Goal: Task Accomplishment & Management: Complete application form

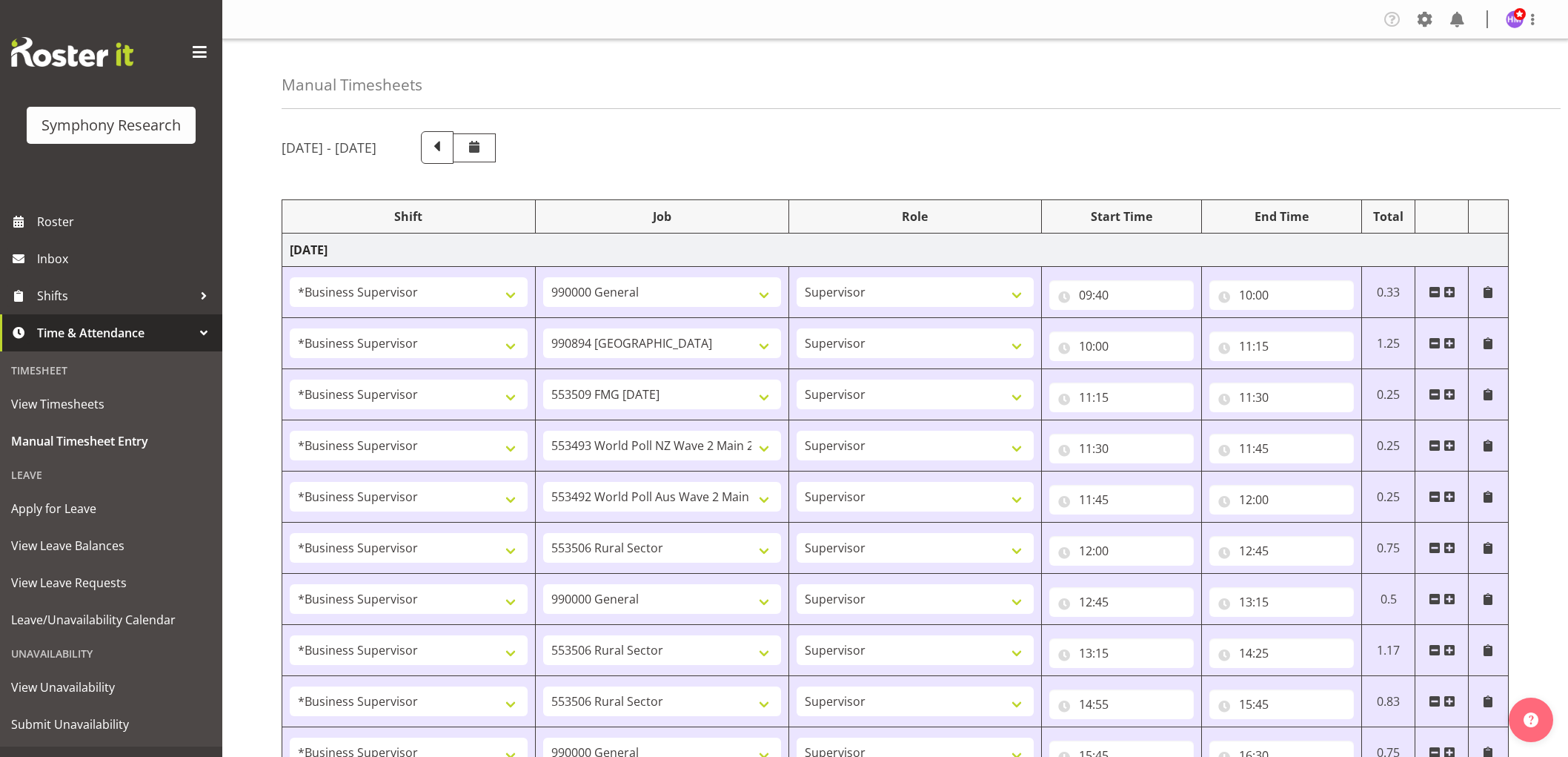
select select "1607"
select select "743"
select select "1607"
select select "10576"
select select "1607"
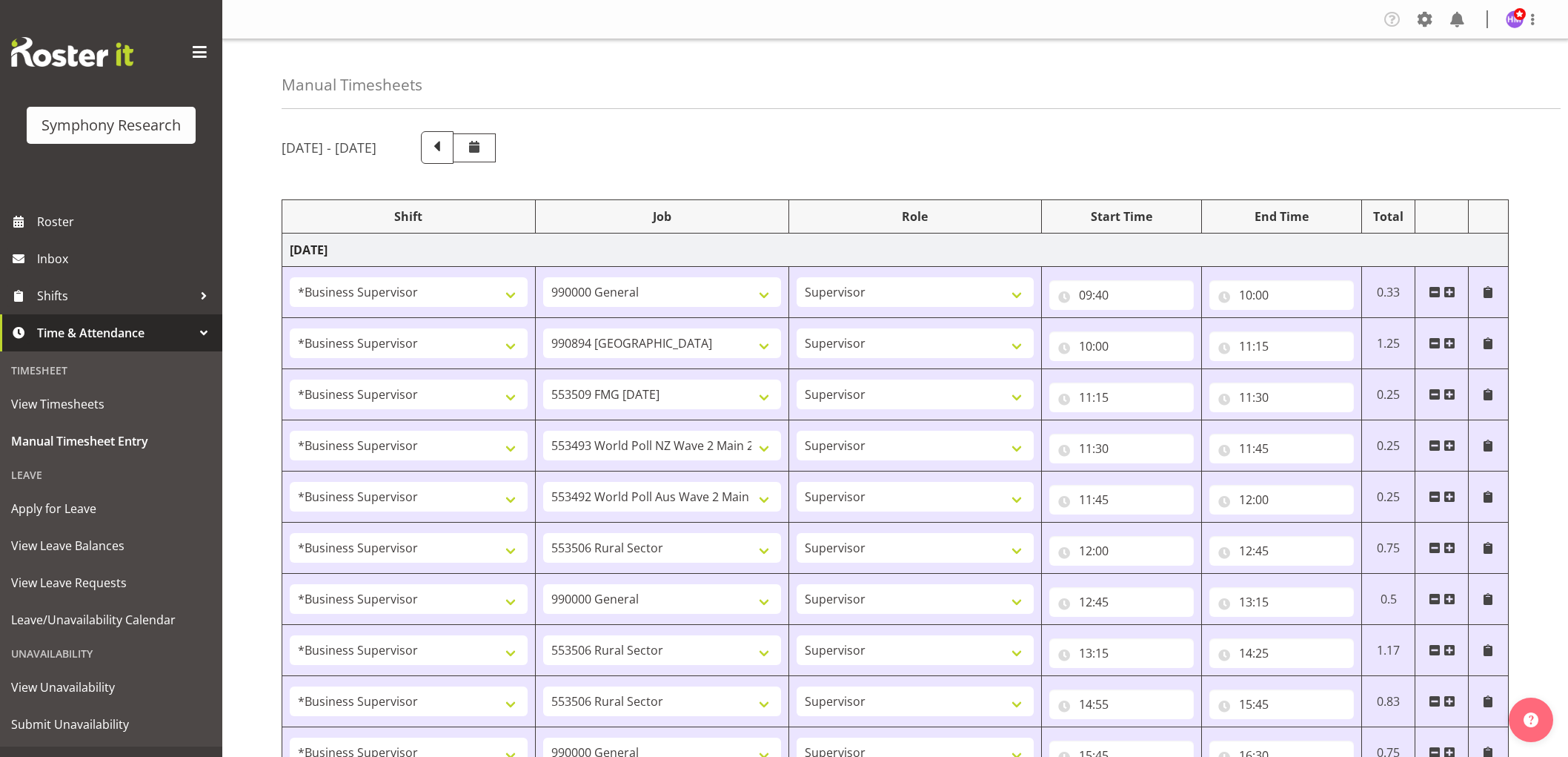
select select "10585"
select select "1607"
select select "10527"
select select "1607"
select select "10499"
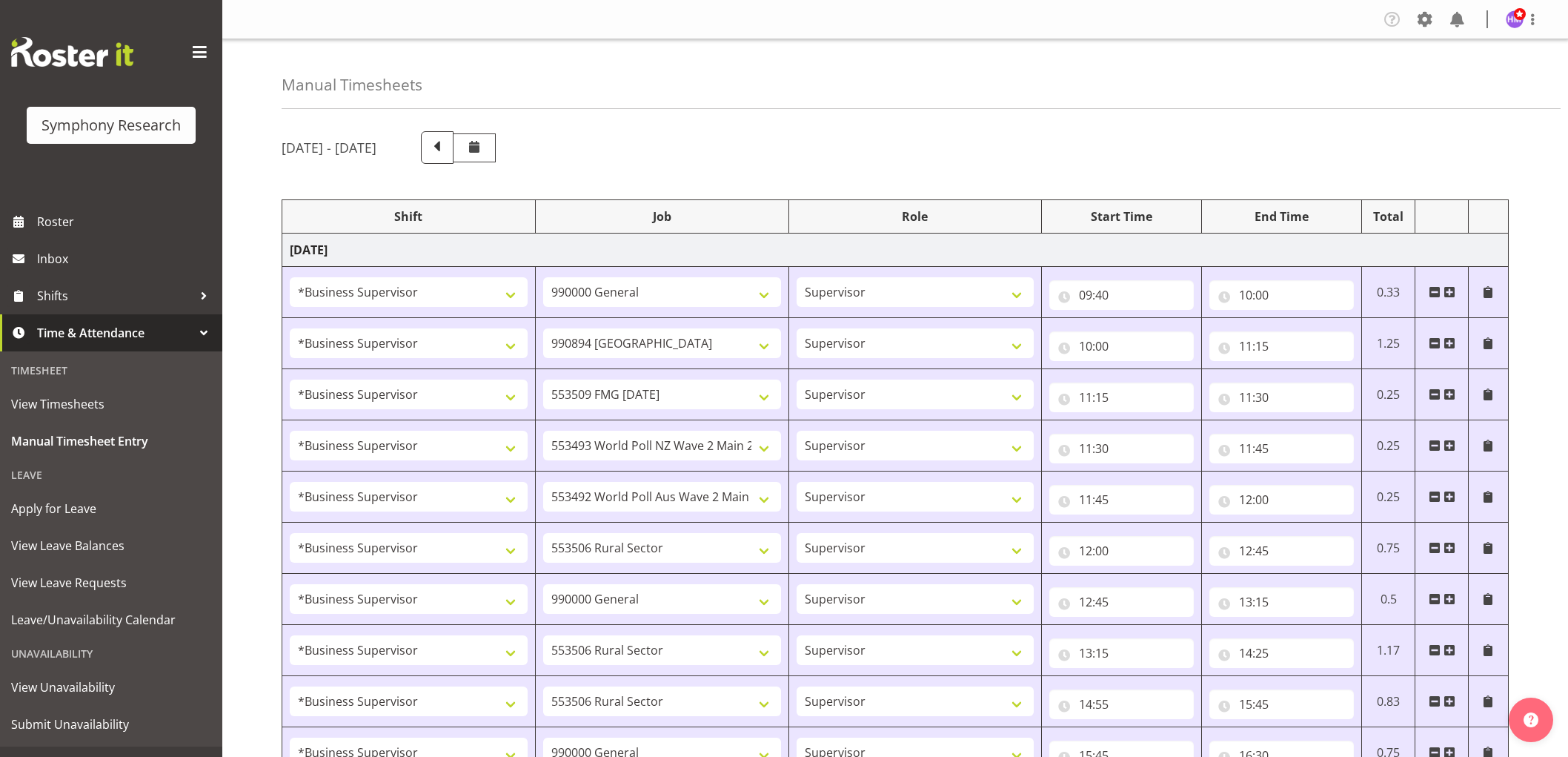
select select "1607"
select select "10587"
select select "1607"
select select "743"
select select "1607"
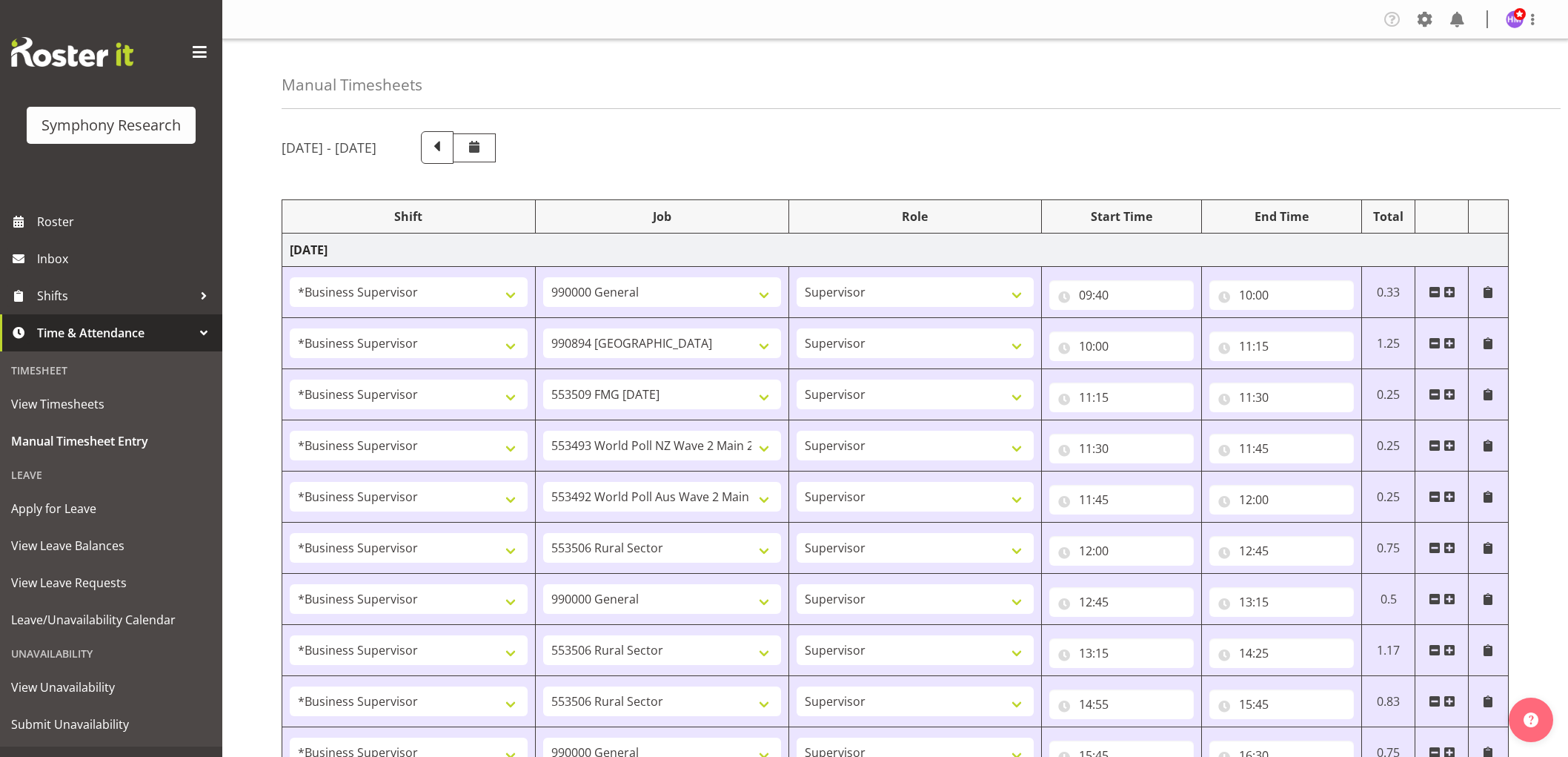
select select "10587"
select select "1607"
select select "10587"
select select "1607"
select select "743"
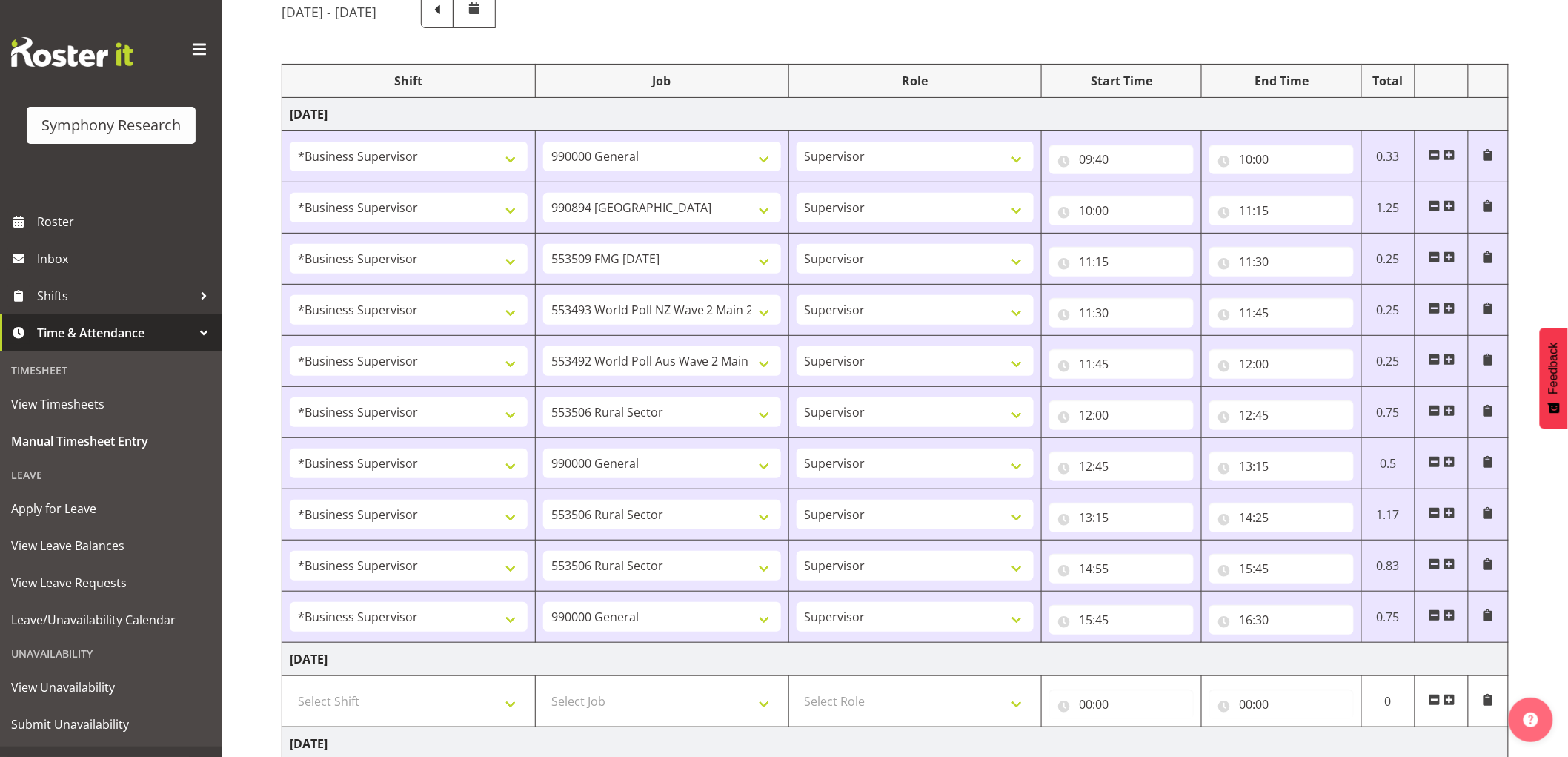
scroll to position [55, 0]
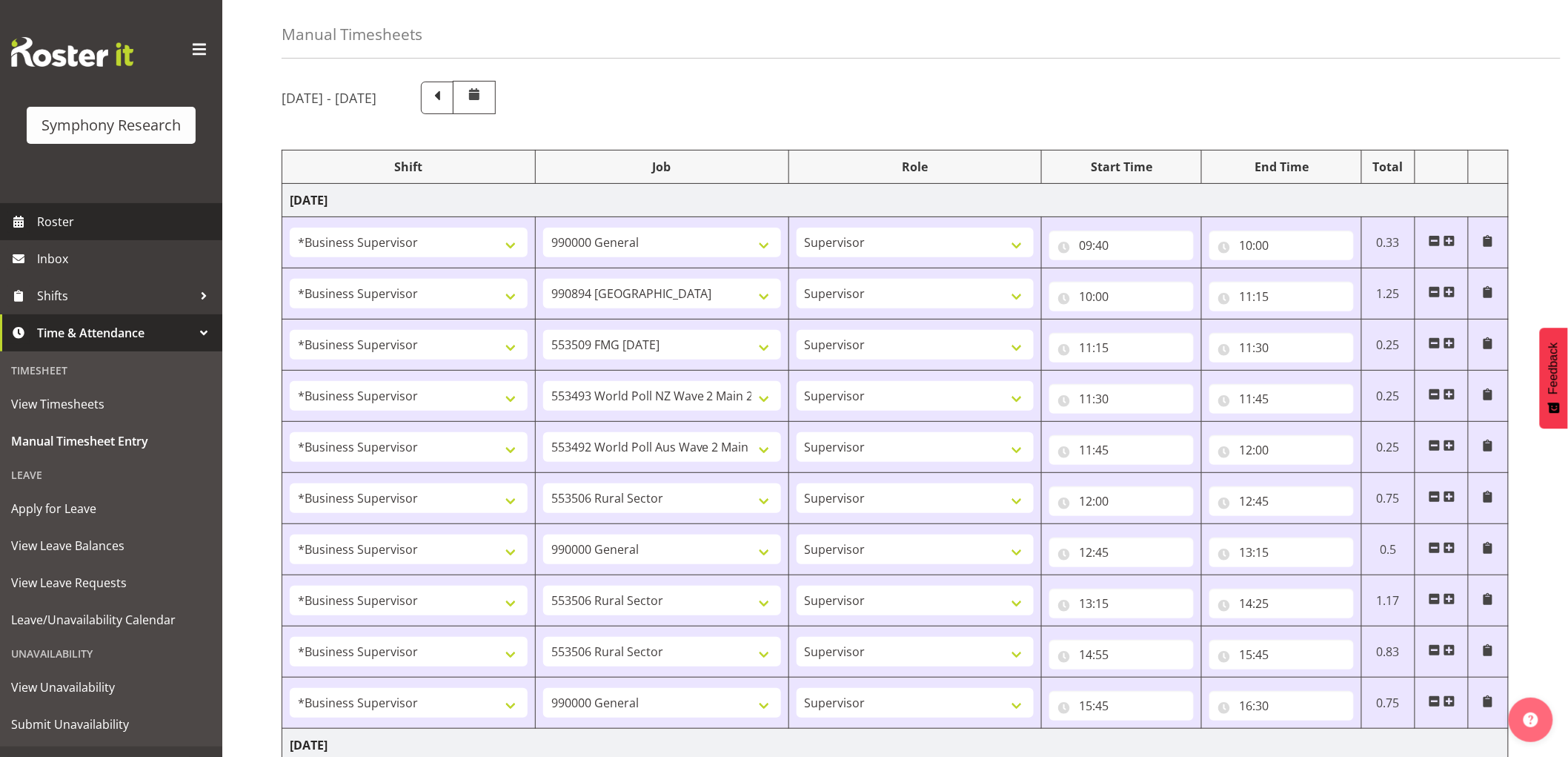
click at [77, 226] on span "Roster" at bounding box center [126, 222] width 178 height 22
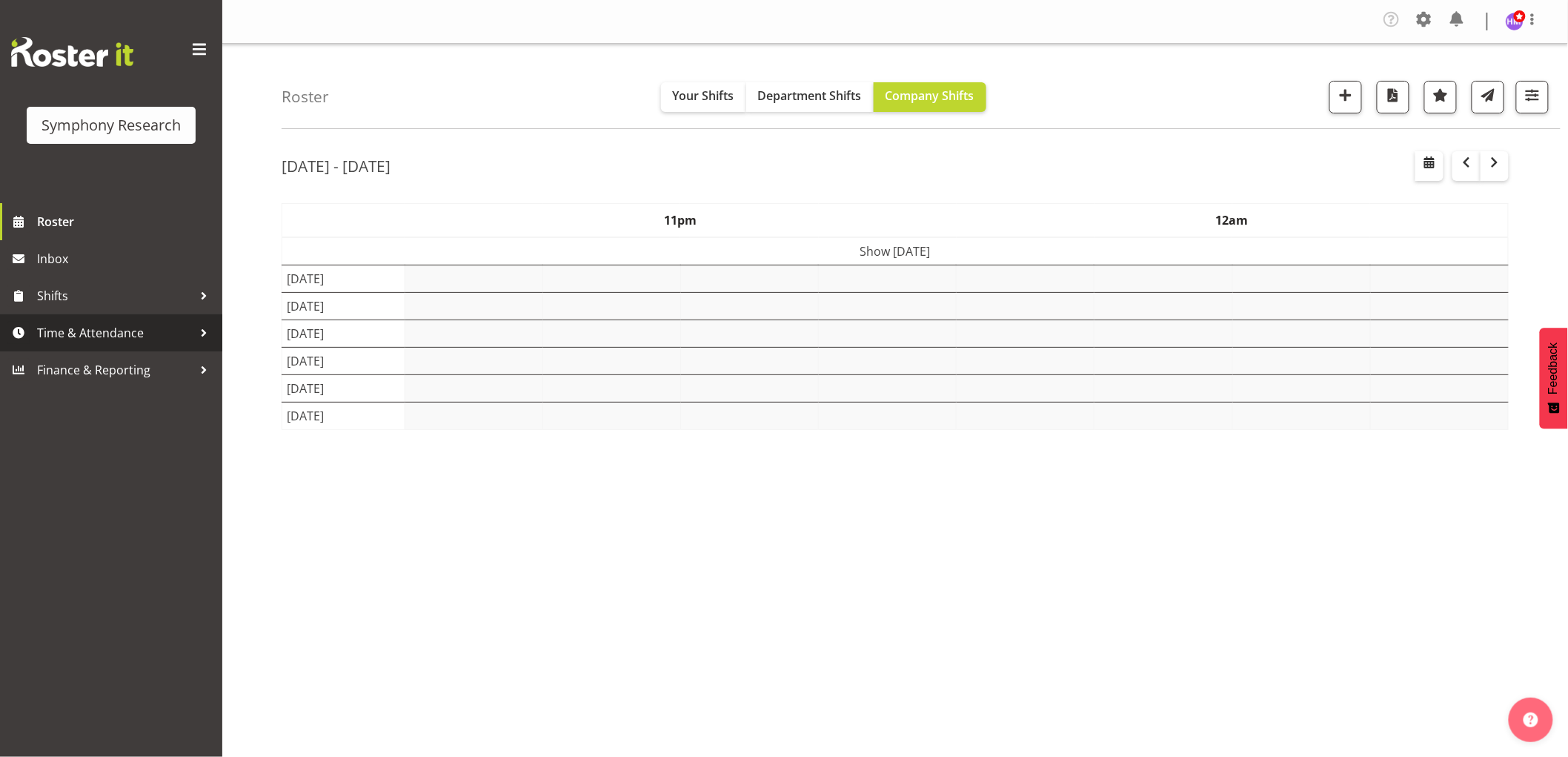
click at [72, 329] on span "Time & Attendance" at bounding box center [114, 332] width 156 height 22
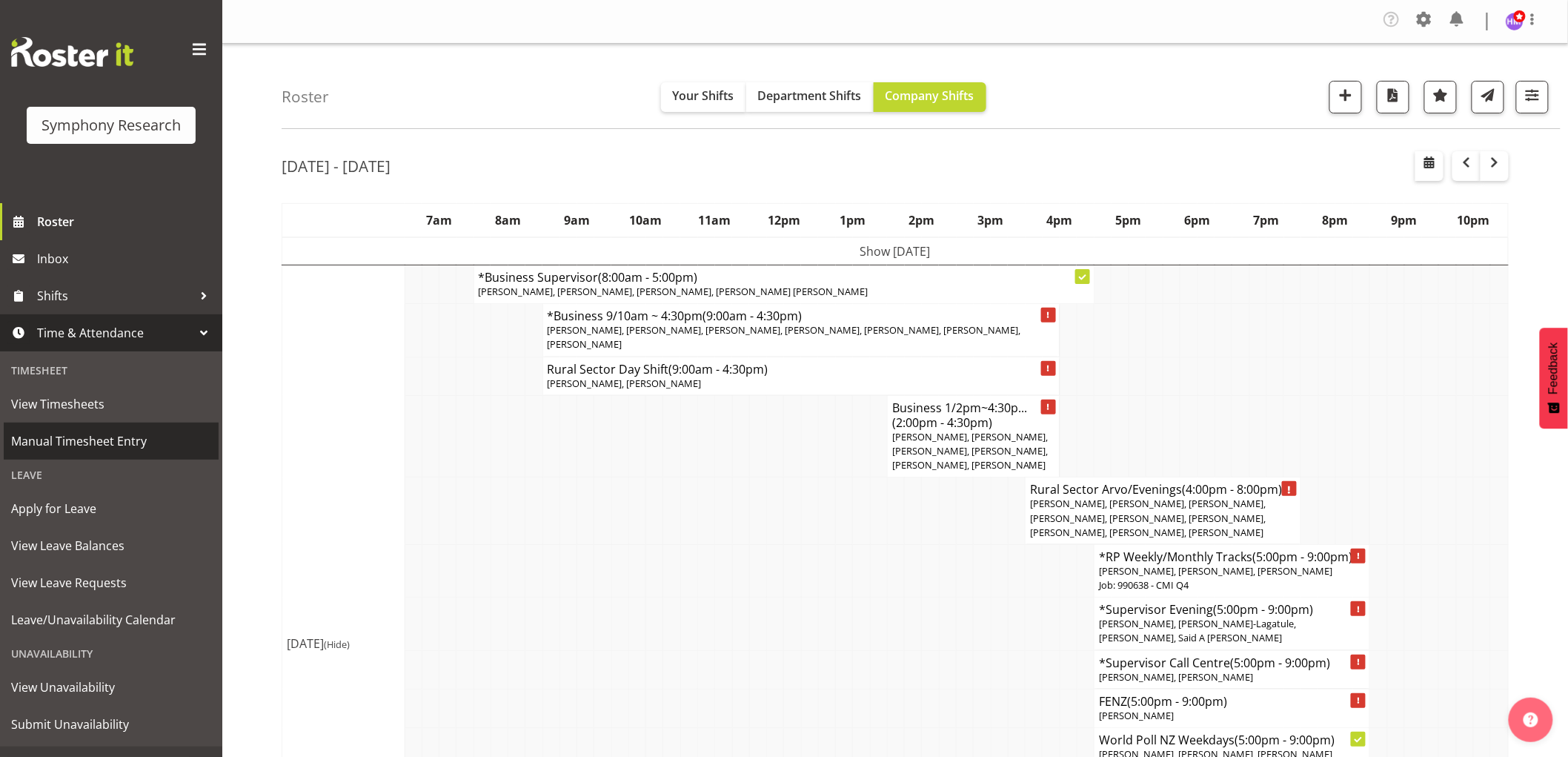
click at [123, 449] on span "Manual Timesheet Entry" at bounding box center [110, 441] width 200 height 22
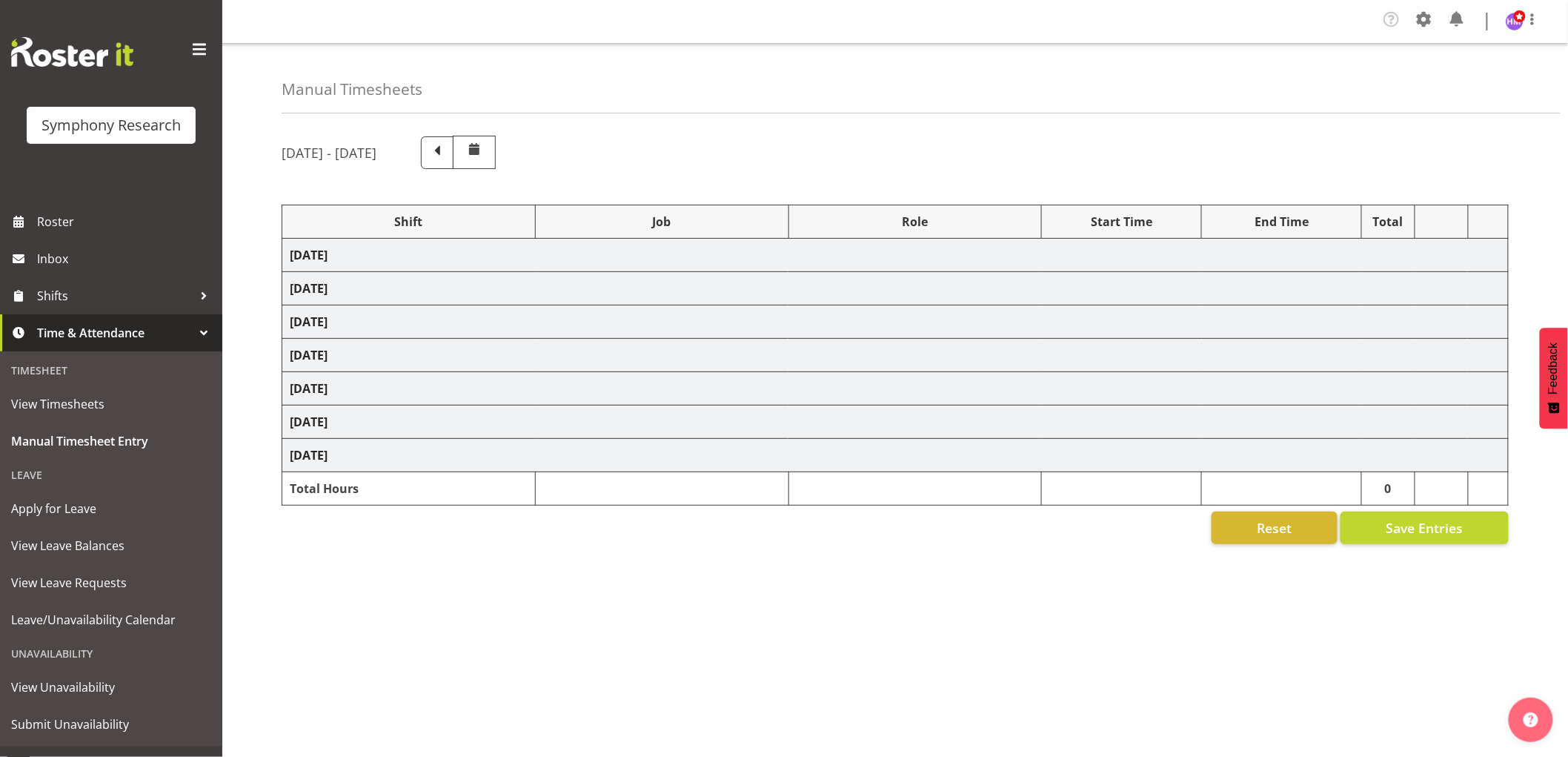
select select "1607"
select select "743"
select select "1607"
select select "10576"
select select "1607"
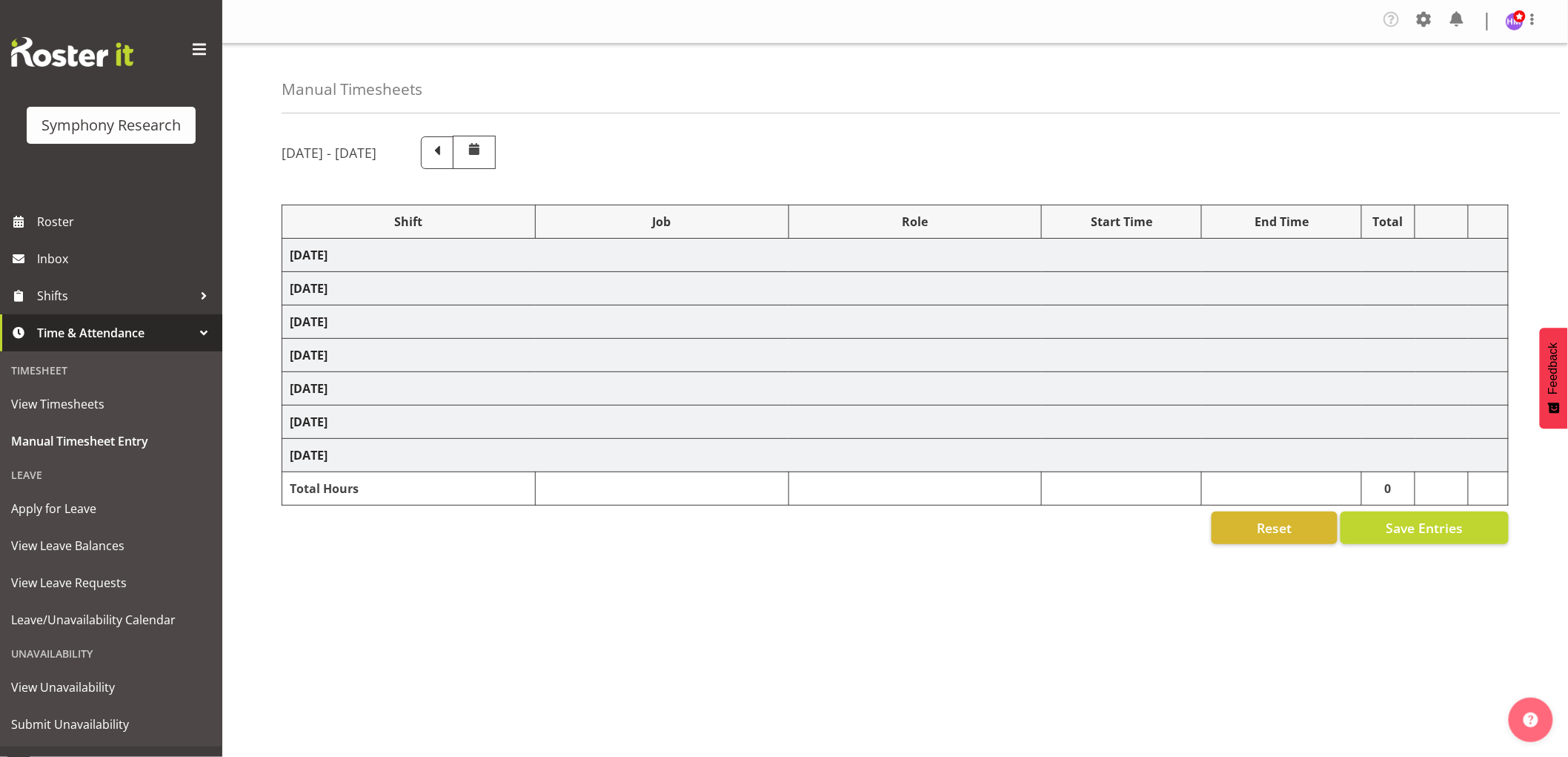
select select "10585"
select select "1607"
select select "10527"
select select "1607"
select select "10499"
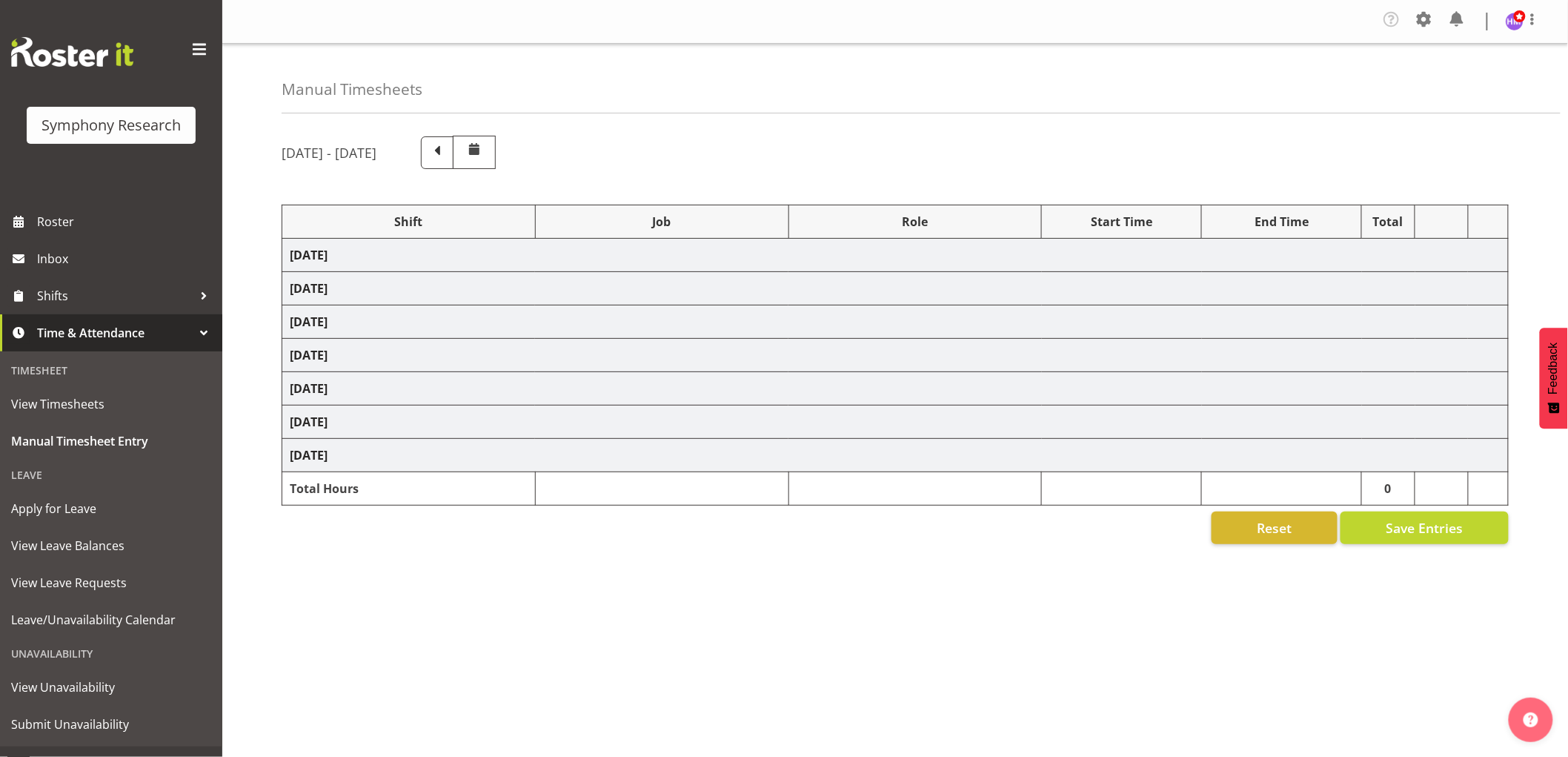
select select "1607"
select select "10587"
select select "1607"
select select "743"
select select "1607"
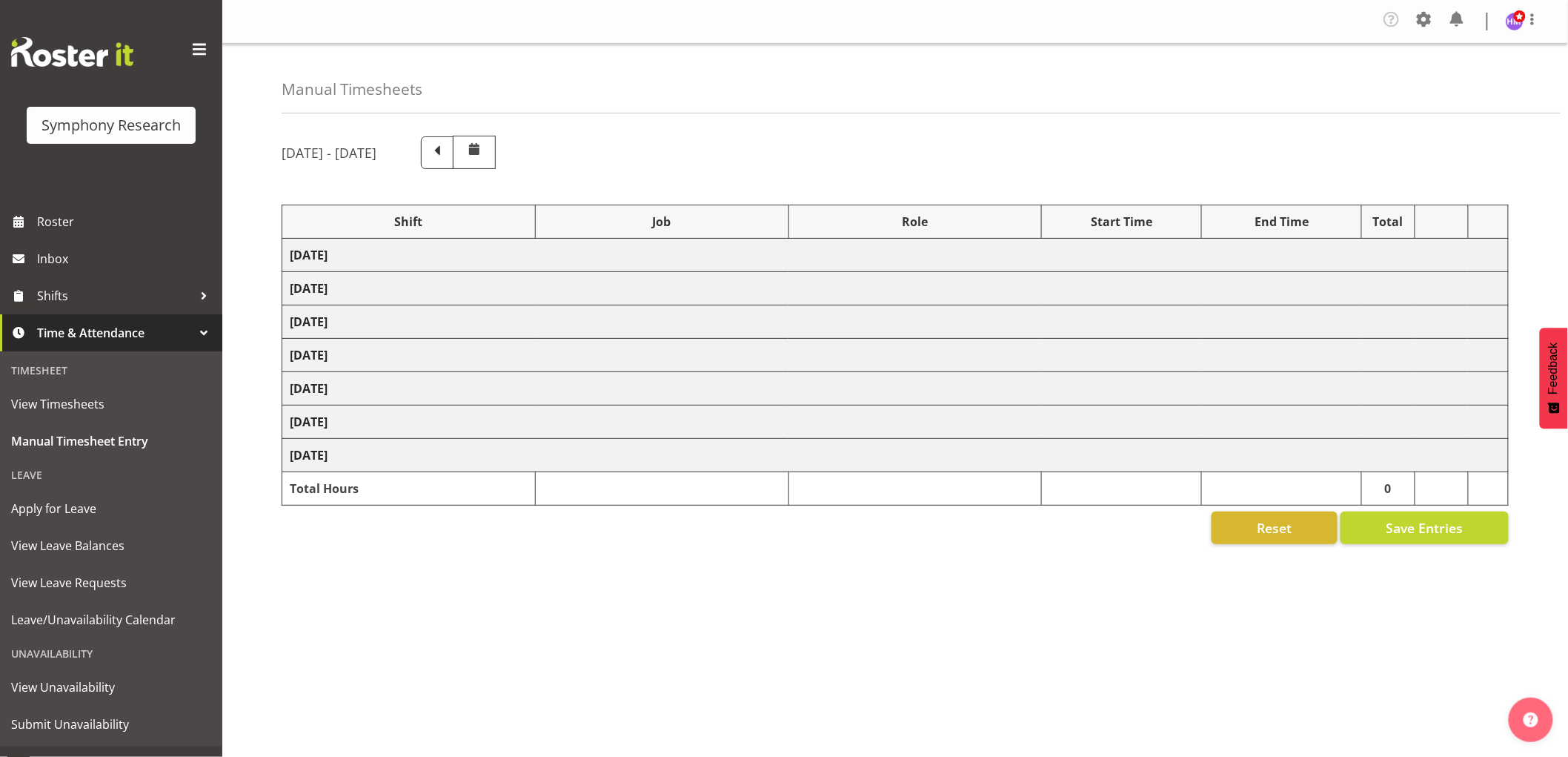
select select "10587"
select select "1607"
select select "10587"
select select "1607"
select select "743"
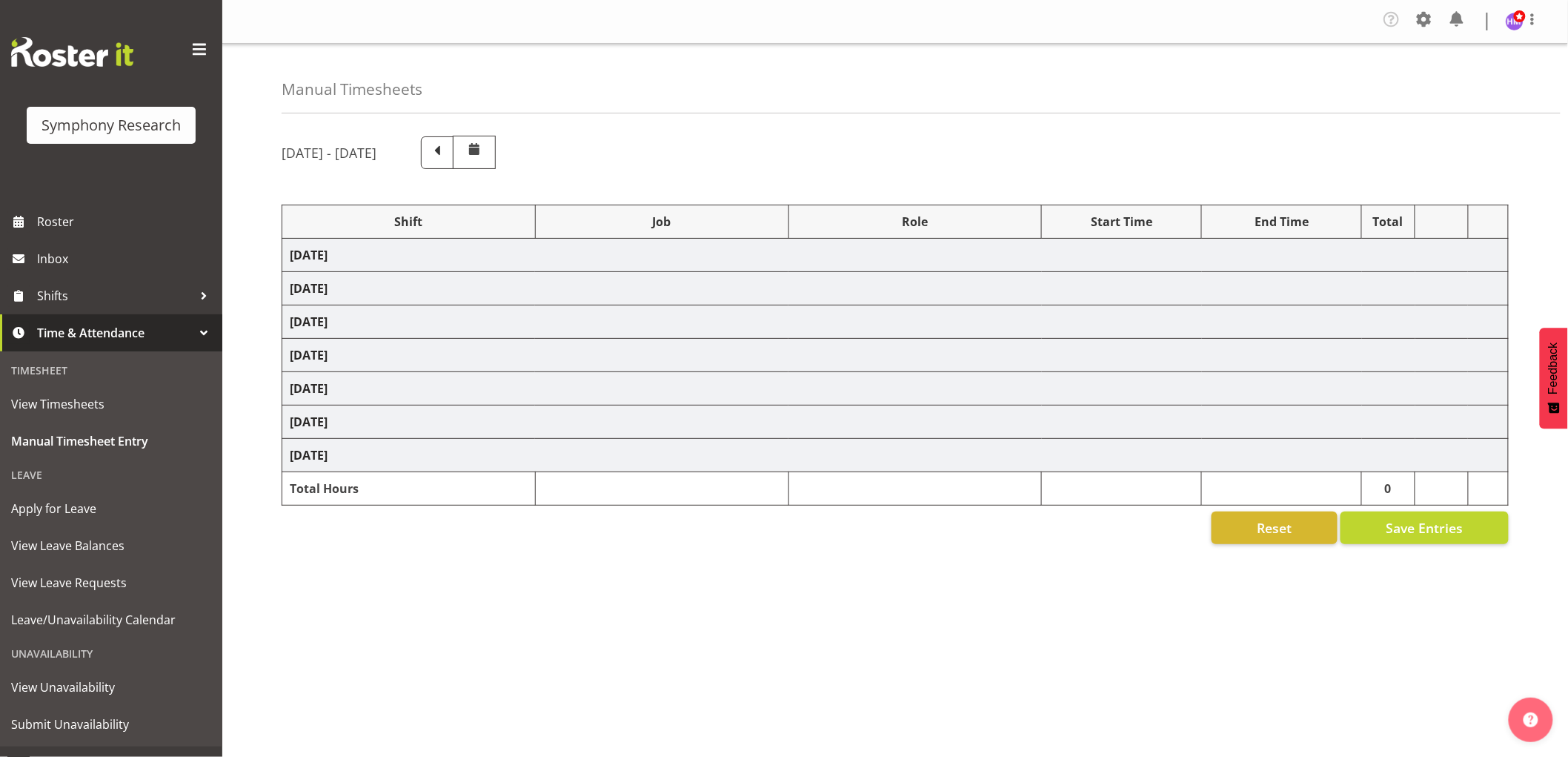
select select "1607"
select select "743"
select select "1607"
select select "10585"
select select "1607"
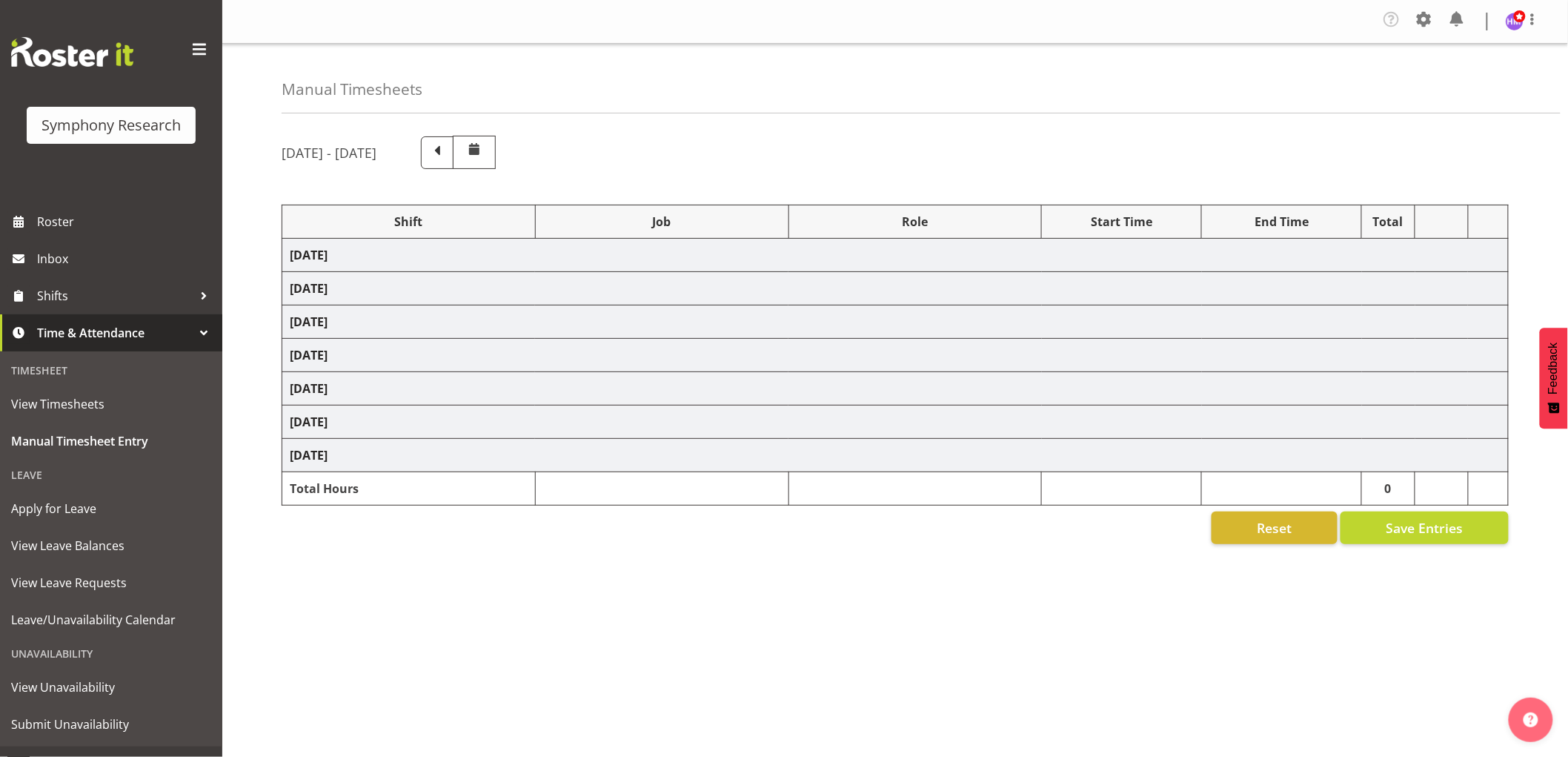
select select "9636"
select select "1607"
select select "10576"
select select "1607"
select select "10499"
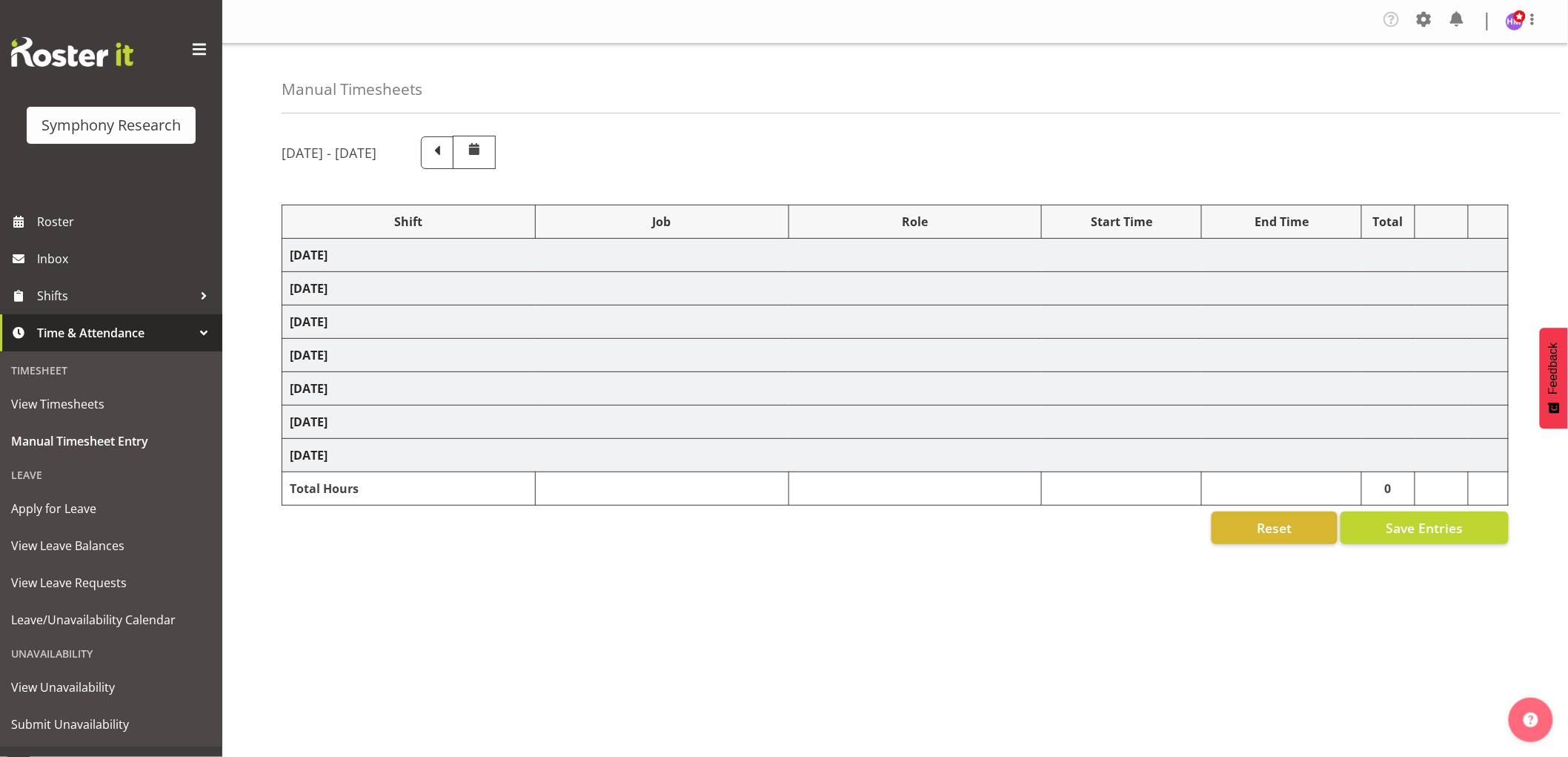
select select "1607"
select select "10527"
select select "1607"
select select "10587"
select select "1607"
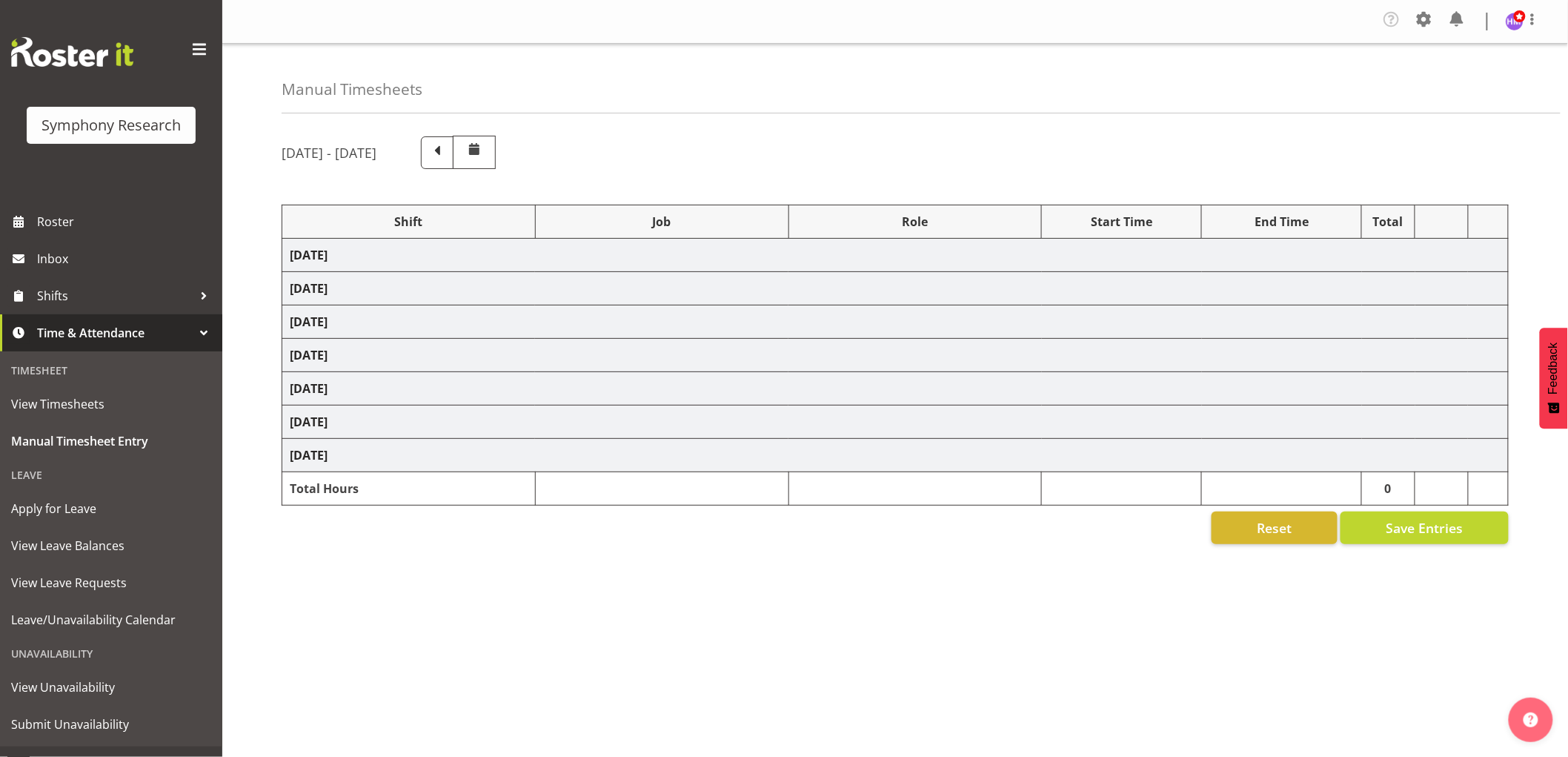
select select "10242"
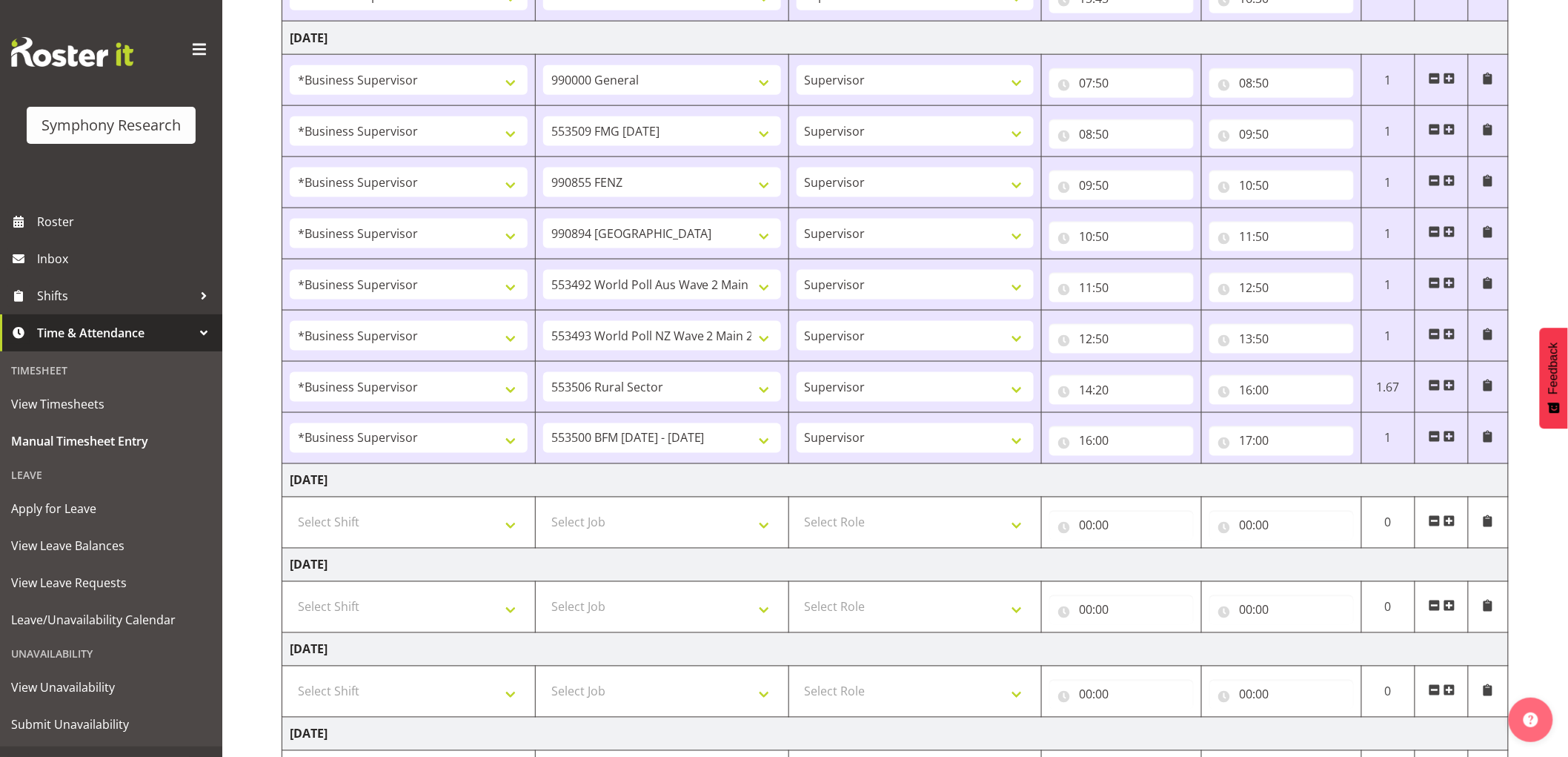
scroll to position [905, 0]
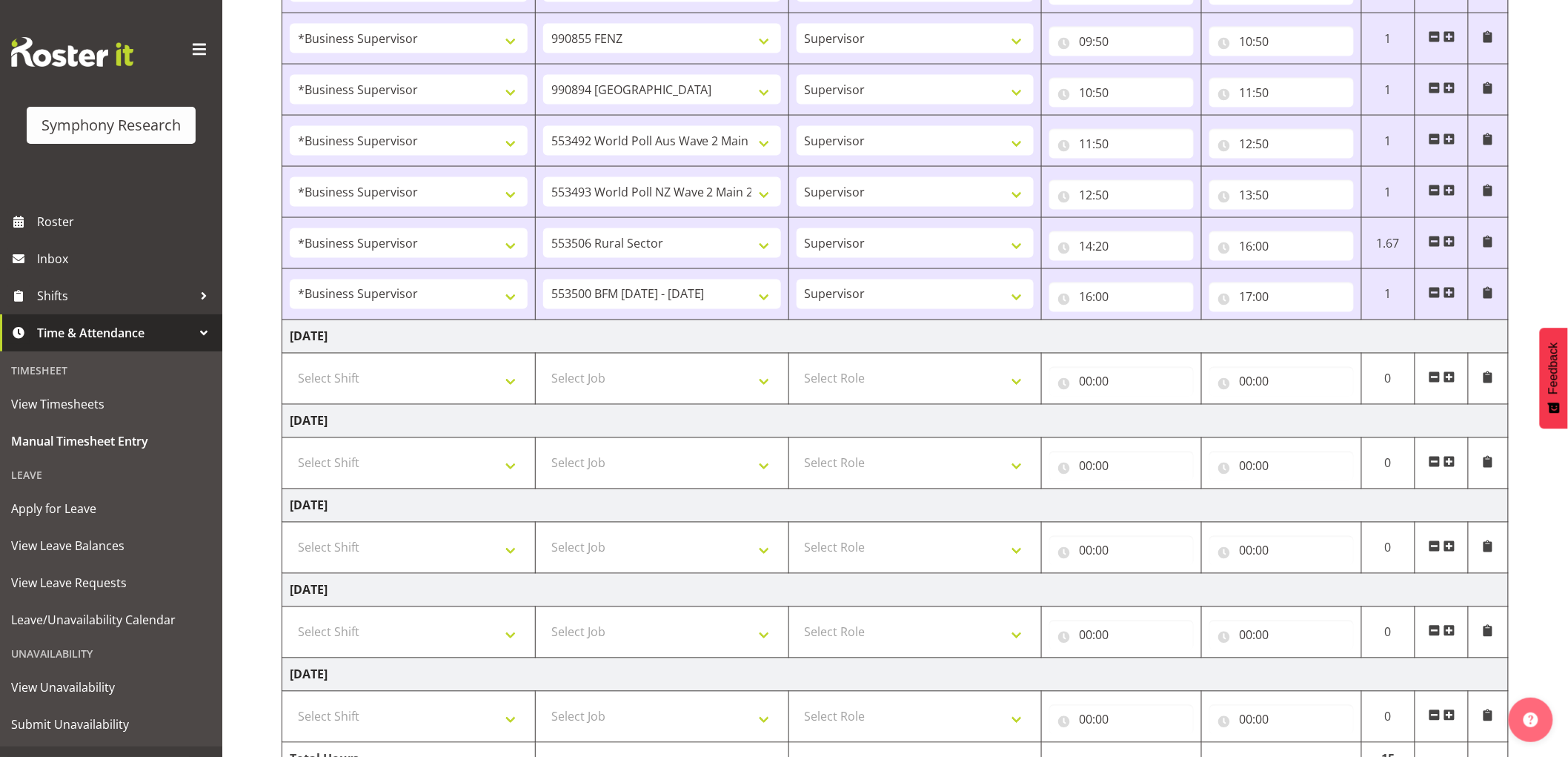
click at [1451, 294] on span at bounding box center [1449, 292] width 12 height 12
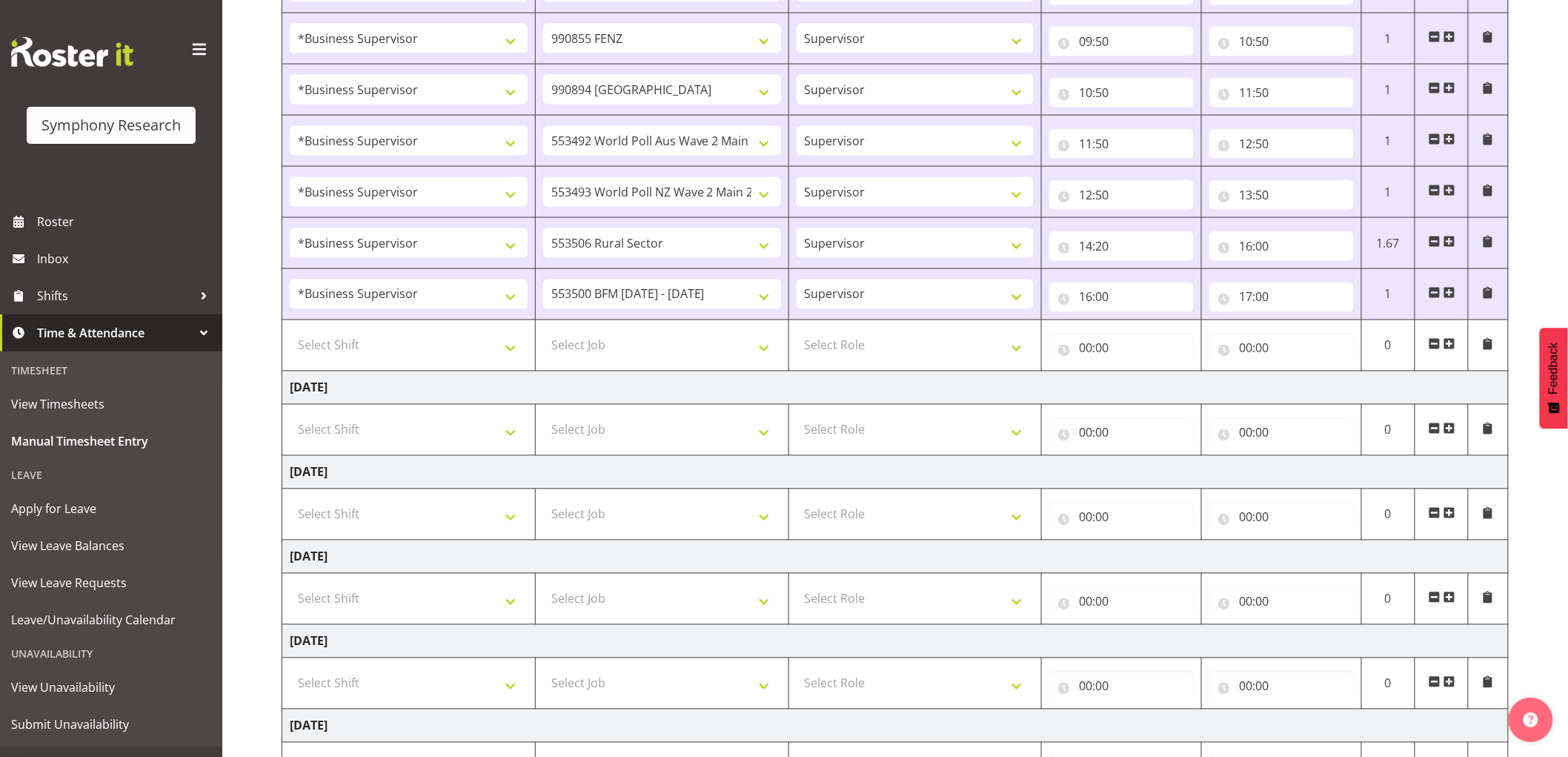
click at [380, 364] on td "Select Shift !!Weekend Residential (Roster IT Shift Label) *Business 9/10am ~ 4…" at bounding box center [409, 346] width 254 height 51
click at [380, 357] on select "Select Shift !!Weekend Residential (Roster IT Shift Label) *Business 9/10am ~ 4…" at bounding box center [408, 345] width 238 height 30
select select "1607"
click at [290, 333] on select "Select Shift !!Weekend Residential (Roster IT Shift Label) *Business 9/10am ~ 4…" at bounding box center [408, 345] width 238 height 30
click at [609, 339] on select "Select Job 550060 IF Admin 553492 World Poll Aus Wave 2 Main 2025 553493 World …" at bounding box center [662, 345] width 238 height 30
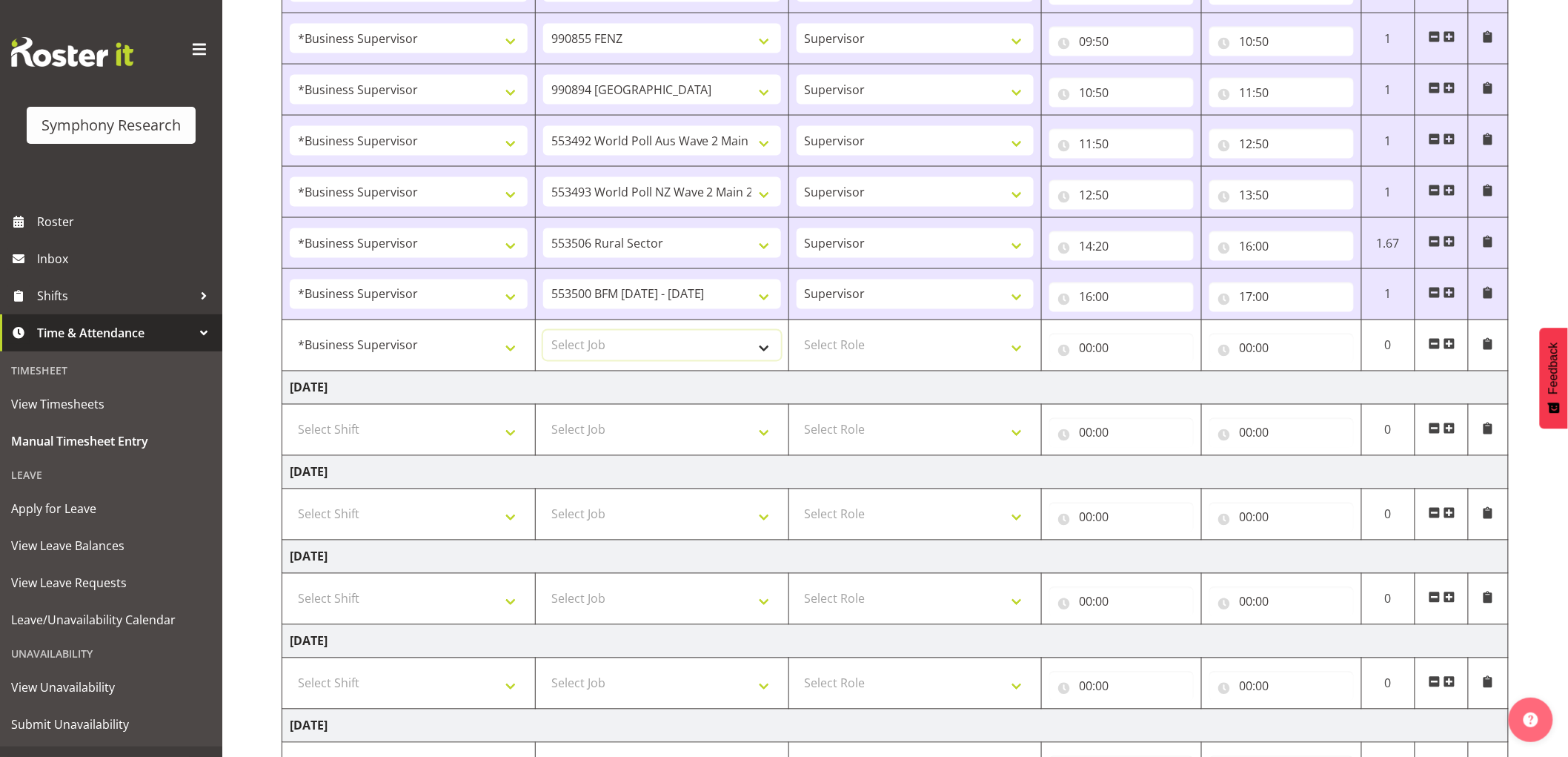
select select "10585"
click at [544, 333] on select "Select Job 550060 IF Admin 553492 World Poll Aus Wave 2 Main 2025 553493 World …" at bounding box center [662, 345] width 238 height 30
drag, startPoint x: 897, startPoint y: 354, endPoint x: 890, endPoint y: 347, distance: 9.9
click at [895, 354] on select "Select Role Supervisor Interviewing Briefing" at bounding box center [915, 345] width 238 height 30
select select "45"
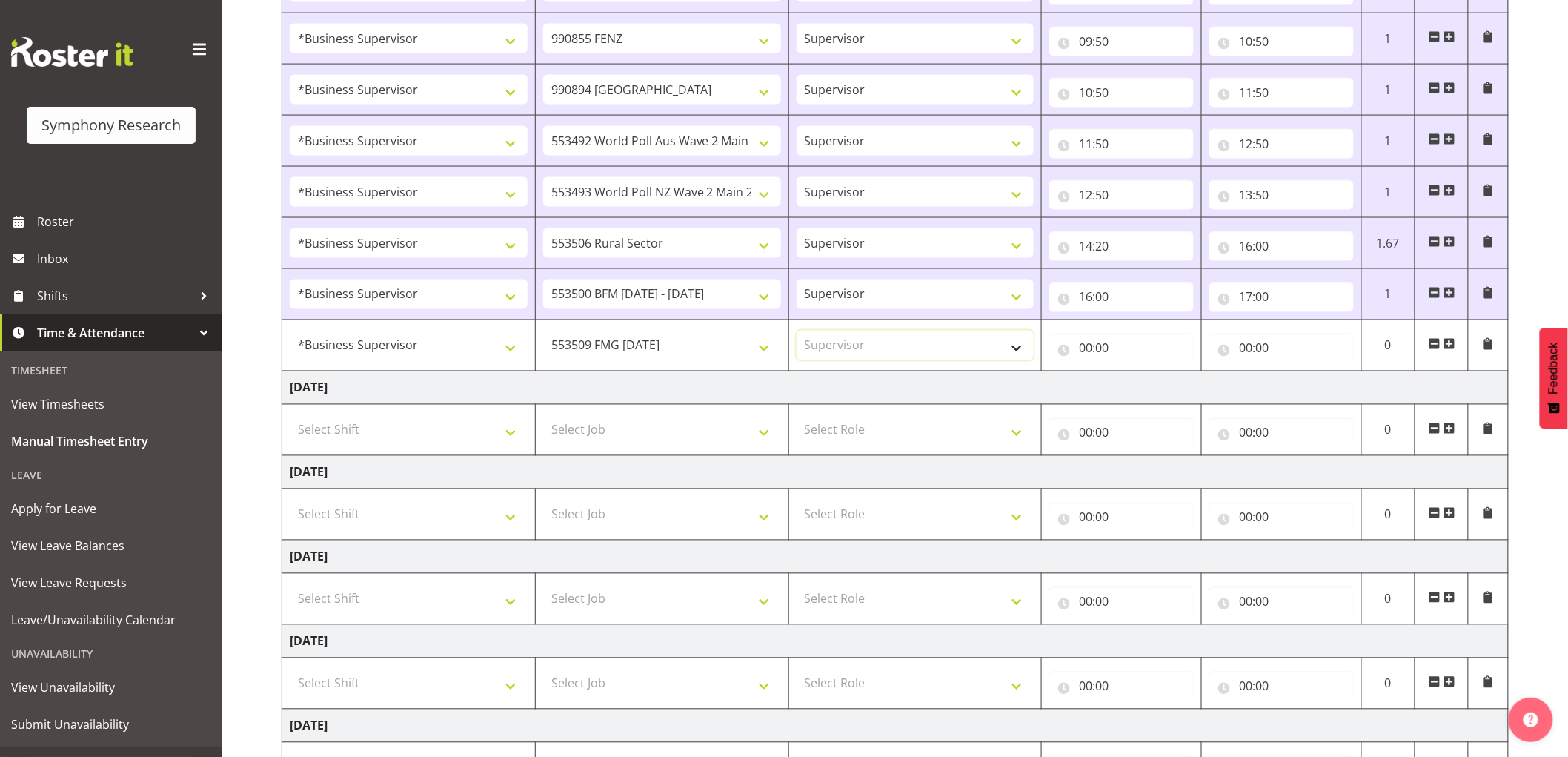
click at [796, 333] on select "Select Role Supervisor Interviewing Briefing" at bounding box center [915, 345] width 238 height 30
drag, startPoint x: 1048, startPoint y: 351, endPoint x: 1061, endPoint y: 353, distance: 13.2
click at [1049, 351] on td "00:00 00 01 02 03 04 05 06 07 08 09 10 11 12 13 14 15 16 17 18 19 20 21 22 23 :…" at bounding box center [1122, 346] width 160 height 51
click at [1083, 356] on input "00:00" at bounding box center [1121, 348] width 144 height 30
drag, startPoint x: 1142, startPoint y: 395, endPoint x: 1283, endPoint y: 535, distance: 198.7
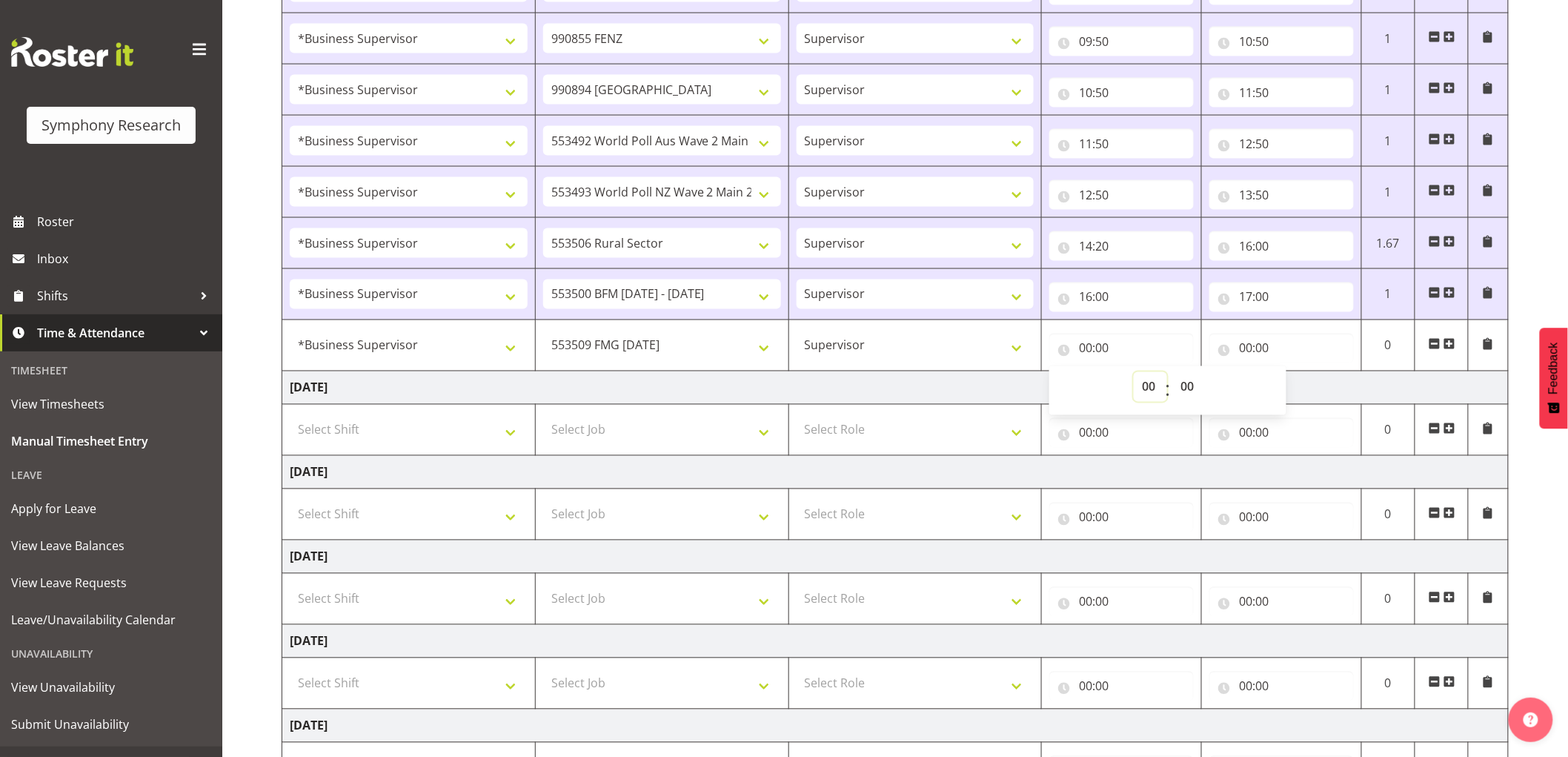
click at [1239, 456] on tbody "[DATE] !!Weekend Residential (Roster IT Shift Label) *Business 9/10am ~ 4:30pm …" at bounding box center [895, 80] width 1226 height 1494
click at [1090, 353] on input "00:00" at bounding box center [1121, 348] width 144 height 30
drag, startPoint x: 1149, startPoint y: 386, endPoint x: 1165, endPoint y: 440, distance: 56.3
click at [1149, 388] on select "00 01 02 03 04 05 06 07 08 09 10 11 12 13 14 15 16 17 18 19 20 21 22 23" at bounding box center [1150, 387] width 33 height 30
select select "17"
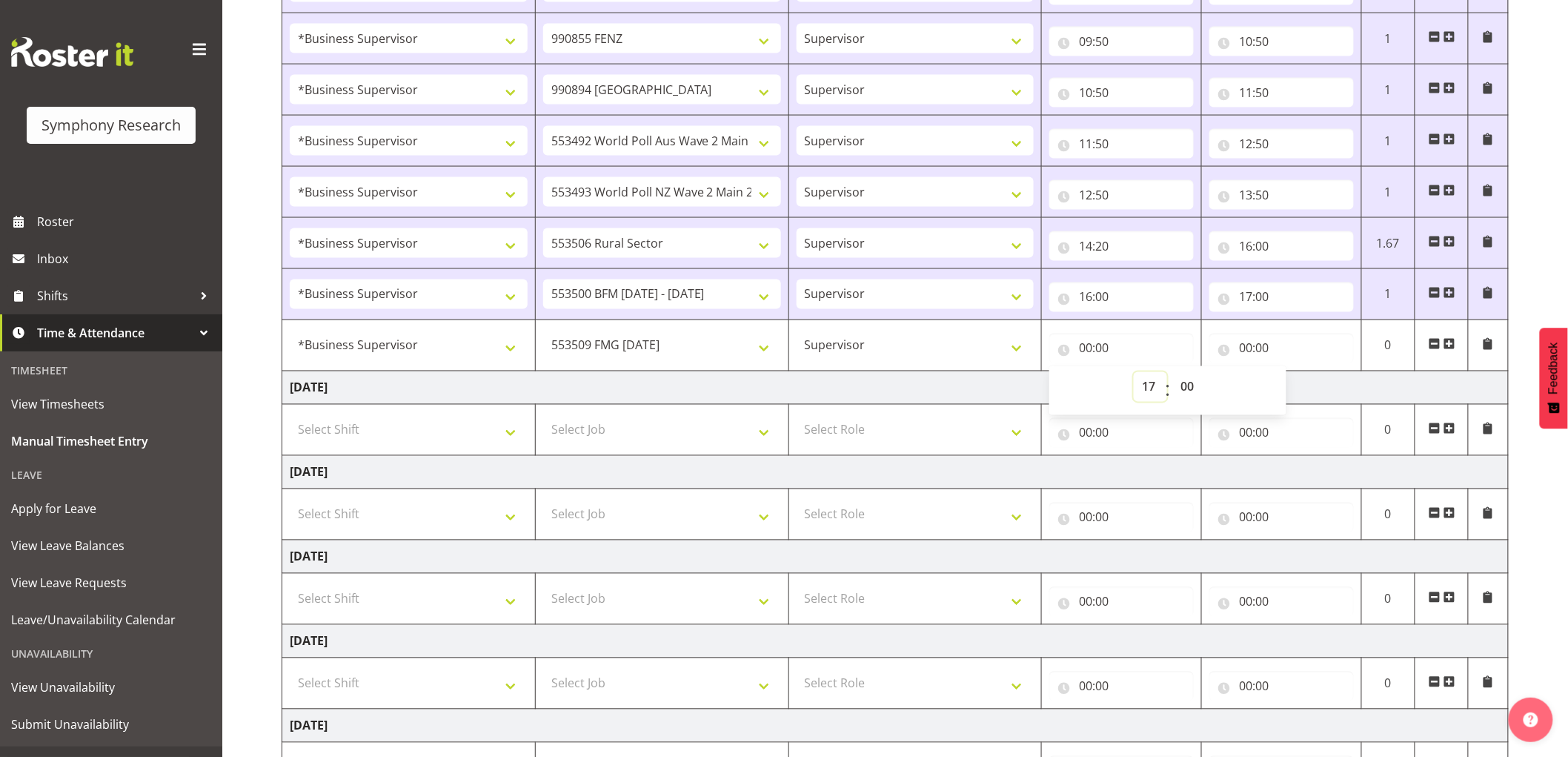
click at [1134, 374] on select "00 01 02 03 04 05 06 07 08 09 10 11 12 13 14 15 16 17 18 19 20 21 22 23" at bounding box center [1150, 387] width 33 height 30
type input "17:00"
drag, startPoint x: 1241, startPoint y: 351, endPoint x: 1248, endPoint y: 363, distance: 13.9
click at [1242, 352] on input "00:00" at bounding box center [1281, 348] width 144 height 30
drag, startPoint x: 1302, startPoint y: 388, endPoint x: 1294, endPoint y: 393, distance: 9.4
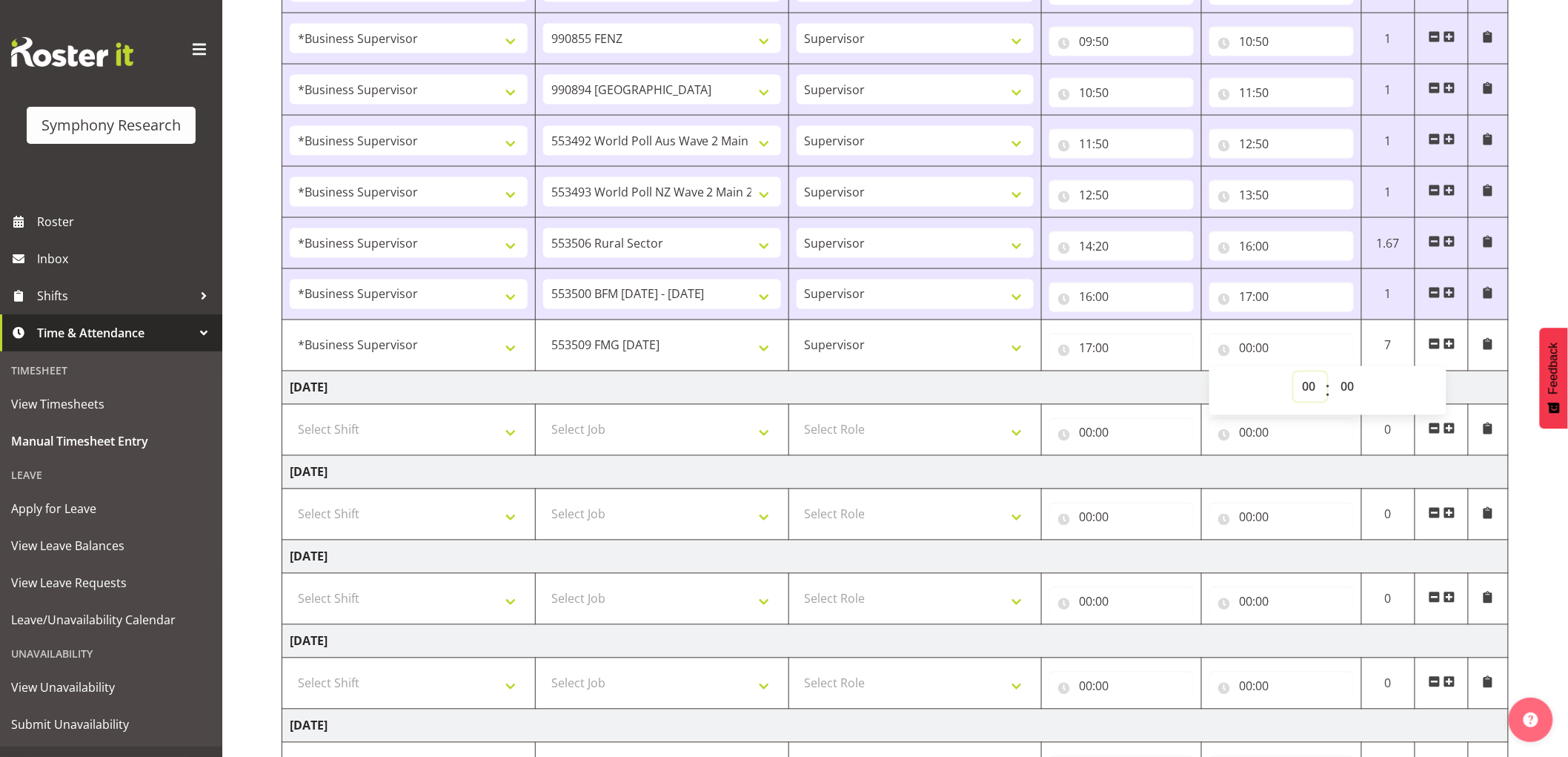
click at [1302, 388] on select "00 01 02 03 04 05 06 07 08 09 10 11 12 13 14 15 16 17 18 19 20 21 22 23" at bounding box center [1310, 387] width 33 height 30
select select "17"
click at [1294, 374] on select "00 01 02 03 04 05 06 07 08 09 10 11 12 13 14 15 16 17 18 19 20 21 22 23" at bounding box center [1310, 387] width 33 height 30
type input "17:00"
click at [1347, 386] on select "00 01 02 03 04 05 06 07 08 09 10 11 12 13 14 15 16 17 18 19 20 21 22 23 24 25 2…" at bounding box center [1349, 387] width 33 height 30
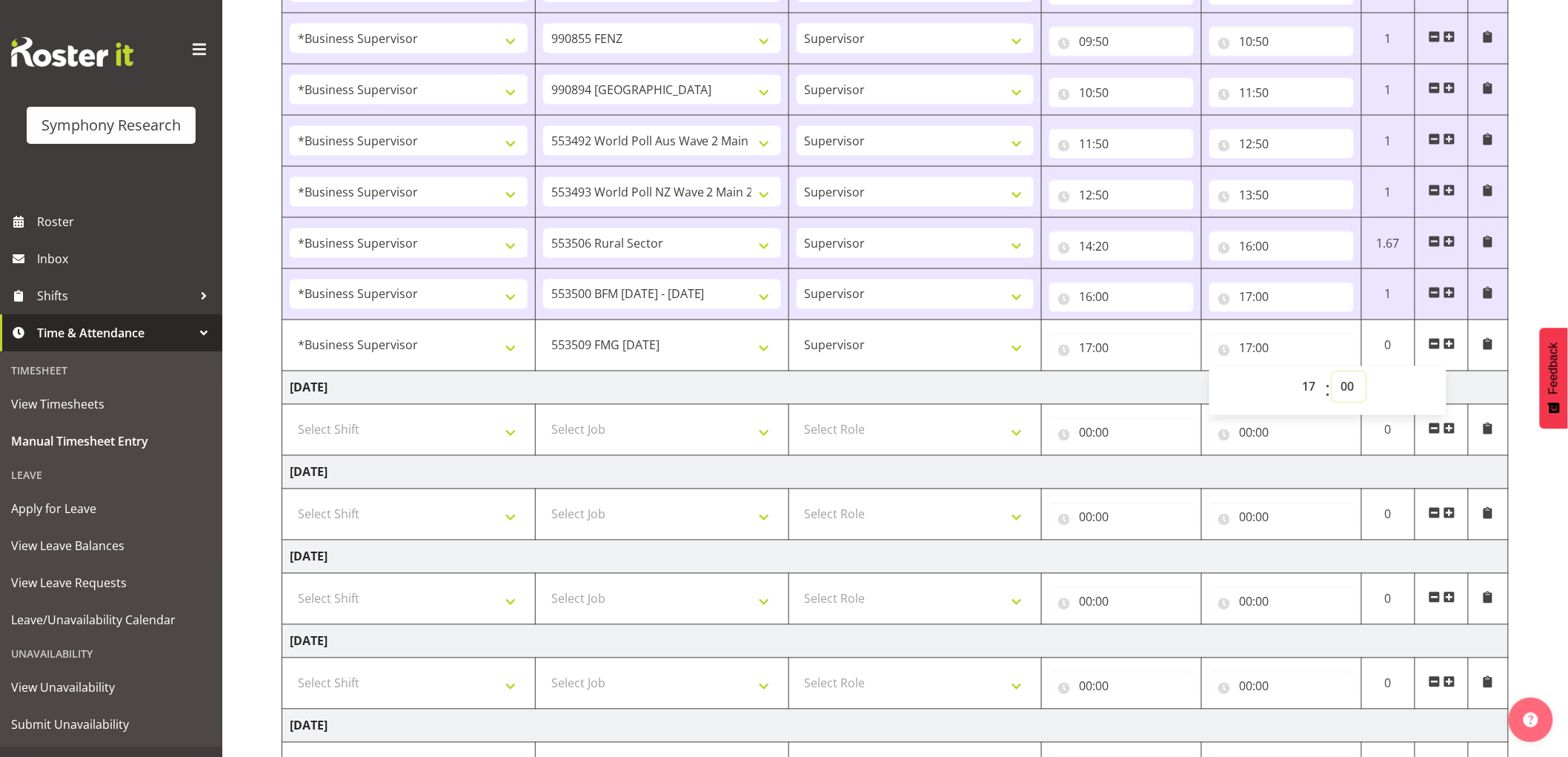
select select "15"
click at [1332, 374] on select "00 01 02 03 04 05 06 07 08 09 10 11 12 13 14 15 16 17 18 19 20 21 22 23 24 25 2…" at bounding box center [1349, 387] width 33 height 30
type input "17:15"
click at [1451, 347] on span at bounding box center [1449, 343] width 12 height 12
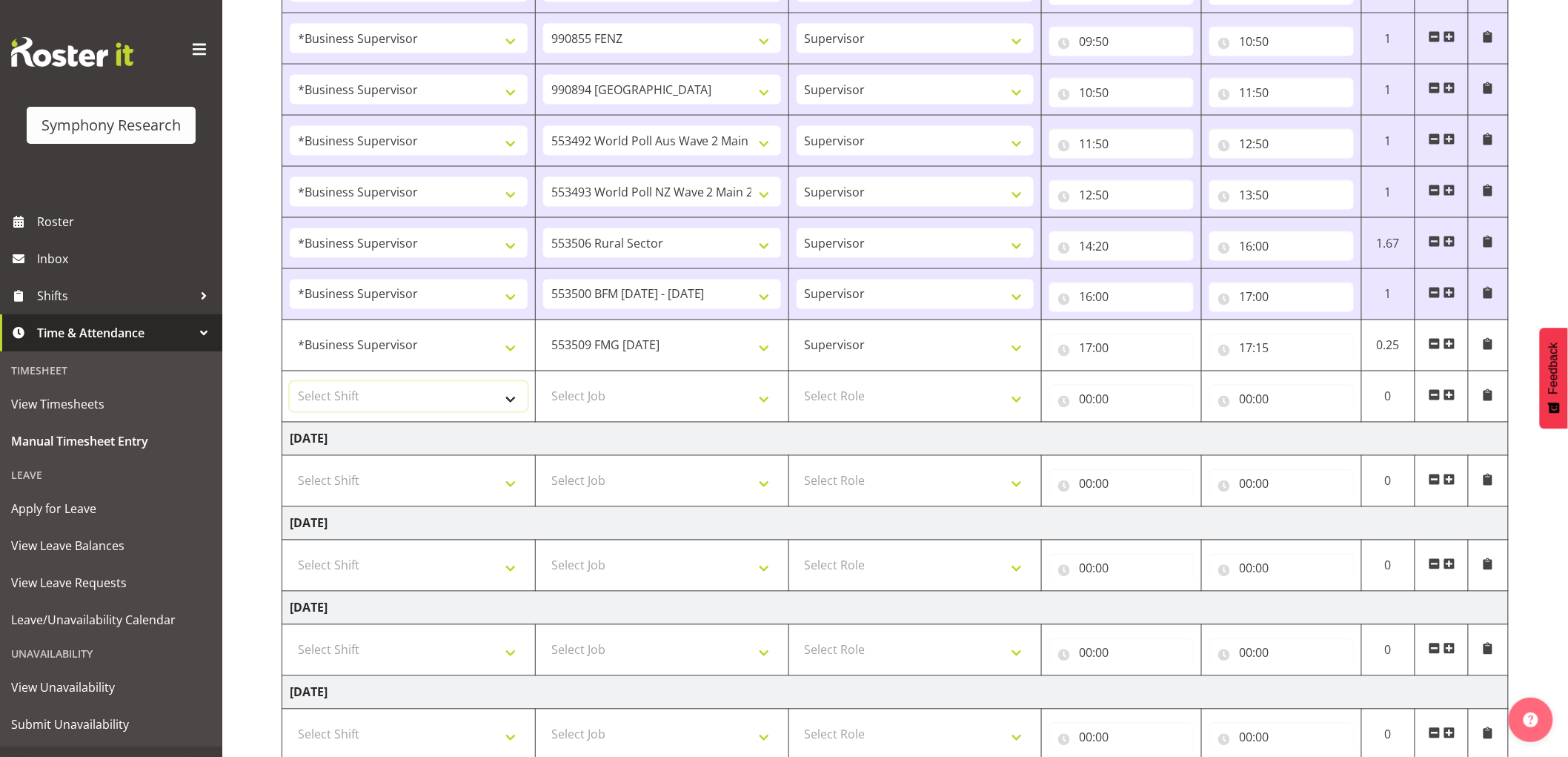
drag, startPoint x: 389, startPoint y: 394, endPoint x: 336, endPoint y: 394, distance: 53.0
click at [389, 394] on select "Select Shift !!Weekend Residential (Roster IT Shift Label) *Business 9/10am ~ 4…" at bounding box center [408, 396] width 238 height 30
select select "1607"
click at [290, 384] on select "Select Shift !!Weekend Residential (Roster IT Shift Label) *Business 9/10am ~ 4…" at bounding box center [408, 396] width 238 height 30
click at [639, 386] on select "Select Job 550060 IF Admin 553492 World Poll Aus Wave 2 Main 2025 553493 World …" at bounding box center [662, 396] width 238 height 30
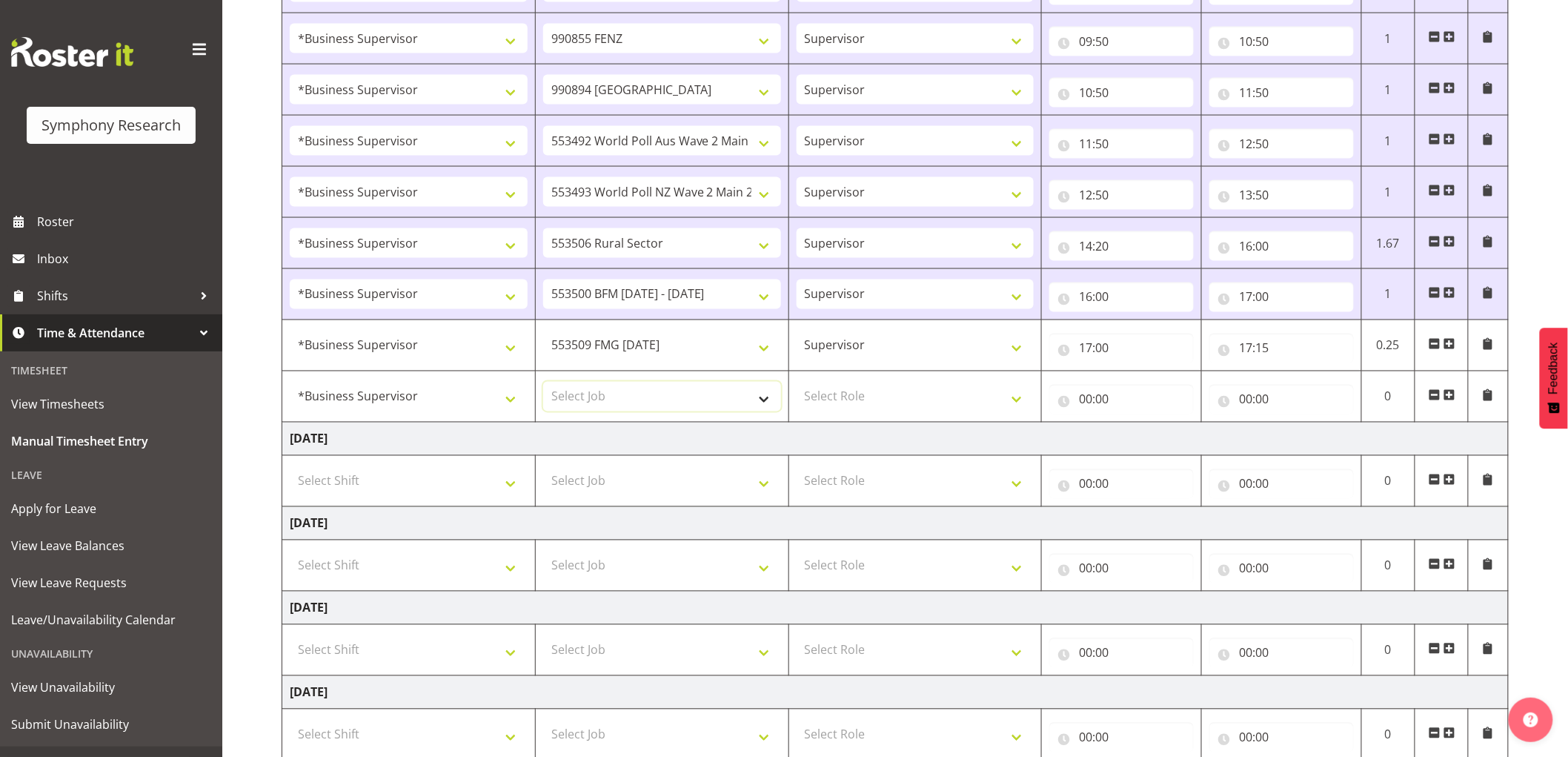
select select "10242"
click at [544, 384] on select "Select Job 550060 IF Admin 553492 World Poll Aus Wave 2 Main 2025 553493 World …" at bounding box center [662, 396] width 238 height 30
click at [861, 382] on td "Select Role Supervisor Interviewing Briefing" at bounding box center [915, 397] width 254 height 51
click at [875, 399] on select "Select Role Supervisor Interviewing Briefing" at bounding box center [915, 396] width 238 height 30
select select "45"
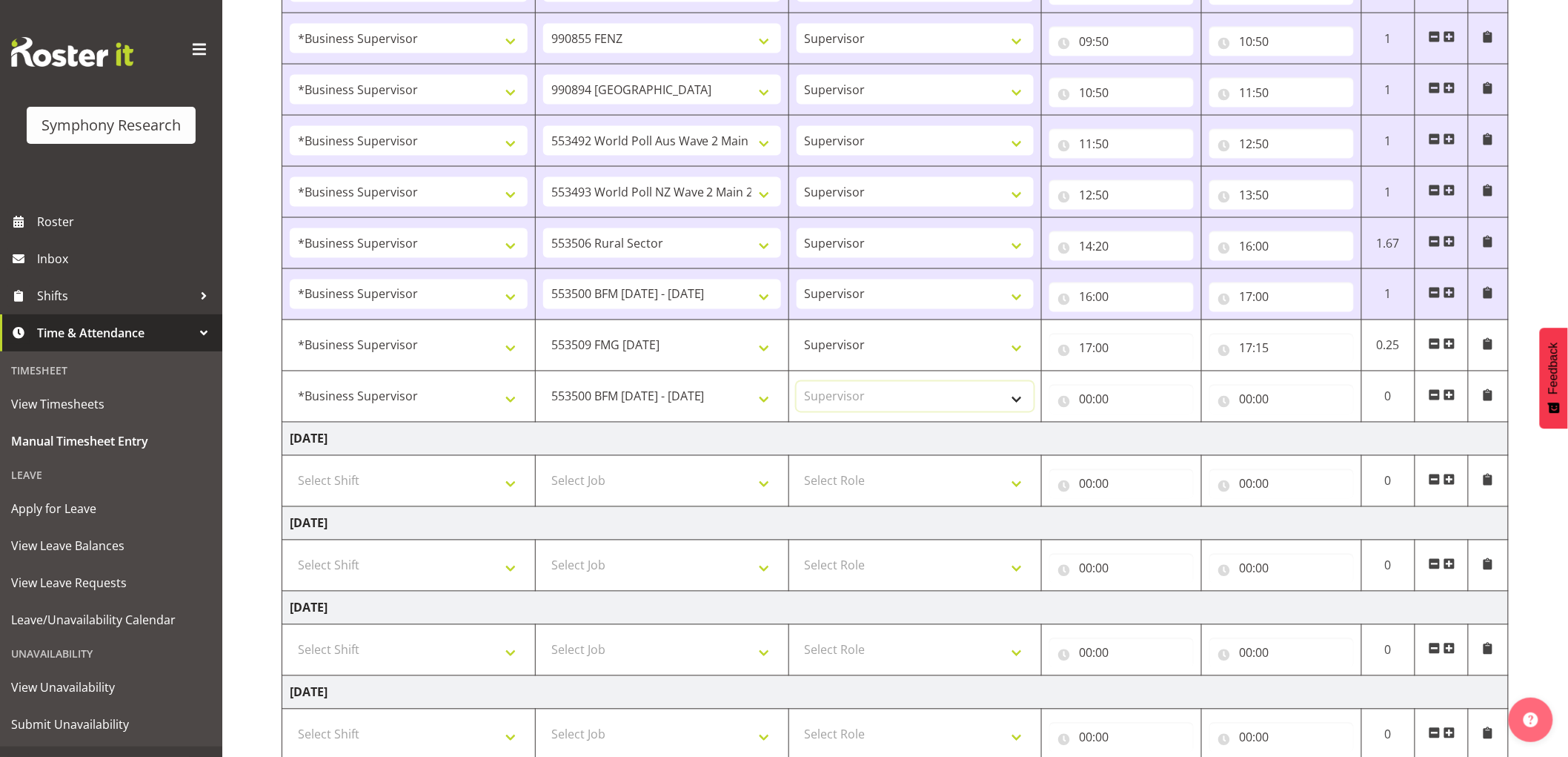
click at [796, 384] on select "Select Role Supervisor Interviewing Briefing" at bounding box center [915, 396] width 238 height 30
click at [1085, 405] on input "00:00" at bounding box center [1121, 400] width 144 height 30
click at [1149, 439] on select "00 01 02 03 04 05 06 07 08 09 10 11 12 13 14 15 16 17 18 19 20 21 22 23" at bounding box center [1150, 438] width 33 height 30
select select "17"
click at [1134, 425] on select "00 01 02 03 04 05 06 07 08 09 10 11 12 13 14 15 16 17 18 19 20 21 22 23" at bounding box center [1150, 438] width 33 height 30
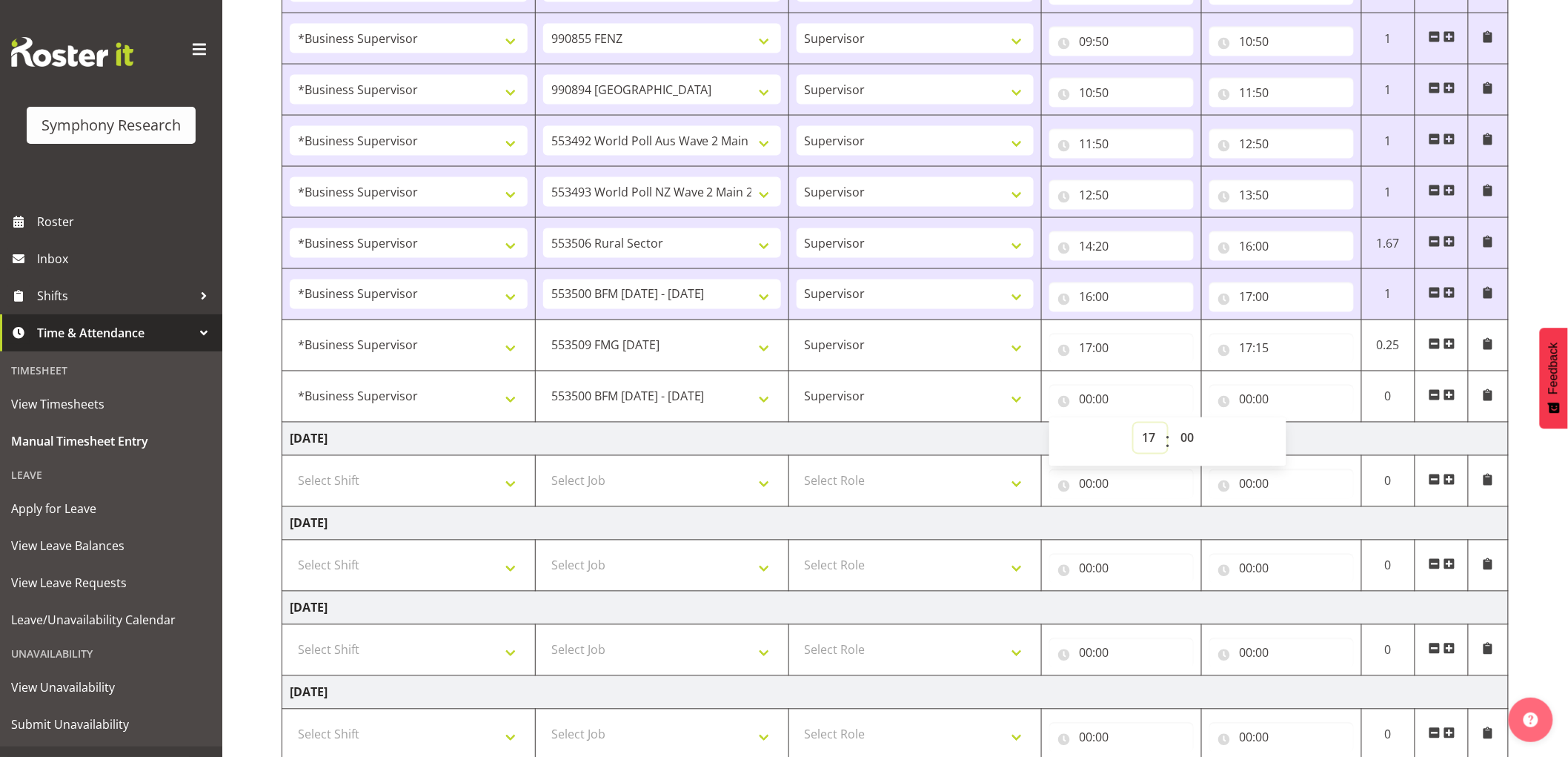
type input "17:00"
click at [1197, 436] on select "00 01 02 03 04 05 06 07 08 09 10 11 12 13 14 15 16 17 18 19 20 21 22 23 24 25 2…" at bounding box center [1188, 438] width 33 height 30
select select "15"
click at [1172, 425] on select "00 01 02 03 04 05 06 07 08 09 10 11 12 13 14 15 16 17 18 19 20 21 22 23 24 25 2…" at bounding box center [1188, 438] width 33 height 30
type input "17:15"
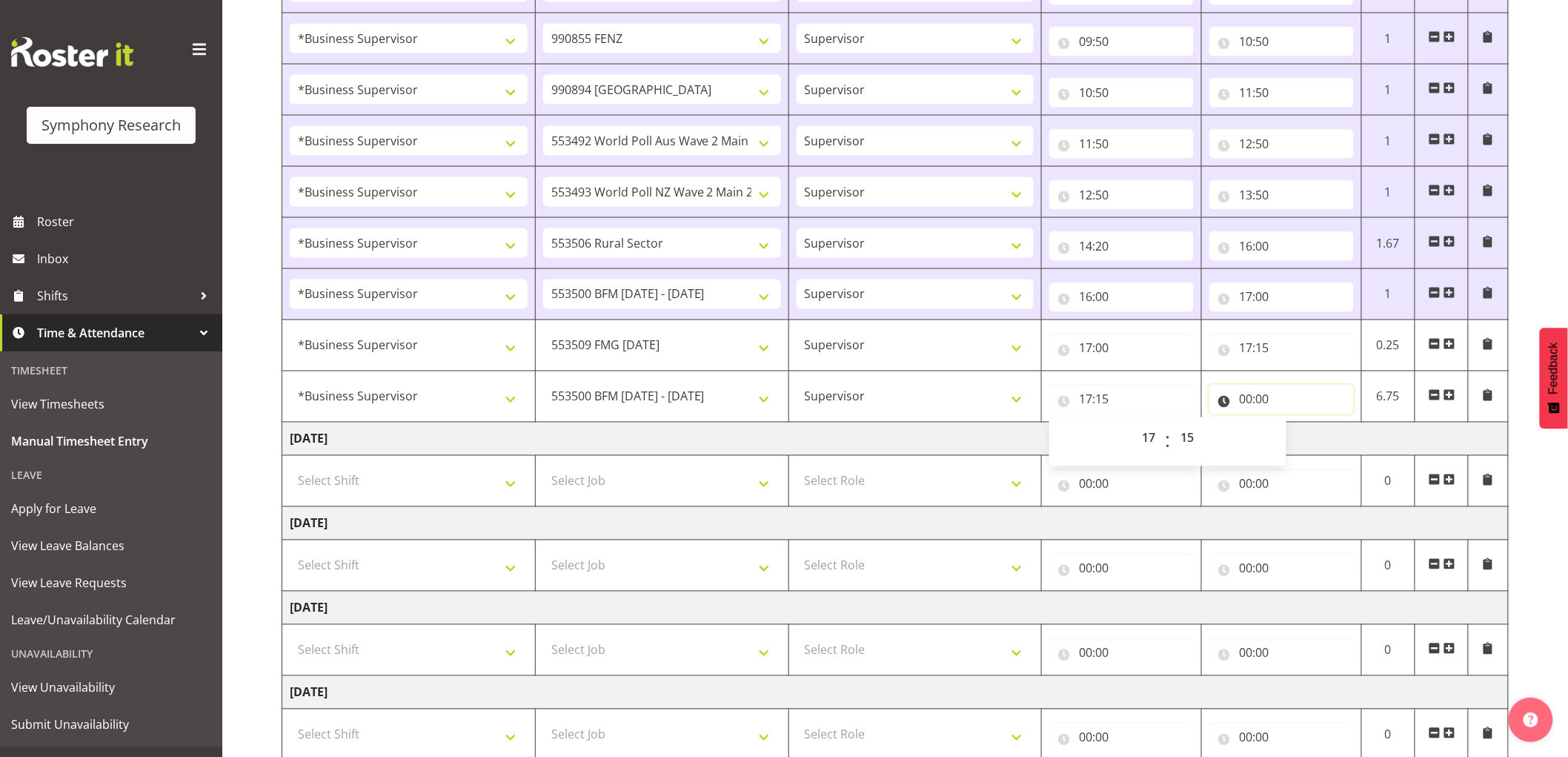
drag, startPoint x: 1251, startPoint y: 404, endPoint x: 1251, endPoint y: 412, distance: 8.0
click at [1251, 404] on input "00:00" at bounding box center [1281, 400] width 144 height 30
click at [1295, 443] on select "00 01 02 03 04 05 06 07 08 09 10 11 12 13 14 15 16 17 18 19 20 21 22 23" at bounding box center [1310, 438] width 33 height 30
select select "17"
click at [1294, 425] on select "00 01 02 03 04 05 06 07 08 09 10 11 12 13 14 15 16 17 18 19 20 21 22 23" at bounding box center [1310, 438] width 33 height 30
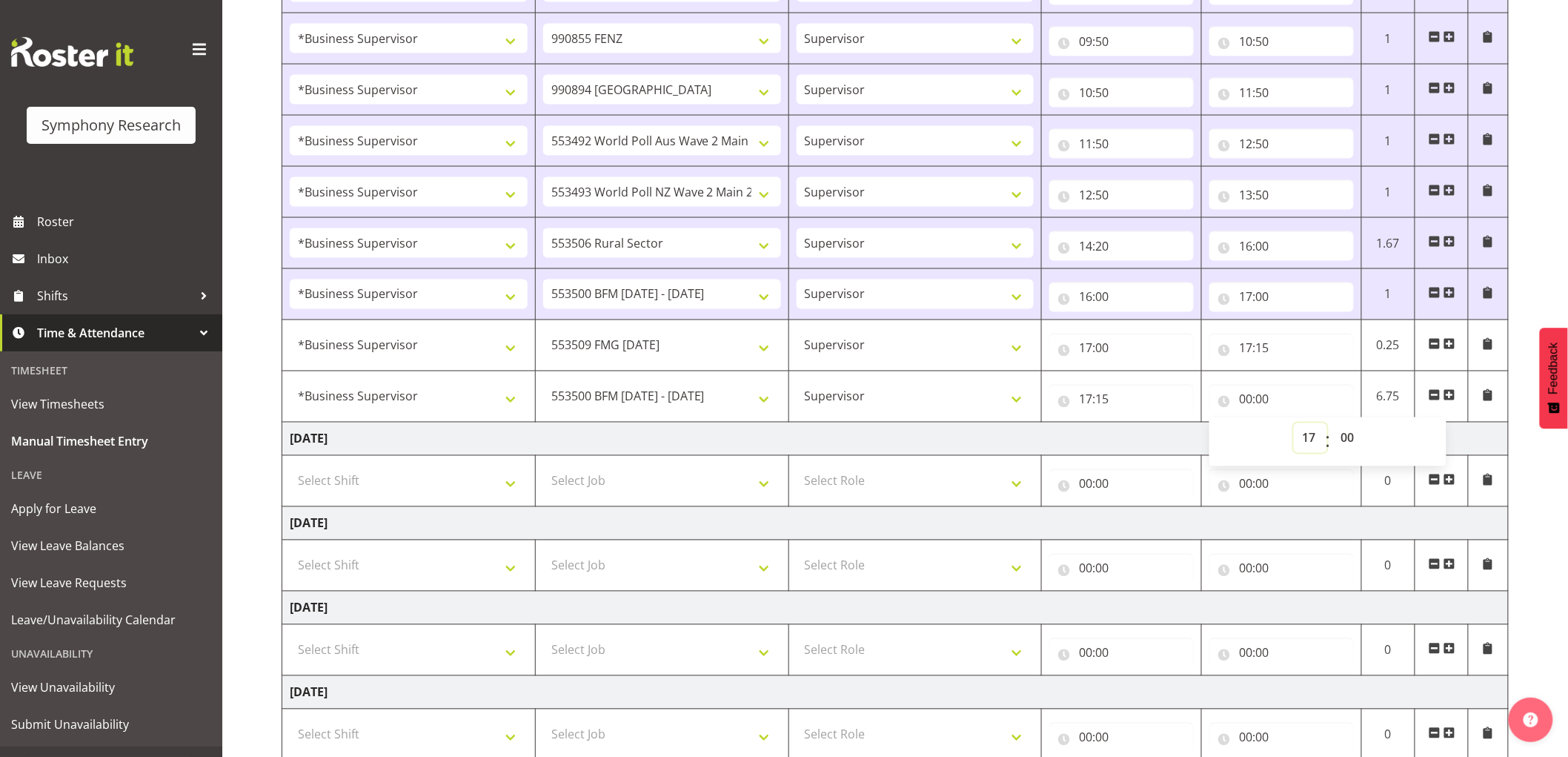
type input "17:00"
click at [1349, 450] on select "00 01 02 03 04 05 06 07 08 09 10 11 12 13 14 15 16 17 18 19 20 21 22 23 24 25 2…" at bounding box center [1349, 438] width 33 height 30
select select "30"
click at [1332, 425] on select "00 01 02 03 04 05 06 07 08 09 10 11 12 13 14 15 16 17 18 19 20 21 22 23 24 25 2…" at bounding box center [1349, 438] width 33 height 30
type input "17:30"
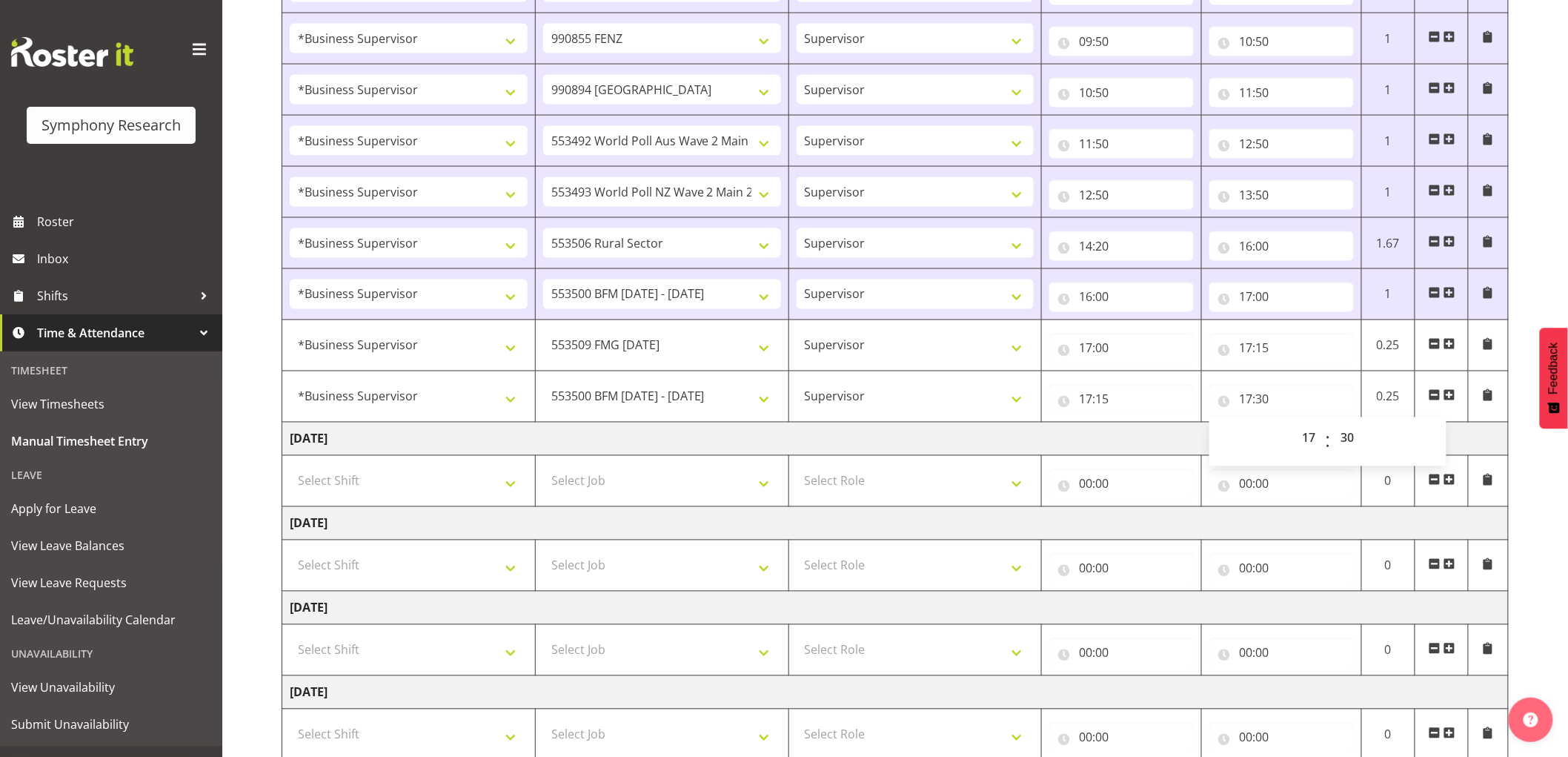
click at [1444, 396] on span at bounding box center [1449, 395] width 12 height 12
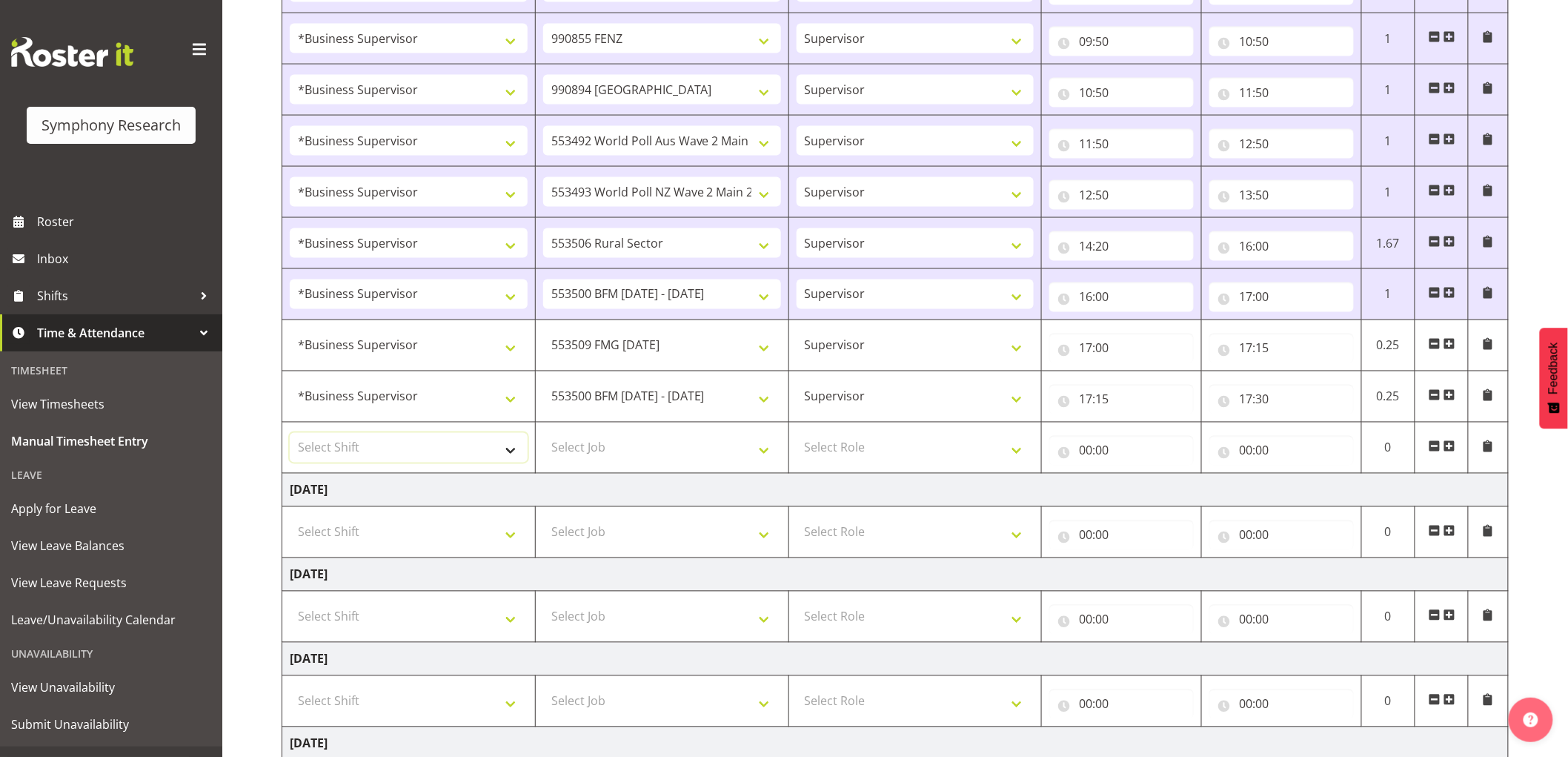
click at [404, 455] on select "Select Shift !!Weekend Residential (Roster IT Shift Label) *Business 9/10am ~ 4…" at bounding box center [408, 447] width 238 height 30
select select "1607"
click at [290, 435] on select "Select Shift !!Weekend Residential (Roster IT Shift Label) *Business 9/10am ~ 4…" at bounding box center [408, 447] width 238 height 30
drag, startPoint x: 598, startPoint y: 455, endPoint x: 588, endPoint y: 498, distance: 44.1
click at [597, 456] on select "Select Job 550060 IF Admin 553492 World Poll Aus Wave 2 Main 2025 553493 World …" at bounding box center [662, 447] width 238 height 30
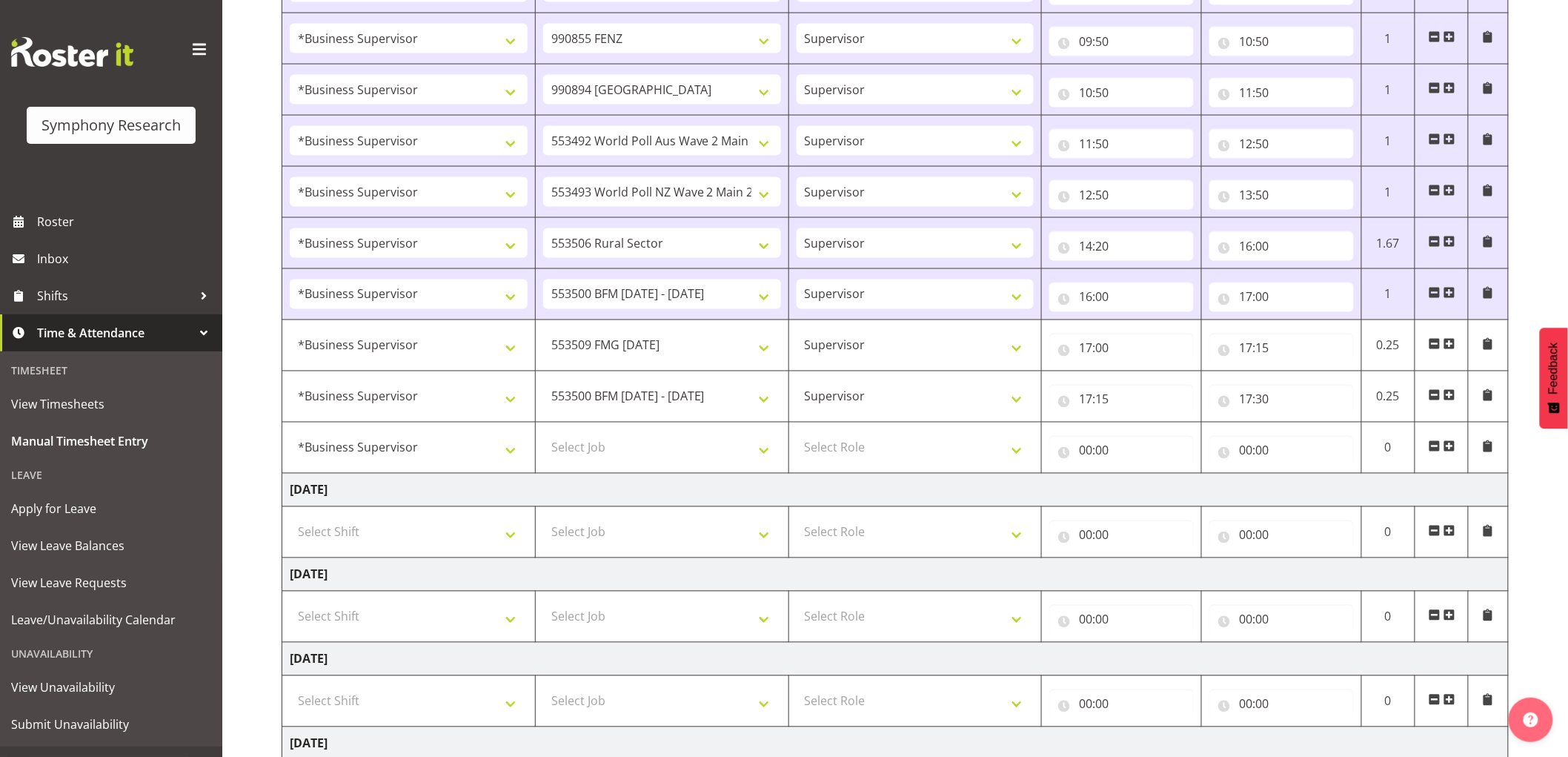
click at [591, 470] on td "Select Job 550060 IF Admin 553492 World Poll Aus Wave 2 Main 2025 553493 World …" at bounding box center [662, 448] width 254 height 51
drag, startPoint x: 591, startPoint y: 456, endPoint x: 578, endPoint y: 473, distance: 21.4
click at [591, 456] on select "Select Job 550060 IF Admin 553492 World Poll Aus Wave 2 Main 2025 553493 World …" at bounding box center [662, 447] width 238 height 30
select select "9426"
click at [544, 435] on select "Select Job 550060 IF Admin 553492 World Poll Aus Wave 2 Main 2025 553493 World …" at bounding box center [662, 447] width 238 height 30
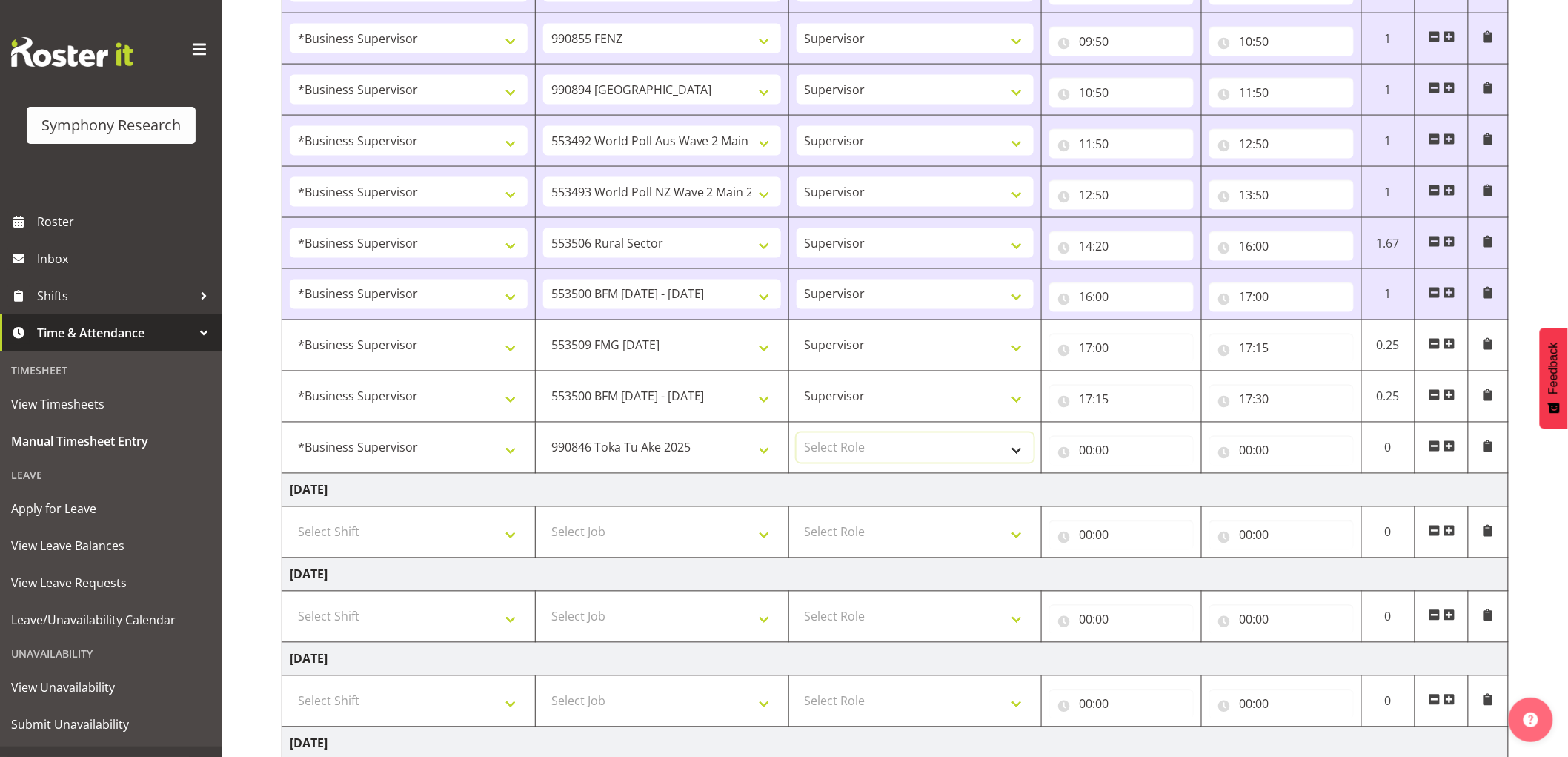
click at [925, 462] on select "Select Role Supervisor Interviewing Briefing" at bounding box center [915, 447] width 238 height 30
select select "45"
click at [796, 435] on select "Select Role Supervisor Interviewing Briefing" at bounding box center [915, 447] width 238 height 30
click at [1048, 455] on td "00:00 00 01 02 03 04 05 06 07 08 09 10 11 12 13 14 15 16 17 18 19 20 21 22 23 :…" at bounding box center [1122, 448] width 160 height 51
click at [1091, 455] on input "00:00" at bounding box center [1121, 451] width 144 height 30
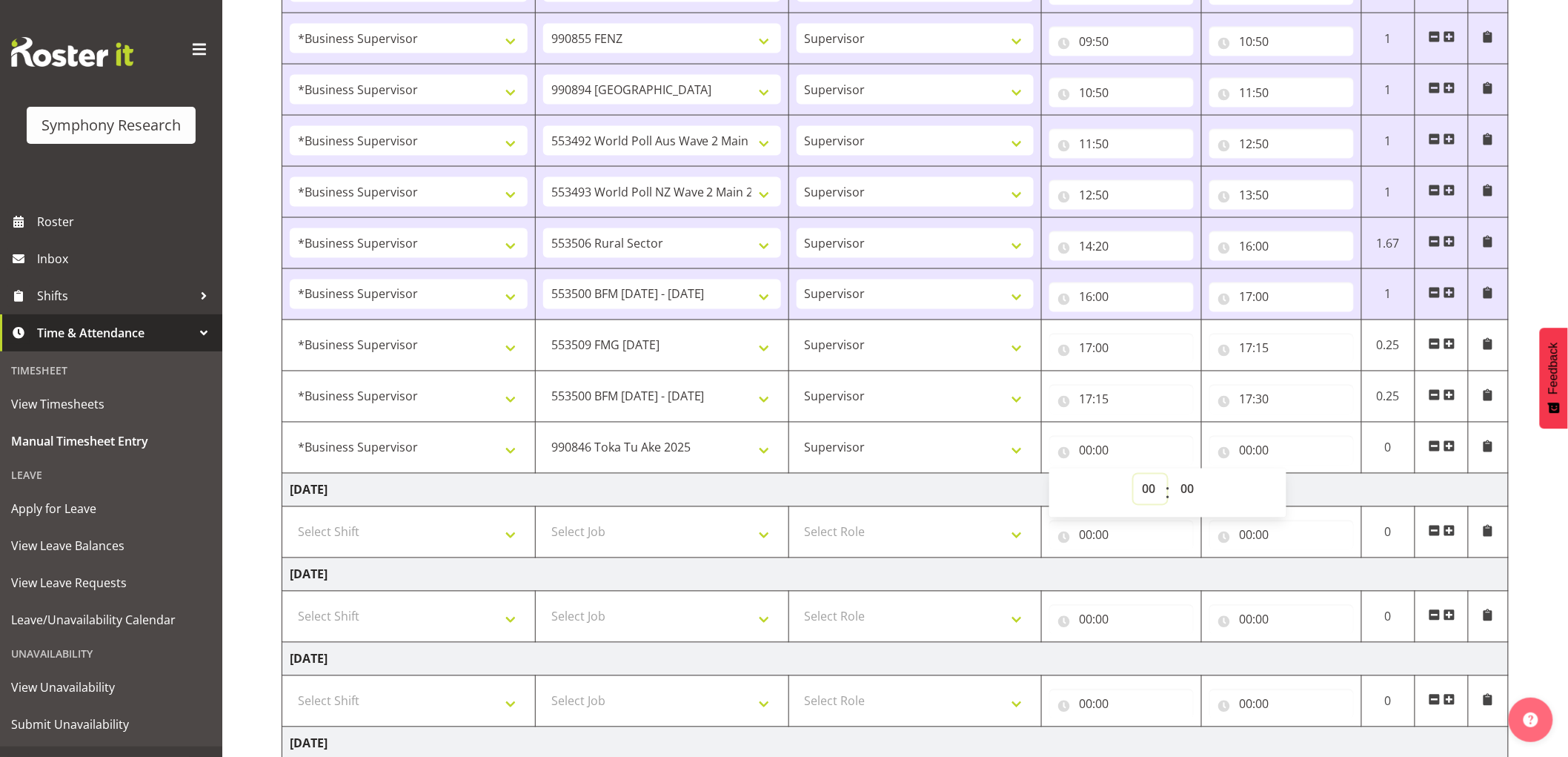
drag, startPoint x: 1146, startPoint y: 498, endPoint x: 1164, endPoint y: 490, distance: 19.7
click at [1156, 492] on select "00 01 02 03 04 05 06 07 08 09 10 11 12 13 14 15 16 17 18 19 20 21 22 23" at bounding box center [1150, 489] width 33 height 30
select select "17"
click at [1134, 477] on select "00 01 02 03 04 05 06 07 08 09 10 11 12 13 14 15 16 17 18 19 20 21 22 23" at bounding box center [1150, 489] width 33 height 30
type input "17:00"
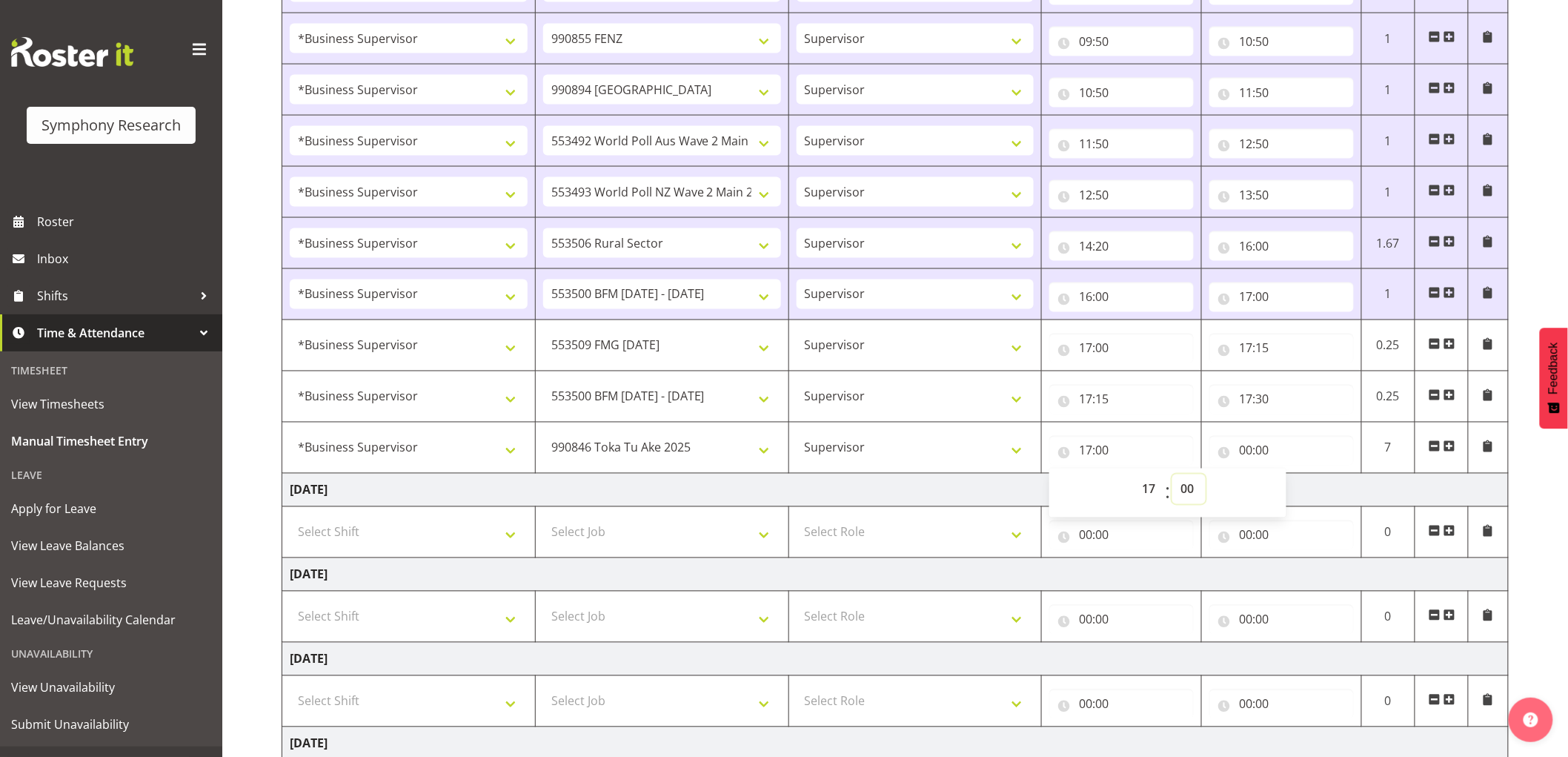
drag, startPoint x: 1195, startPoint y: 492, endPoint x: 1197, endPoint y: 549, distance: 57.0
click at [1195, 492] on select "00 01 02 03 04 05 06 07 08 09 10 11 12 13 14 15 16 17 18 19 20 21 22 23 24 25 2…" at bounding box center [1188, 489] width 33 height 30
select select "30"
click at [1172, 477] on select "00 01 02 03 04 05 06 07 08 09 10 11 12 13 14 15 16 17 18 19 20 21 22 23 24 25 2…" at bounding box center [1188, 489] width 33 height 30
type input "17:30"
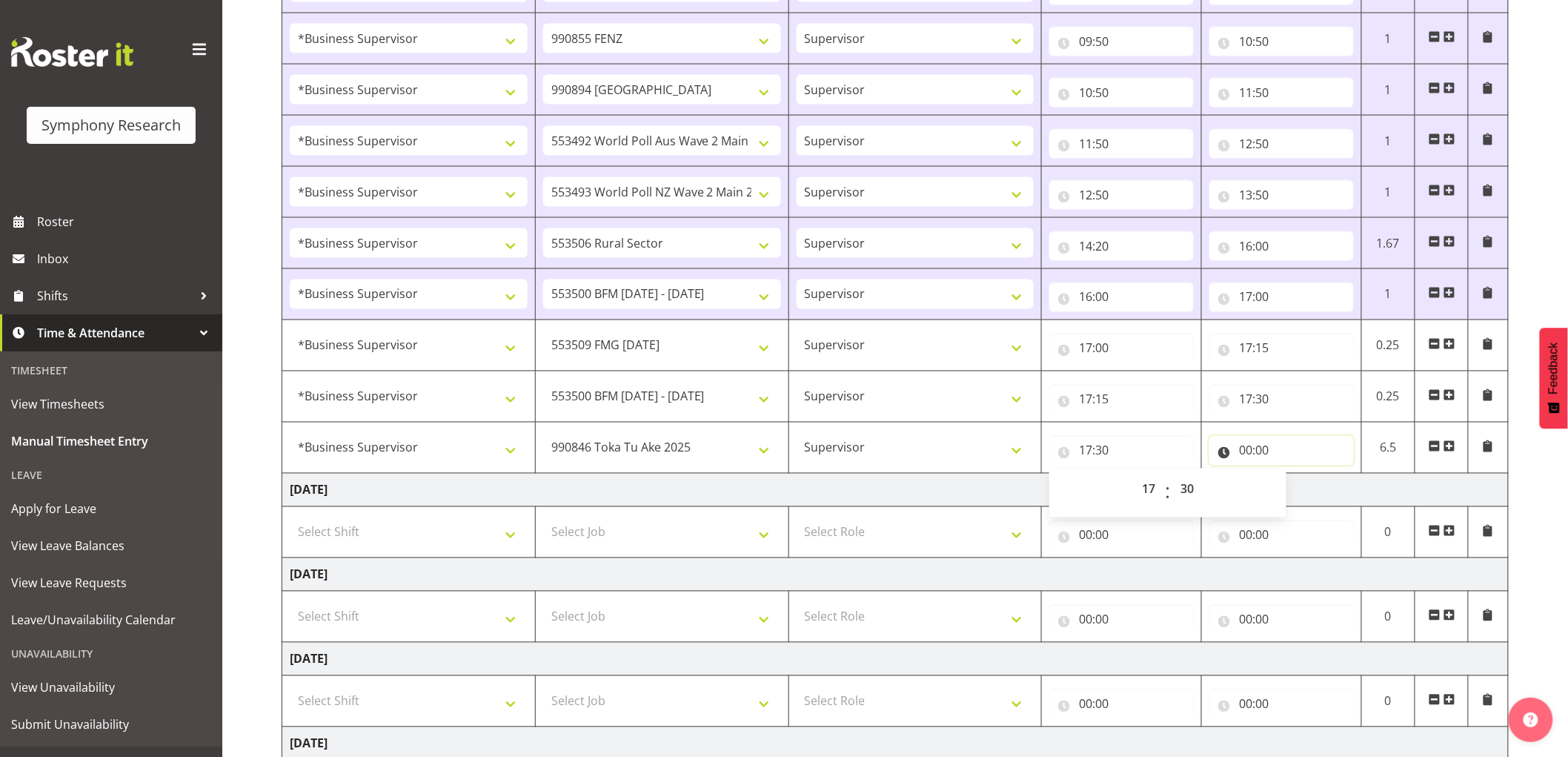
click at [1246, 457] on input "00:00" at bounding box center [1281, 451] width 144 height 30
click at [1290, 483] on div "00 01 02 03 04 05 06 07 08 09 10 11 12 13 14 15 16 17 18 19 20 21 22 23 : 00 01…" at bounding box center [1328, 493] width 237 height 37
drag, startPoint x: 1306, startPoint y: 485, endPoint x: 1319, endPoint y: 507, distance: 25.6
click at [1306, 485] on select "00 01 02 03 04 05 06 07 08 09 10 11 12 13 14 15 16 17 18 19 20 21 22 23" at bounding box center [1310, 489] width 33 height 30
select select "17"
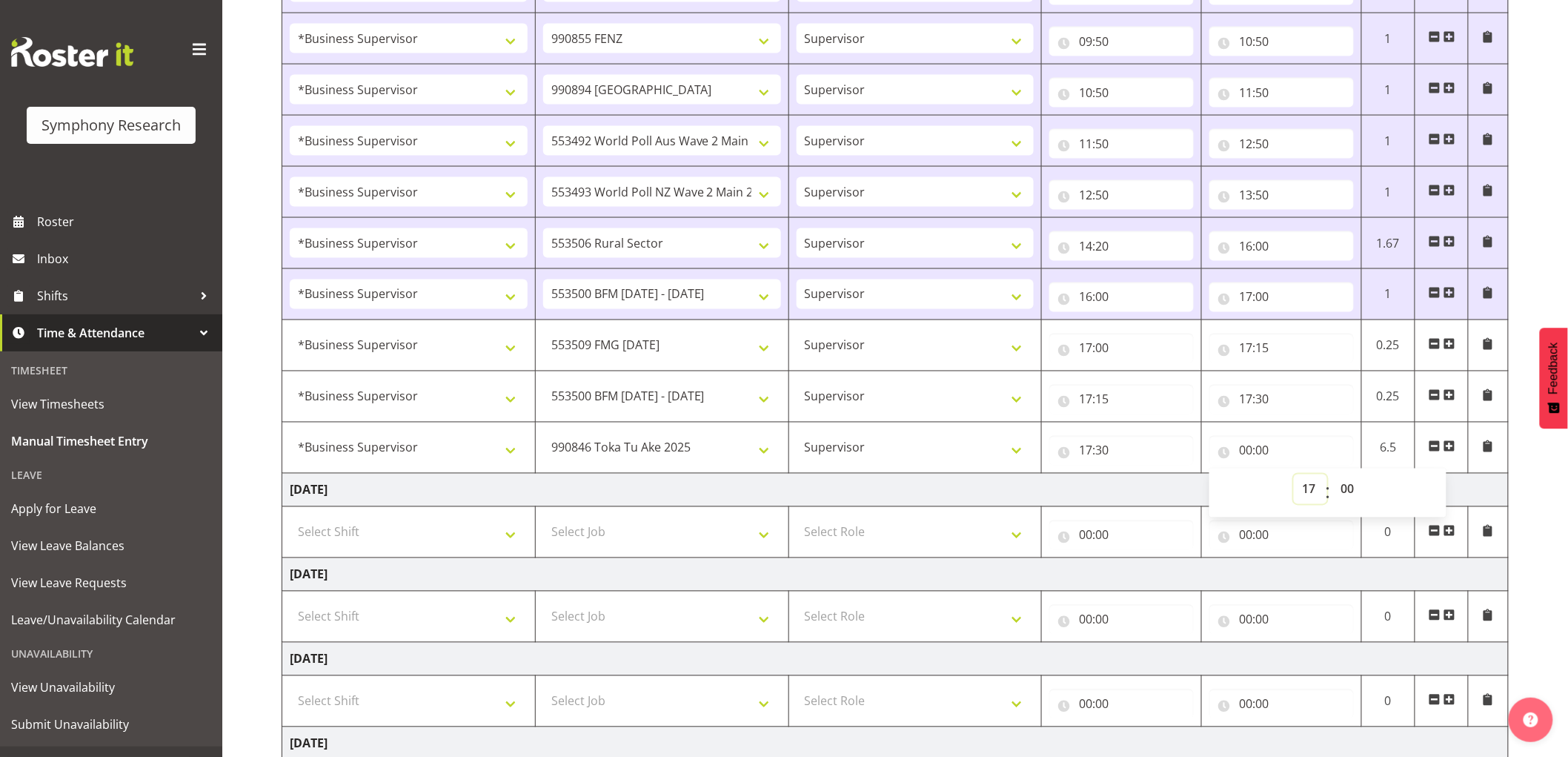
click at [1294, 477] on select "00 01 02 03 04 05 06 07 08 09 10 11 12 13 14 15 16 17 18 19 20 21 22 23" at bounding box center [1310, 489] width 33 height 30
type input "17:00"
drag, startPoint x: 1360, startPoint y: 492, endPoint x: 1360, endPoint y: 525, distance: 33.0
click at [1360, 492] on select "00 01 02 03 04 05 06 07 08 09 10 11 12 13 14 15 16 17 18 19 20 21 22 23 24 25 2…" at bounding box center [1349, 489] width 33 height 30
select select "45"
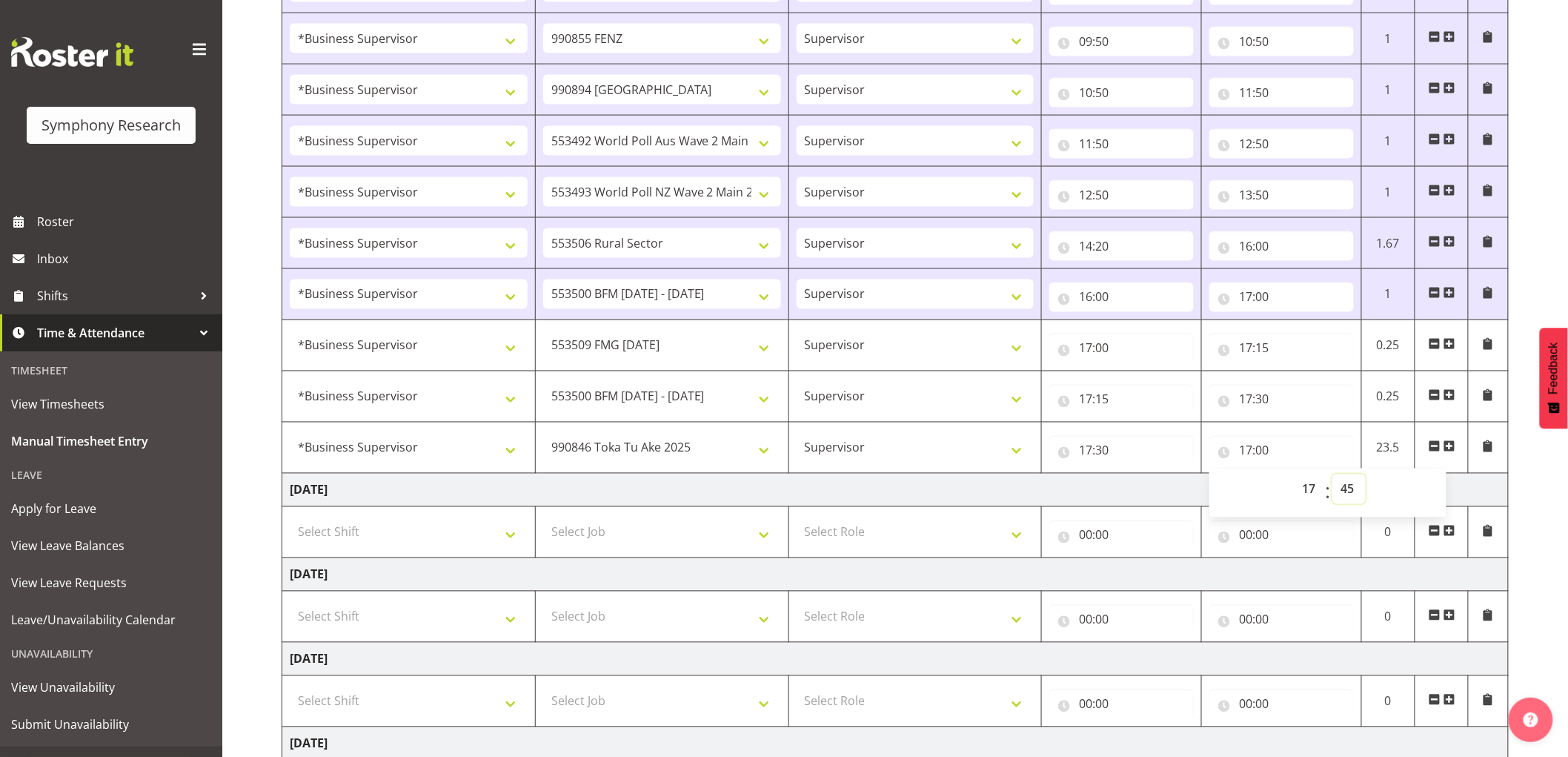
click at [1332, 477] on select "00 01 02 03 04 05 06 07 08 09 10 11 12 13 14 15 16 17 18 19 20 21 22 23 24 25 2…" at bounding box center [1349, 489] width 33 height 30
type input "17:45"
click at [1447, 445] on span at bounding box center [1449, 446] width 12 height 12
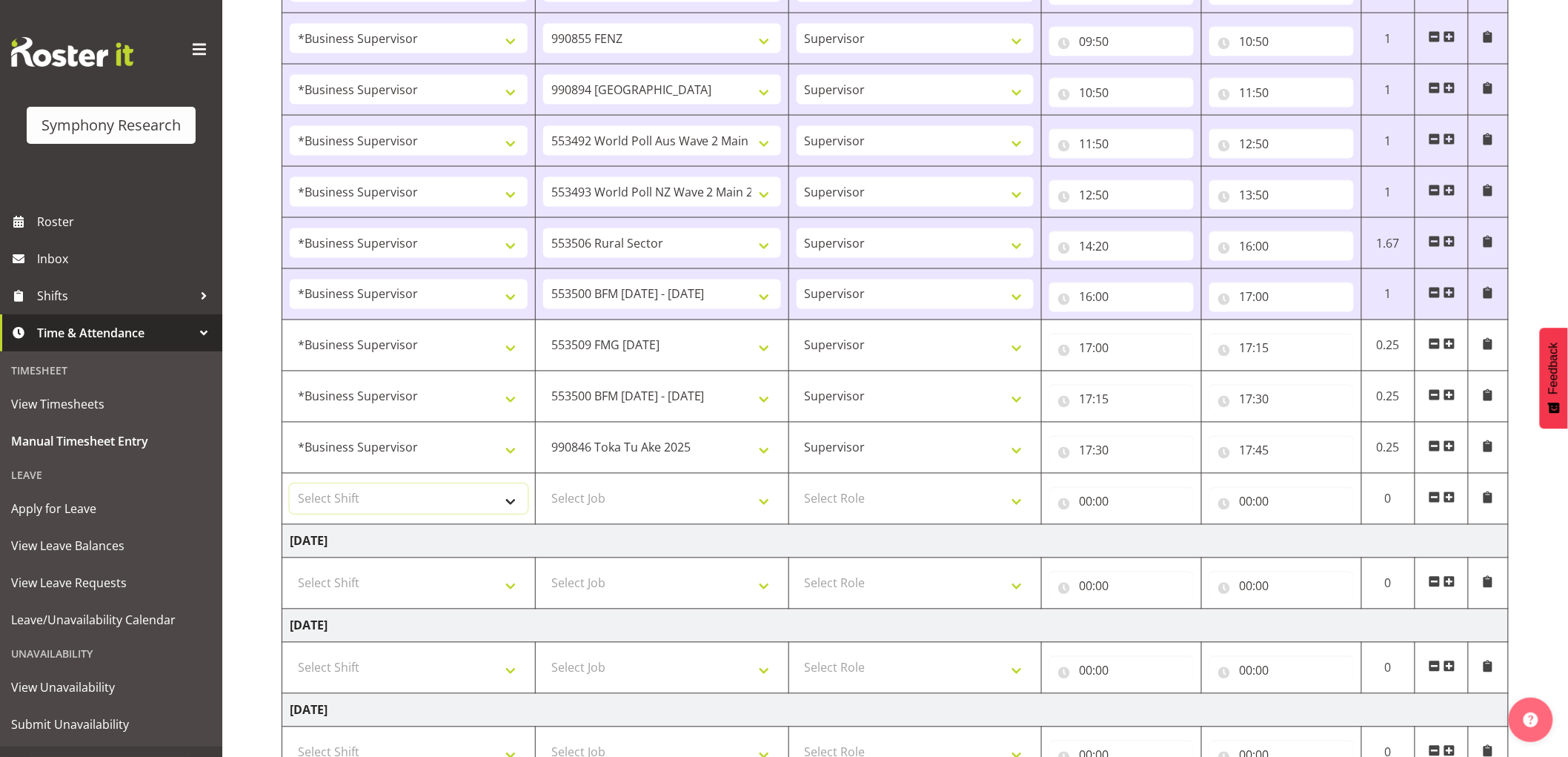
click at [393, 499] on select "Select Shift !!Weekend Residential (Roster IT Shift Label) *Business 9/10am ~ 4…" at bounding box center [408, 499] width 238 height 30
select select "48116"
click at [290, 486] on select "Select Shift !!Weekend Residential (Roster IT Shift Label) *Business 9/10am ~ 4…" at bounding box center [408, 499] width 238 height 30
click at [632, 504] on select "Select Job 550060 IF Admin 553492 World Poll Aus Wave 2 Main 2025 553493 World …" at bounding box center [662, 499] width 238 height 30
select select "9636"
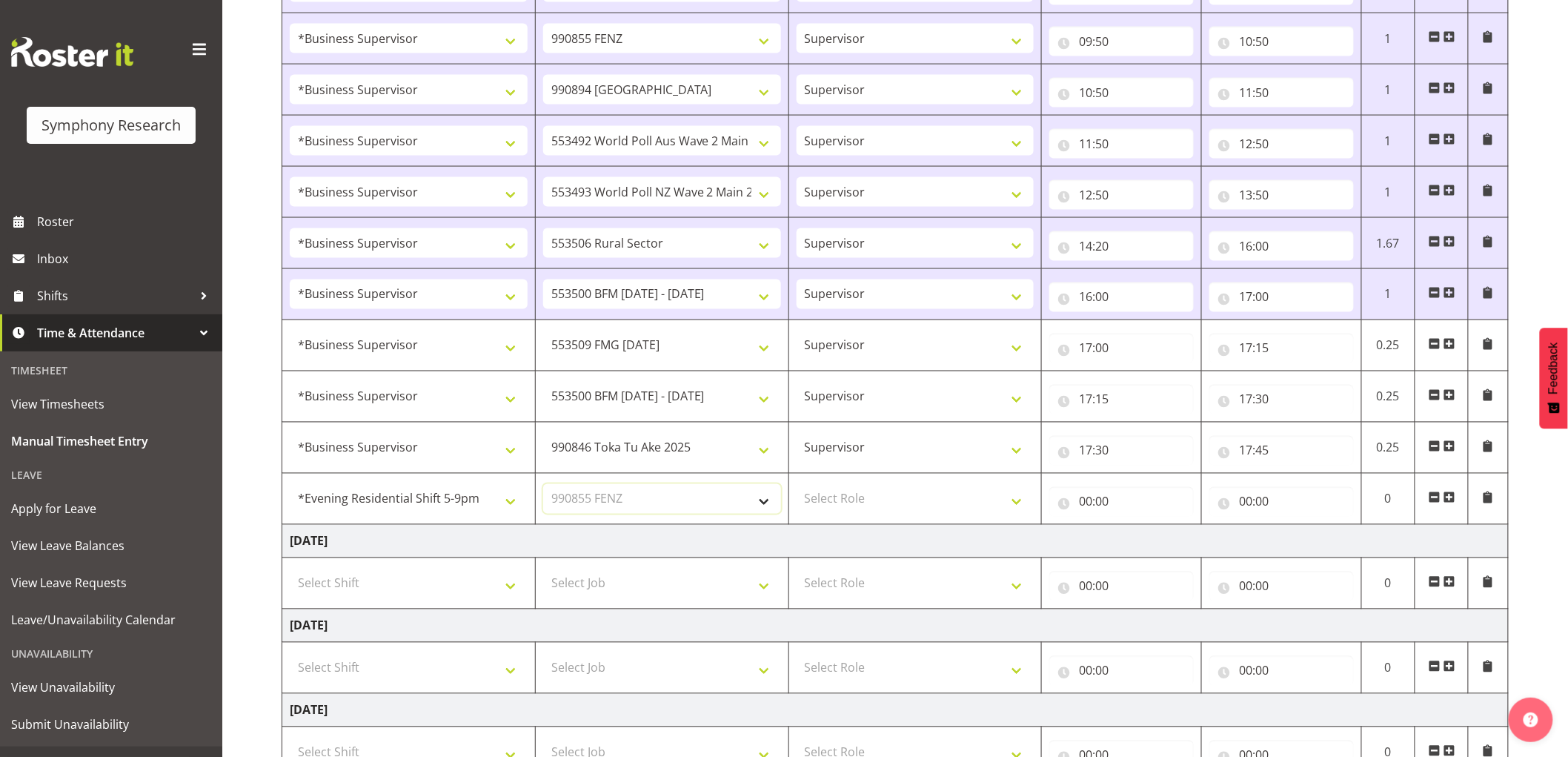
click at [544, 486] on select "Select Job 550060 IF Admin 553492 World Poll Aus Wave 2 Main 2025 553493 World …" at bounding box center [662, 499] width 238 height 30
click at [912, 502] on select "Select Role Supervisor Interviewing Briefing" at bounding box center [915, 499] width 238 height 30
select select "45"
click at [796, 486] on select "Select Role Supervisor Interviewing Briefing" at bounding box center [915, 499] width 238 height 30
drag, startPoint x: 1079, startPoint y: 508, endPoint x: 1113, endPoint y: 526, distance: 38.5
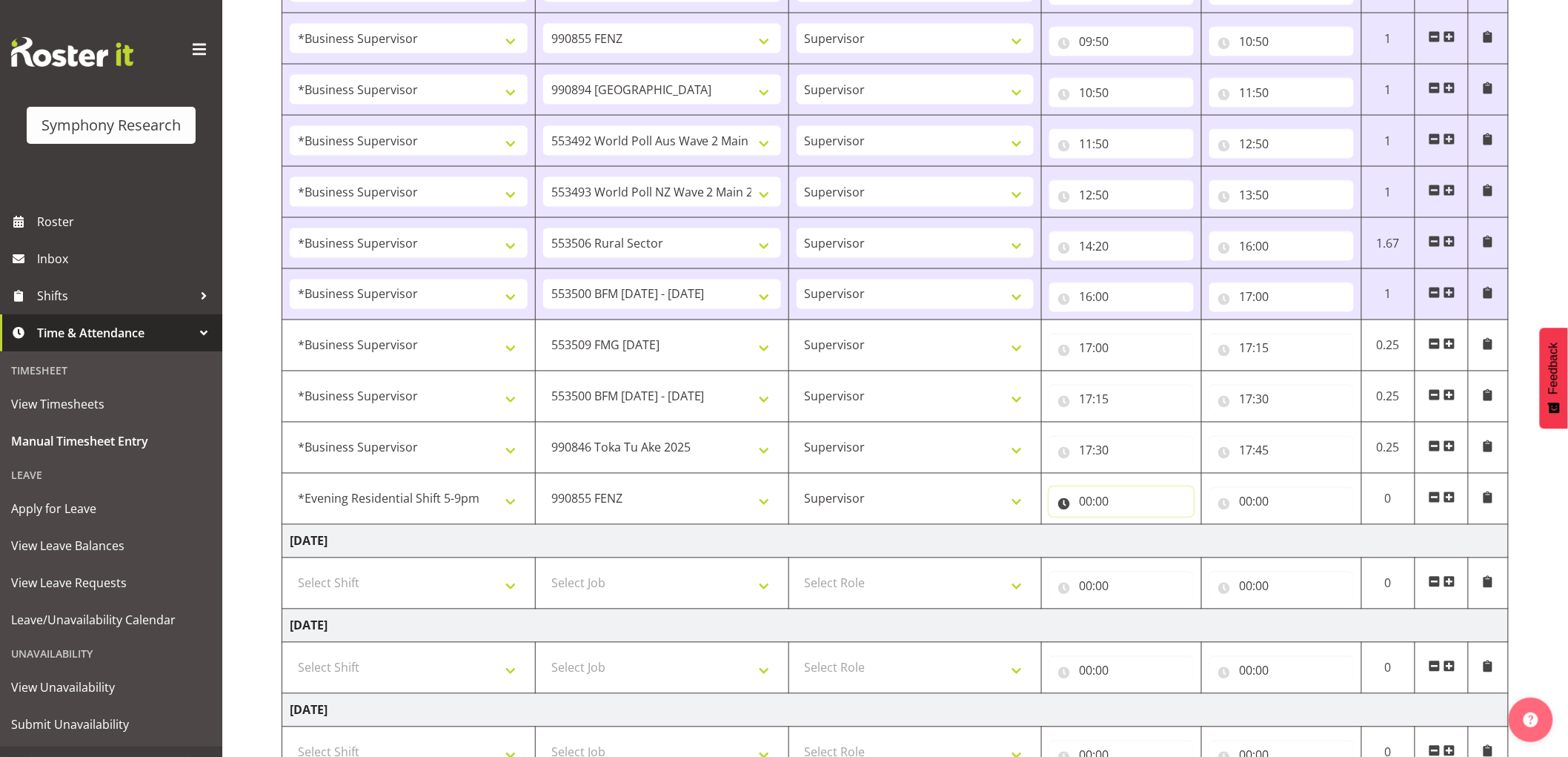
click at [1079, 509] on input "00:00" at bounding box center [1121, 502] width 144 height 30
click at [1140, 544] on select "00 01 02 03 04 05 06 07 08 09 10 11 12 13 14 15 16 17 18 19 20 21 22 23" at bounding box center [1150, 540] width 33 height 30
select select "17"
click at [1134, 528] on select "00 01 02 03 04 05 06 07 08 09 10 11 12 13 14 15 16 17 18 19 20 21 22 23" at bounding box center [1150, 540] width 33 height 30
type input "17:00"
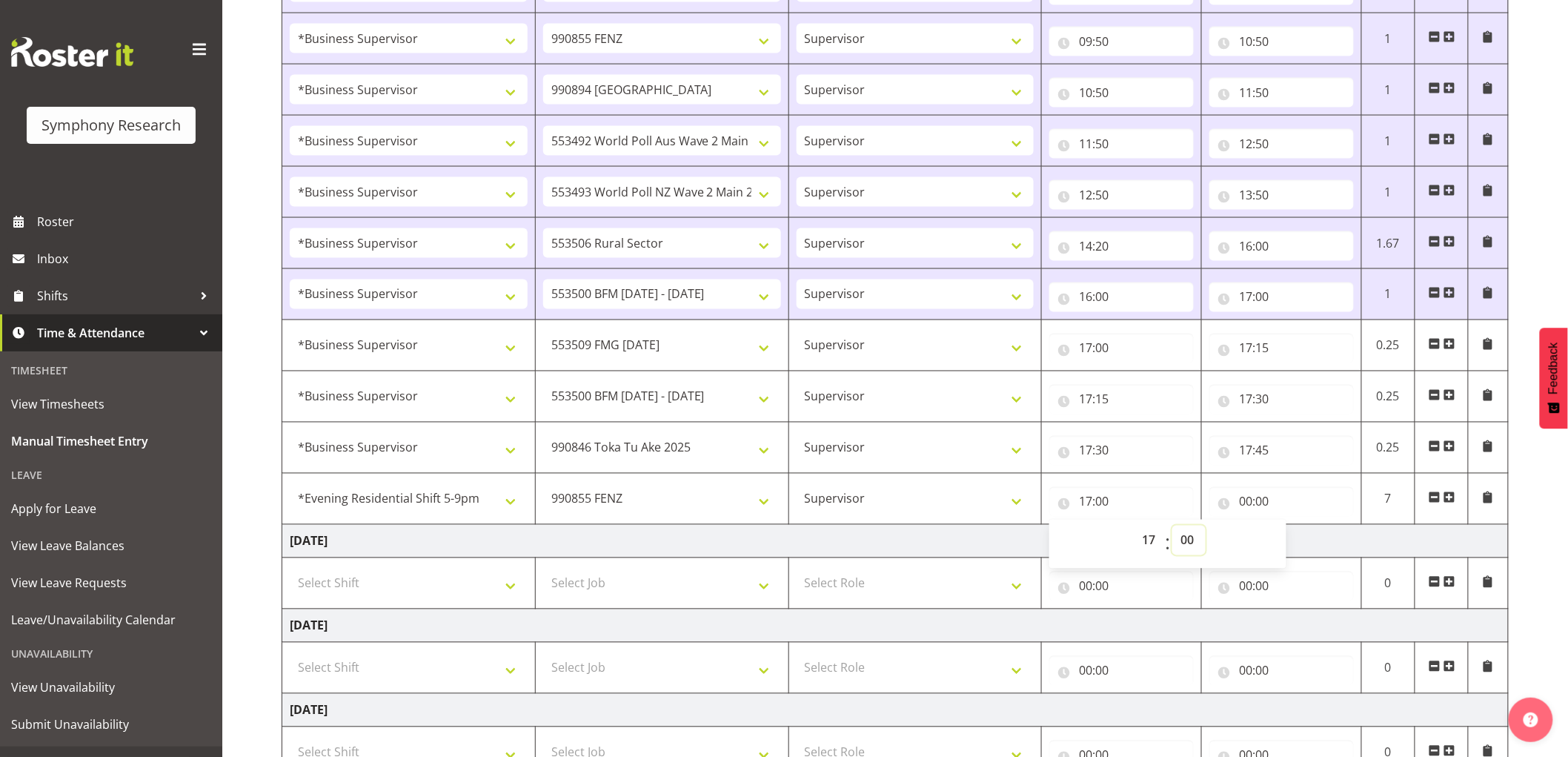
drag, startPoint x: 1195, startPoint y: 529, endPoint x: 1201, endPoint y: 582, distance: 53.3
click at [1195, 529] on select "00 01 02 03 04 05 06 07 08 09 10 11 12 13 14 15 16 17 18 19 20 21 22 23 24 25 2…" at bounding box center [1188, 540] width 33 height 30
select select "45"
click at [1172, 528] on select "00 01 02 03 04 05 06 07 08 09 10 11 12 13 14 15 16 17 18 19 20 21 22 23 24 25 2…" at bounding box center [1188, 540] width 33 height 30
type input "17:45"
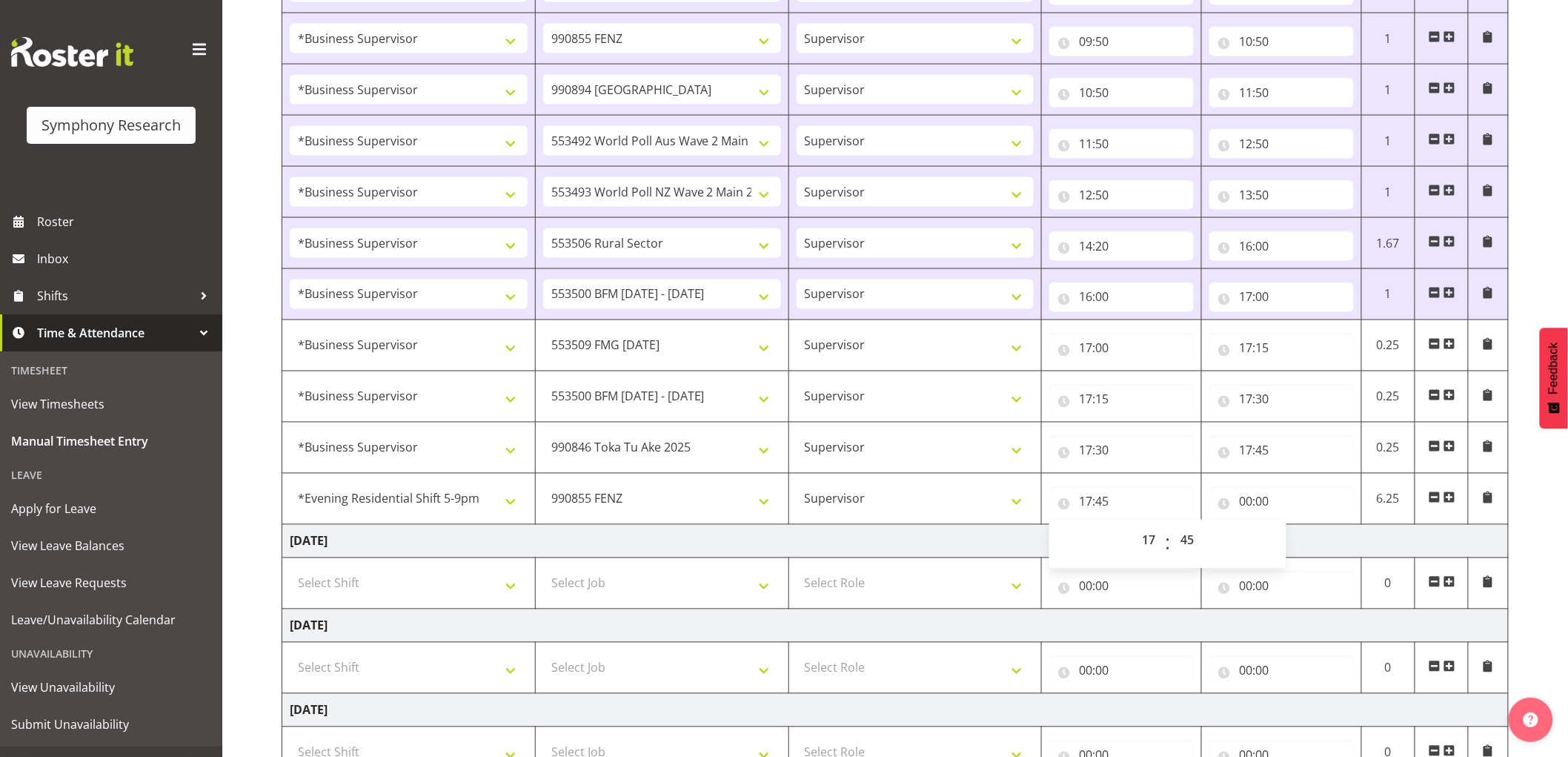
click at [1253, 520] on div "00 01 02 03 04 05 06 07 08 09 10 11 12 13 14 15 16 17 18 19 20 21 22 23 : 00 01…" at bounding box center [1168, 542] width 237 height 52
drag, startPoint x: 1242, startPoint y: 500, endPoint x: 1260, endPoint y: 514, distance: 22.8
click at [1245, 504] on input "00:00" at bounding box center [1281, 502] width 144 height 30
drag, startPoint x: 1305, startPoint y: 538, endPoint x: 1342, endPoint y: 620, distance: 90.0
click at [1314, 549] on select "00 01 02 03 04 05 06 07 08 09 10 11 12 13 14 15 16 17 18 19 20 21 22 23" at bounding box center [1310, 540] width 33 height 30
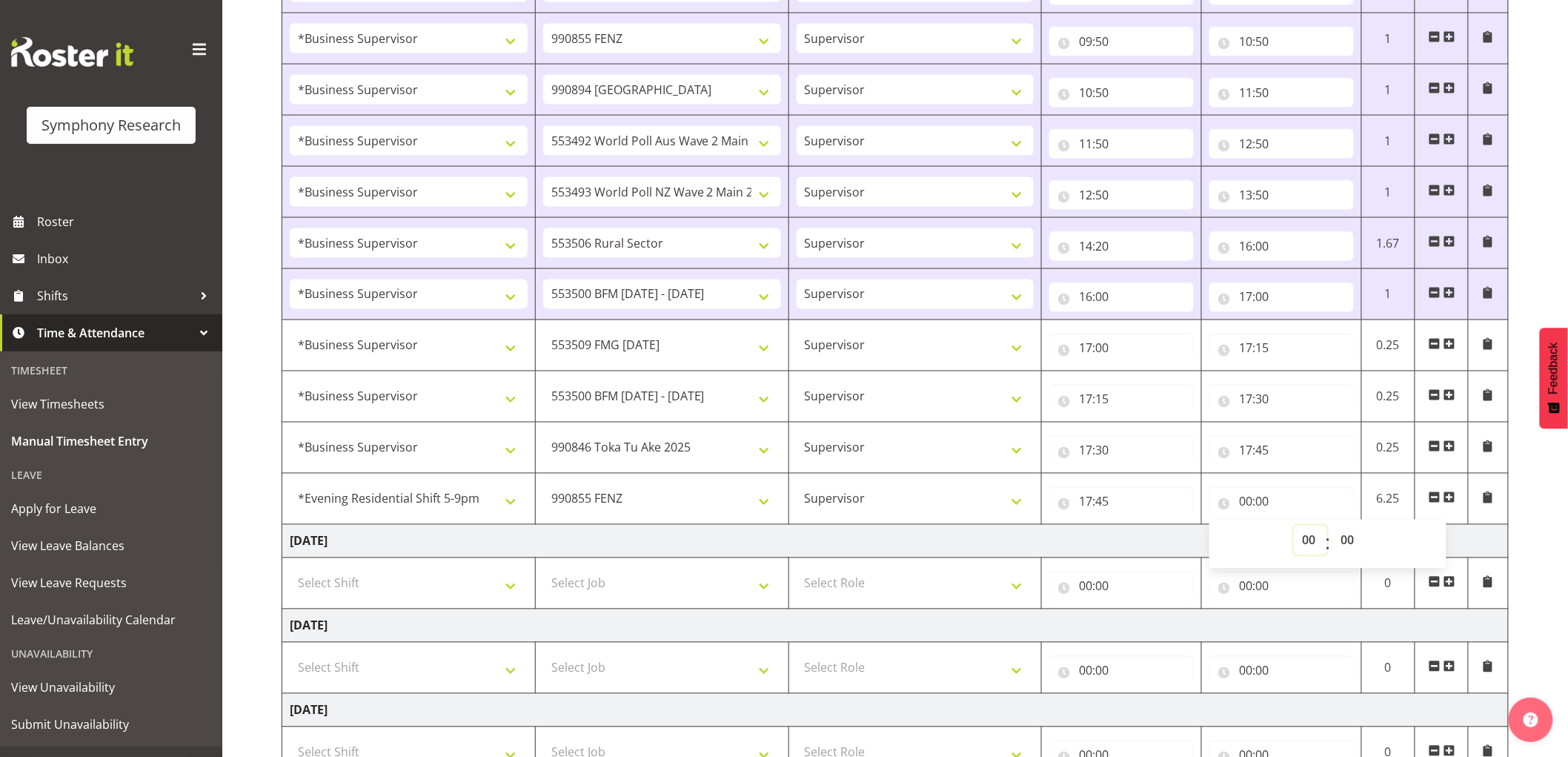
select select "18"
click at [1294, 528] on select "00 01 02 03 04 05 06 07 08 09 10 11 12 13 14 15 16 17 18 19 20 21 22 23" at bounding box center [1310, 540] width 33 height 30
type input "18:00"
click at [1449, 498] on span at bounding box center [1449, 498] width 12 height 12
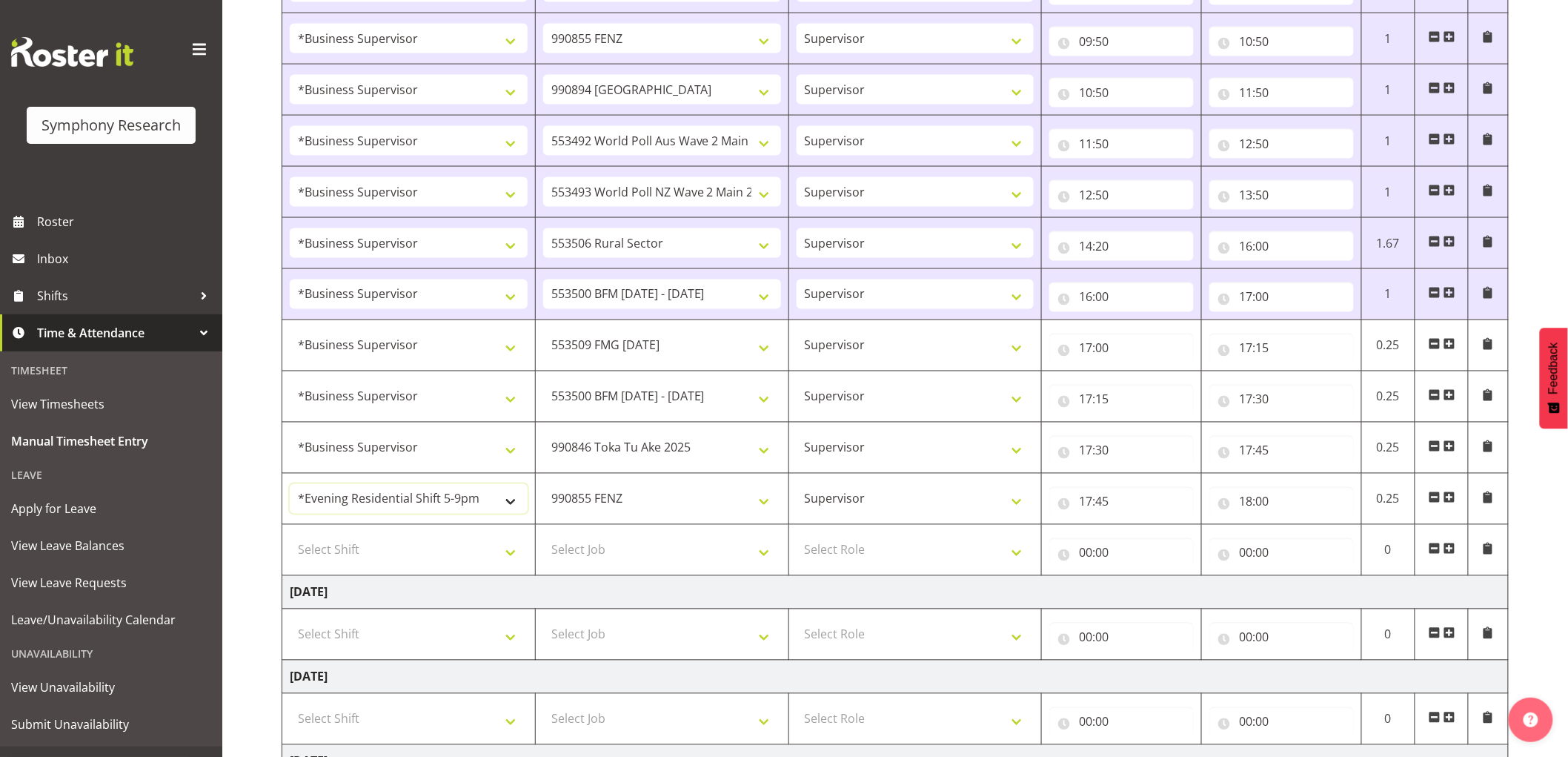
click at [403, 498] on select "!!Weekend Residential (Roster IT Shift Label) *Business 9/10am ~ 4:30pm *Busine…" at bounding box center [408, 499] width 238 height 30
select select "1607"
click at [290, 486] on select "!!Weekend Residential (Roster IT Shift Label) *Business 9/10am ~ 4:30pm *Busine…" at bounding box center [408, 499] width 238 height 30
click at [394, 541] on select "Select Shift !!Weekend Residential (Roster IT Shift Label) *Business 9/10am ~ 4…" at bounding box center [408, 550] width 238 height 30
click at [446, 549] on select "Select Shift !!Weekend Residential (Roster IT Shift Label) *Business 9/10am ~ 4…" at bounding box center [408, 550] width 238 height 30
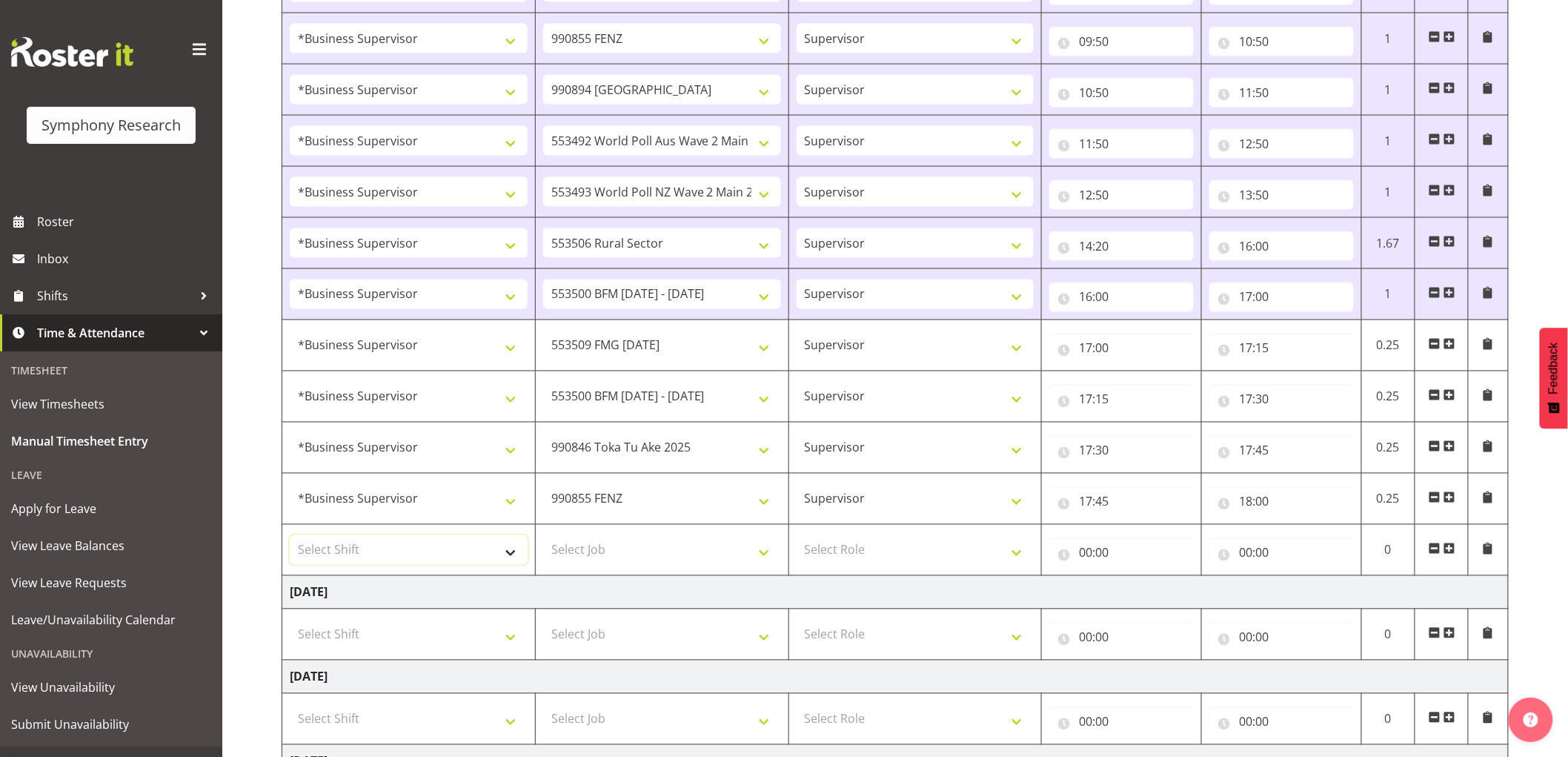
select select "1607"
click at [290, 537] on select "Select Shift !!Weekend Residential (Roster IT Shift Label) *Business 9/10am ~ 4…" at bounding box center [408, 550] width 238 height 30
click at [576, 564] on select "Select Job 550060 IF Admin 553492 World Poll Aus Wave 2 Main 2025 553493 World …" at bounding box center [662, 550] width 238 height 30
click at [665, 544] on select "Select Job 550060 IF Admin 553492 World Poll Aus Wave 2 Main 2025 553493 World …" at bounding box center [662, 550] width 238 height 30
select select "10587"
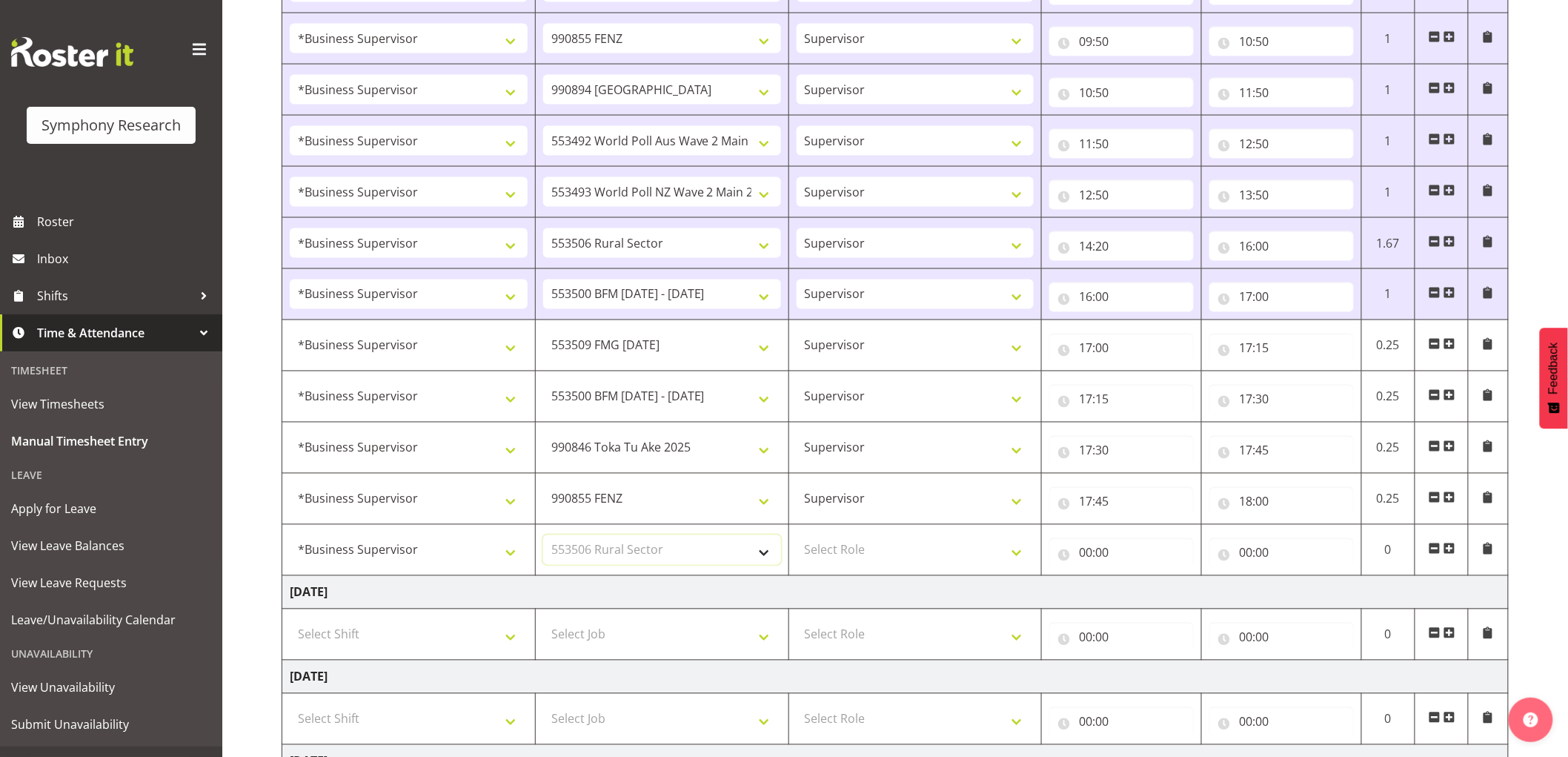
click at [544, 537] on select "Select Job 550060 IF Admin 553492 World Poll Aus Wave 2 Main 2025 553493 World …" at bounding box center [662, 550] width 238 height 30
click at [942, 558] on select "Select Role Supervisor Interviewing Briefing" at bounding box center [915, 550] width 238 height 30
select select "45"
click at [796, 537] on select "Select Role Supervisor Interviewing Briefing" at bounding box center [915, 550] width 238 height 30
click at [1095, 551] on input "00:00" at bounding box center [1121, 553] width 144 height 30
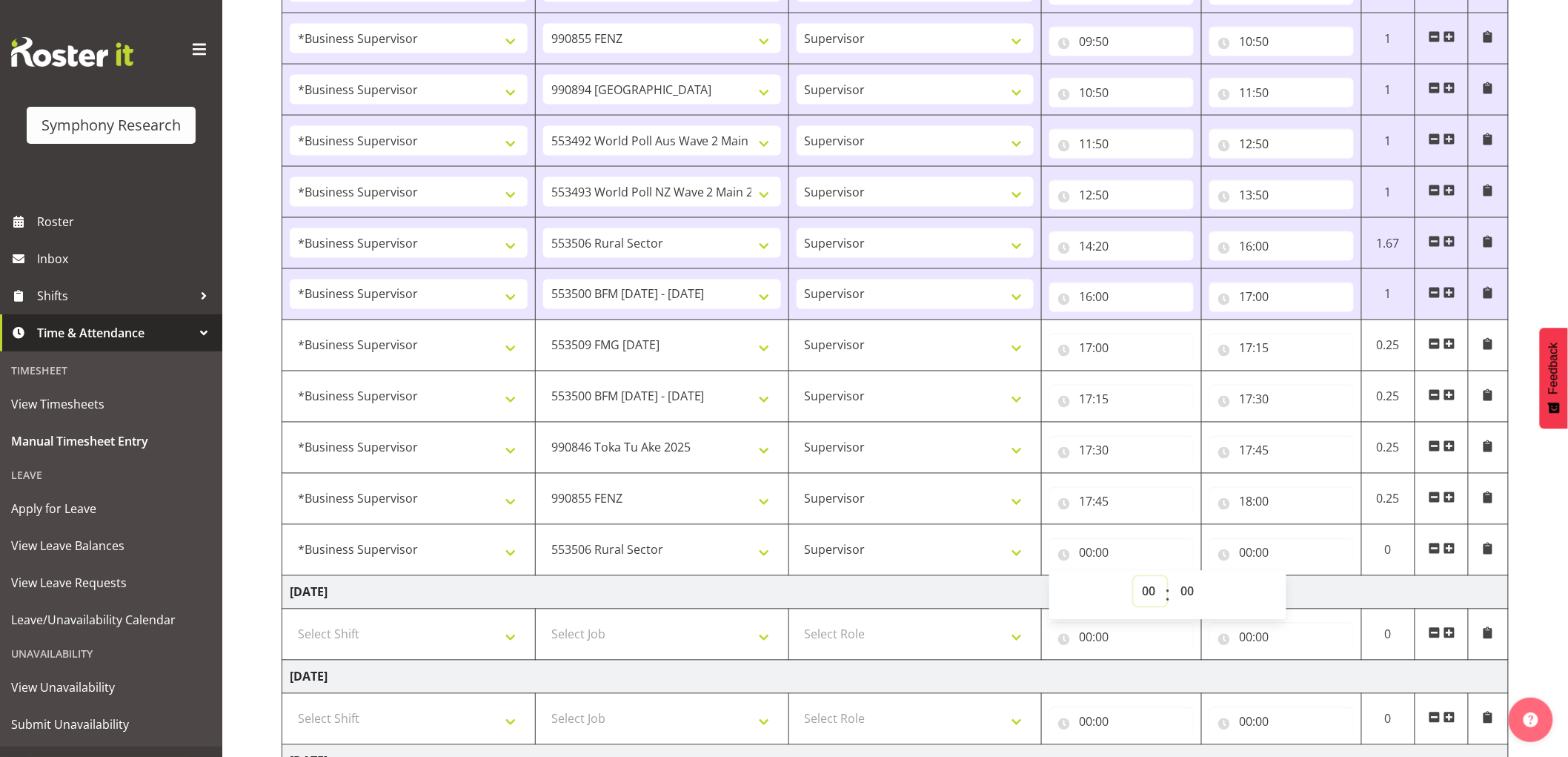
drag, startPoint x: 1152, startPoint y: 591, endPoint x: 1176, endPoint y: 661, distance: 74.0
click at [1164, 608] on div "00 01 02 03 04 05 06 07 08 09 10 11 12 13 14 15 16 17 18 19 20 21 22 23 : 00 01…" at bounding box center [1168, 595] width 237 height 37
select select "18"
click at [1134, 579] on select "00 01 02 03 04 05 06 07 08 09 10 11 12 13 14 15 16 17 18 19 20 21 22 23" at bounding box center [1150, 591] width 33 height 30
type input "18:00"
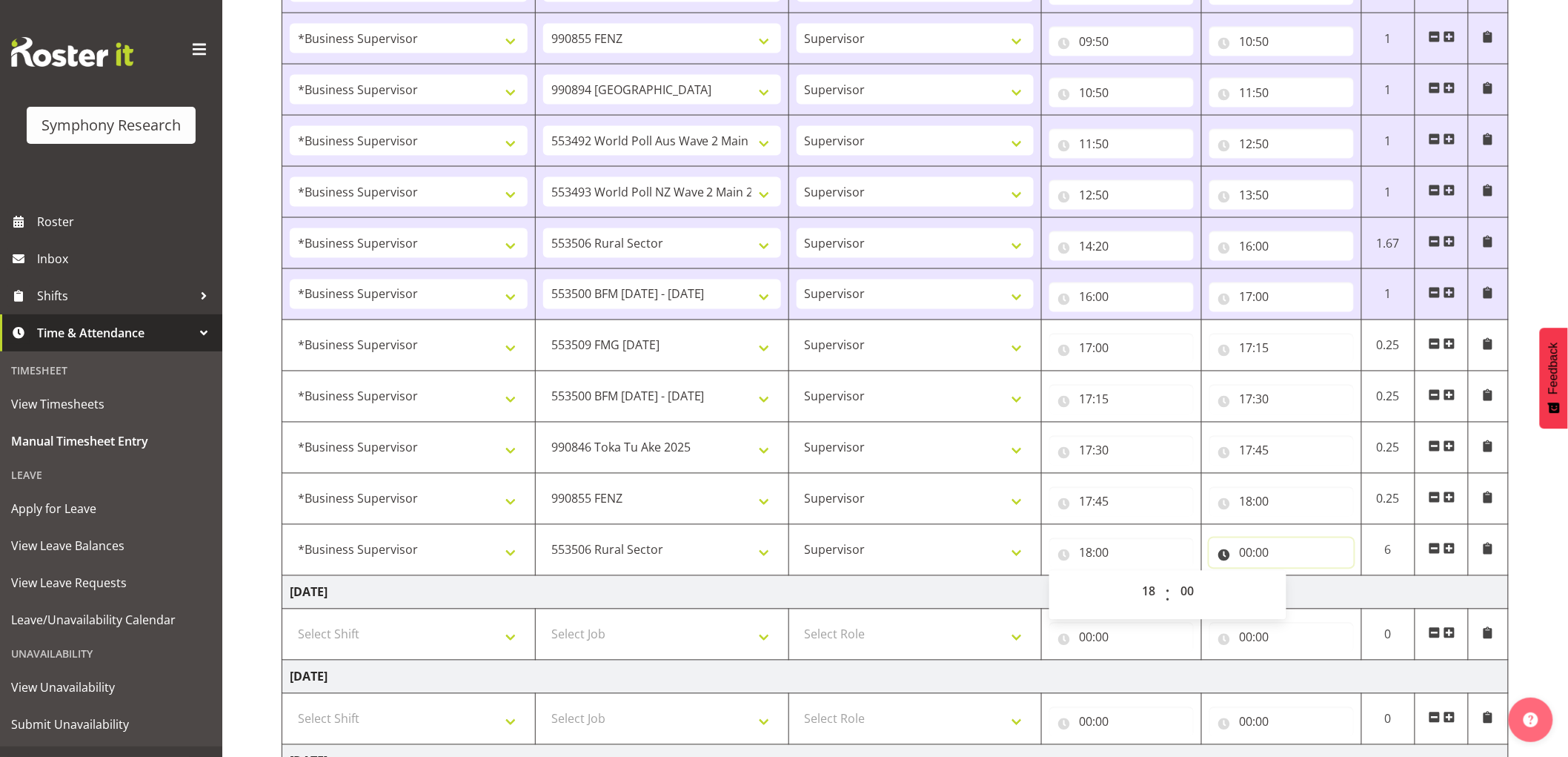
click at [1246, 556] on input "00:00" at bounding box center [1281, 553] width 144 height 30
click at [1309, 588] on select "00 01 02 03 04 05 06 07 08 09 10 11 12 13 14 15 16 17 18 19 20 21 22 23" at bounding box center [1310, 591] width 33 height 30
select select "21"
click at [1294, 579] on select "00 01 02 03 04 05 06 07 08 09 10 11 12 13 14 15 16 17 18 19 20 21 22 23" at bounding box center [1310, 591] width 33 height 30
type input "21:00"
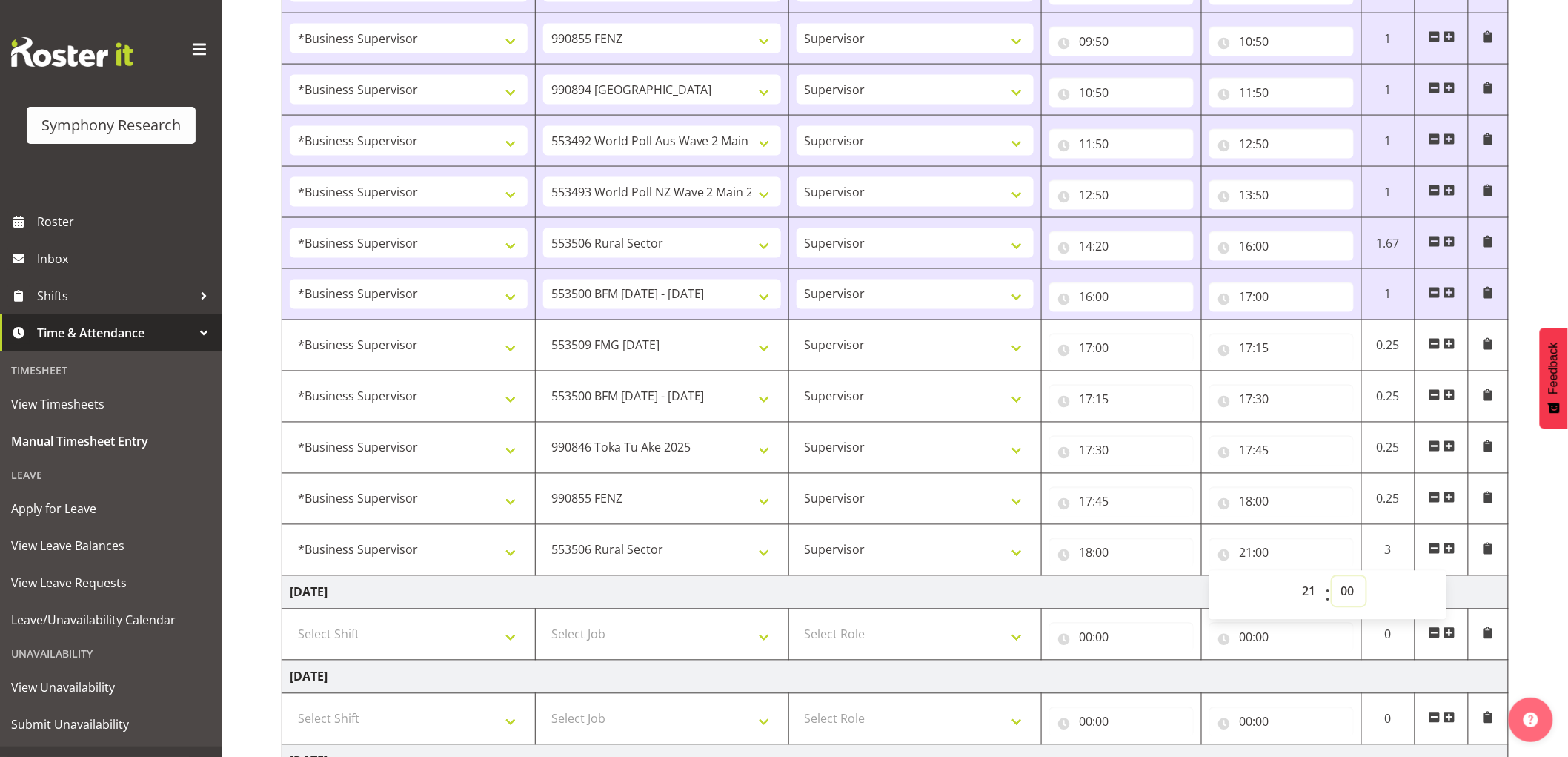
drag, startPoint x: 1355, startPoint y: 594, endPoint x: 1356, endPoint y: 610, distance: 16.0
click at [1355, 596] on select "00 01 02 03 04 05 06 07 08 09 10 11 12 13 14 15 16 17 18 19 20 21 22 23 24 25 2…" at bounding box center [1349, 591] width 33 height 30
select select "25"
click at [1332, 579] on select "00 01 02 03 04 05 06 07 08 09 10 11 12 13 14 15 16 17 18 19 20 21 22 23 24 25 2…" at bounding box center [1349, 591] width 33 height 30
type input "21:25"
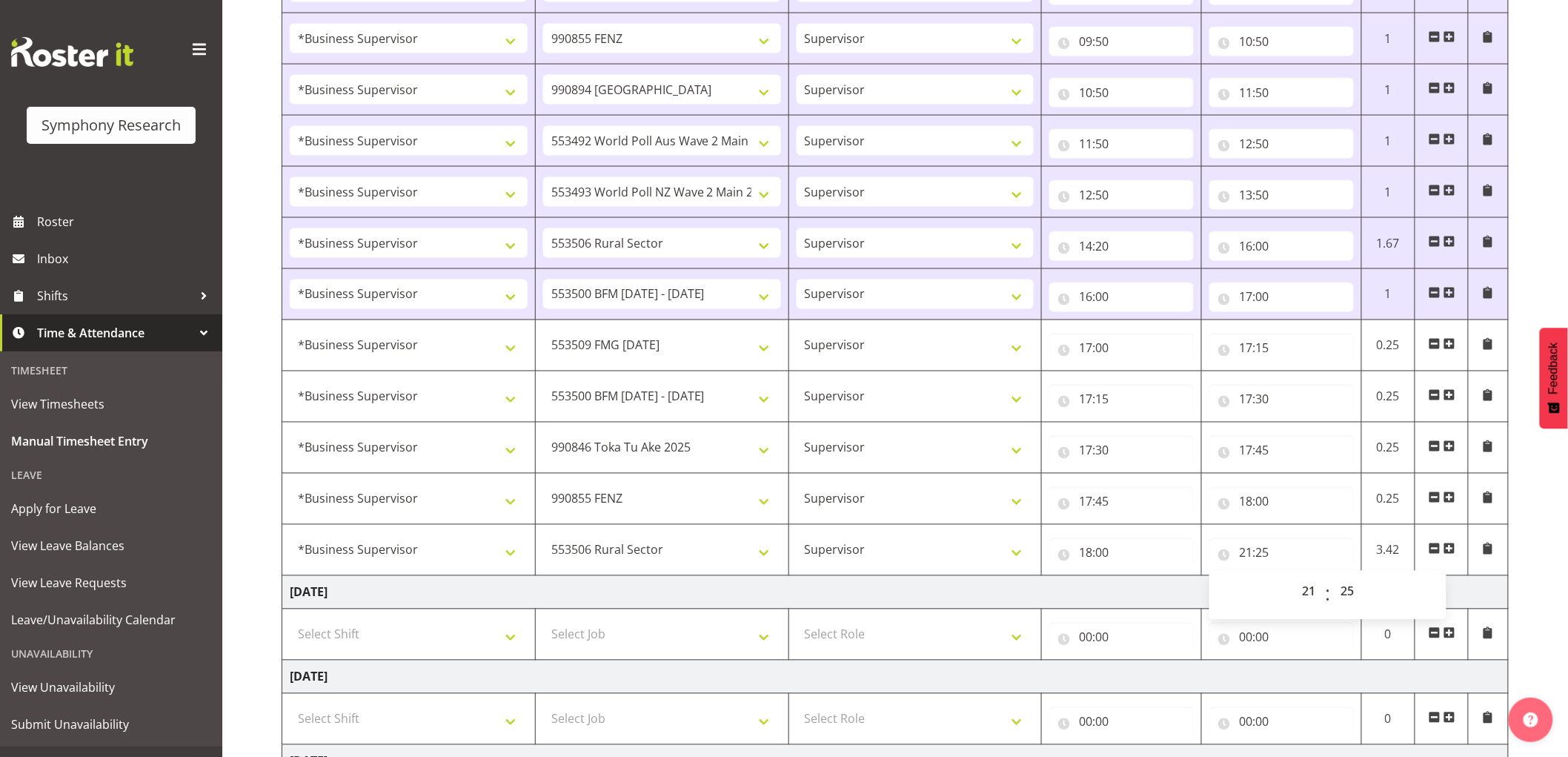
drag, startPoint x: 1057, startPoint y: 621, endPoint x: 1047, endPoint y: 605, distance: 18.9
click at [1057, 620] on div "00:00 00 01 02 03 04 05 06 07 08 09 10 11 12 13 14 15 16 17 18 19 20 21 22 23 :…" at bounding box center [1121, 634] width 144 height 35
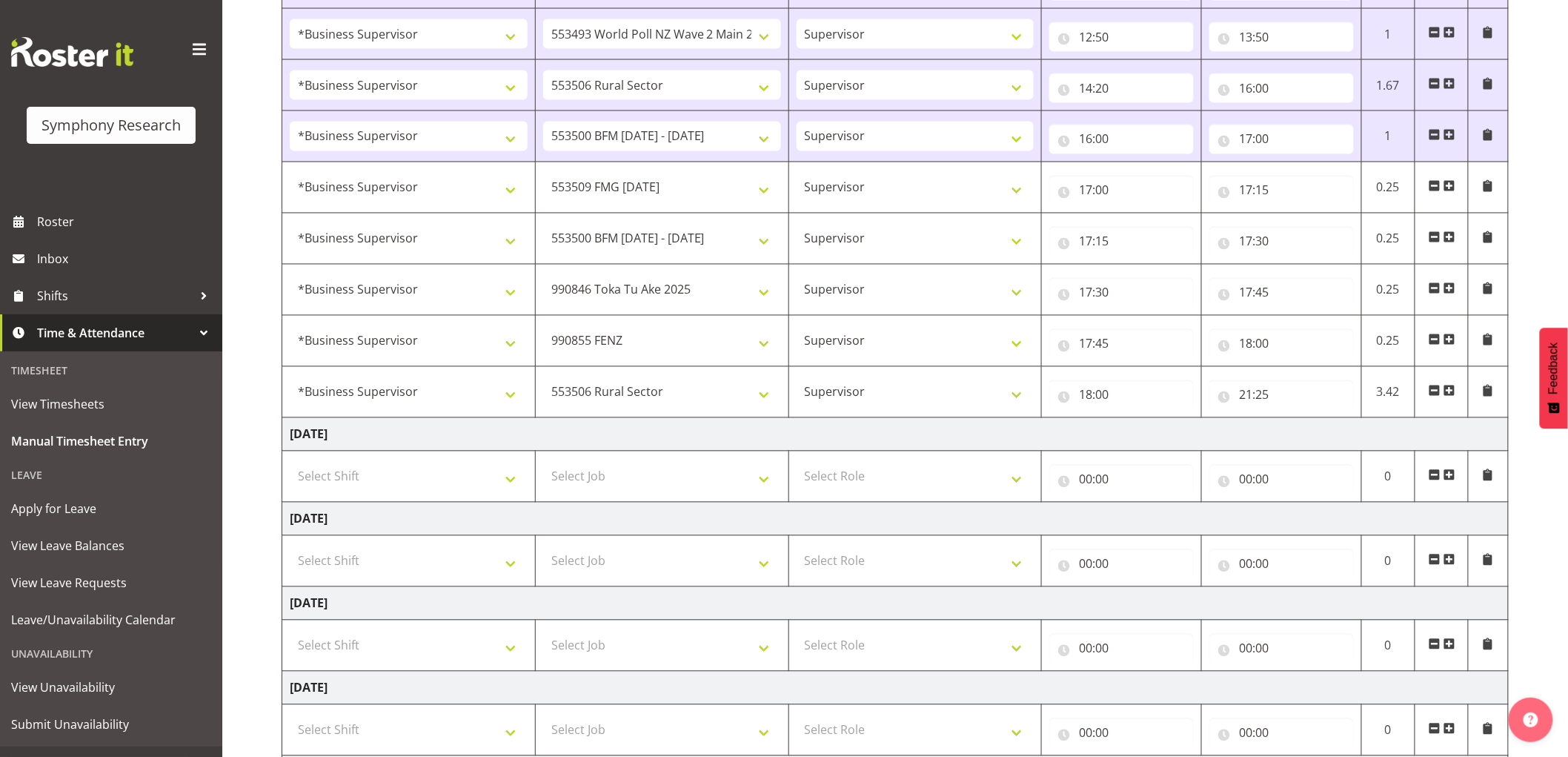
scroll to position [1245, 0]
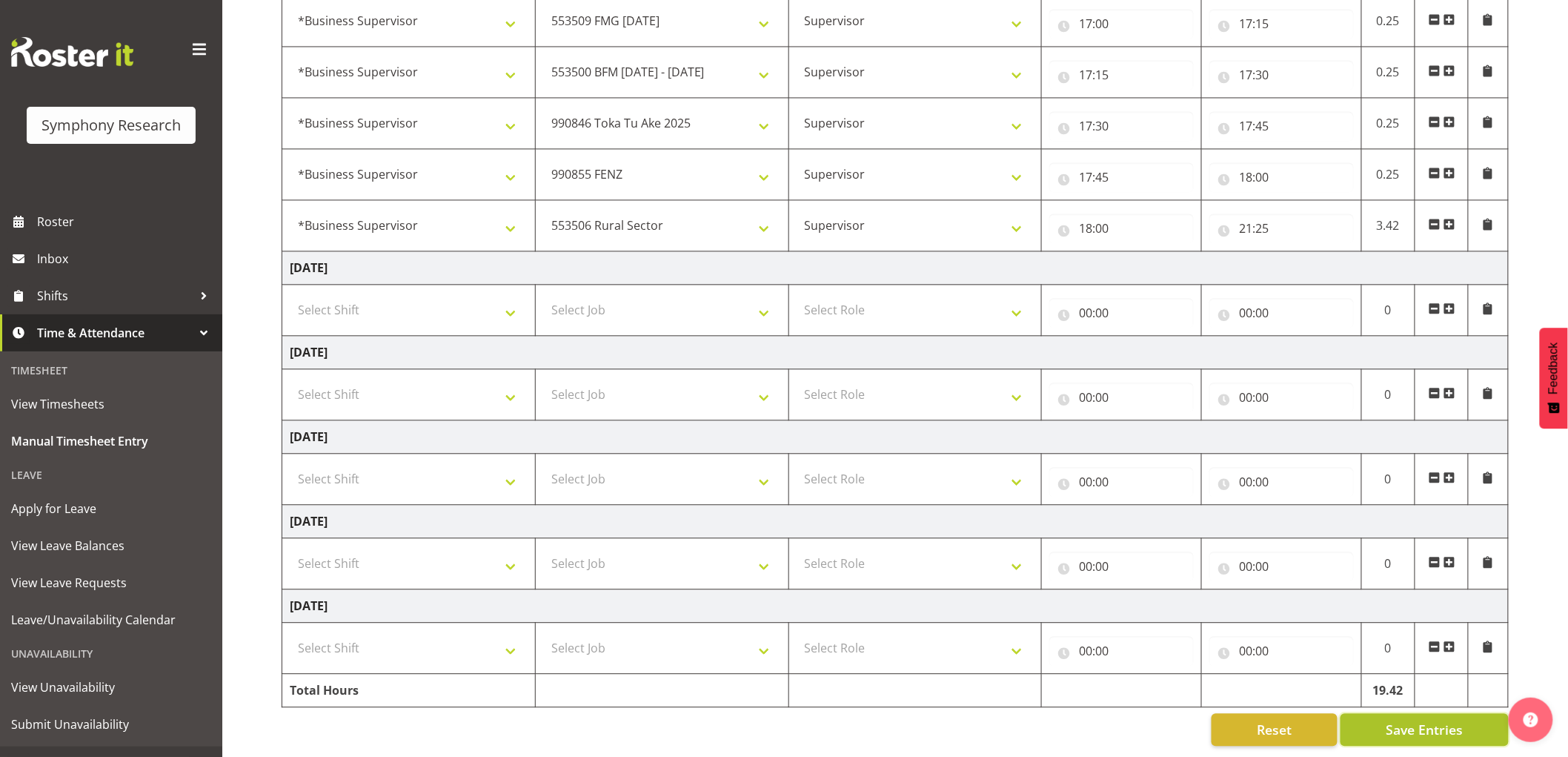
click at [1423, 724] on span "Save Entries" at bounding box center [1425, 729] width 77 height 19
